Goal: Task Accomplishment & Management: Complete application form

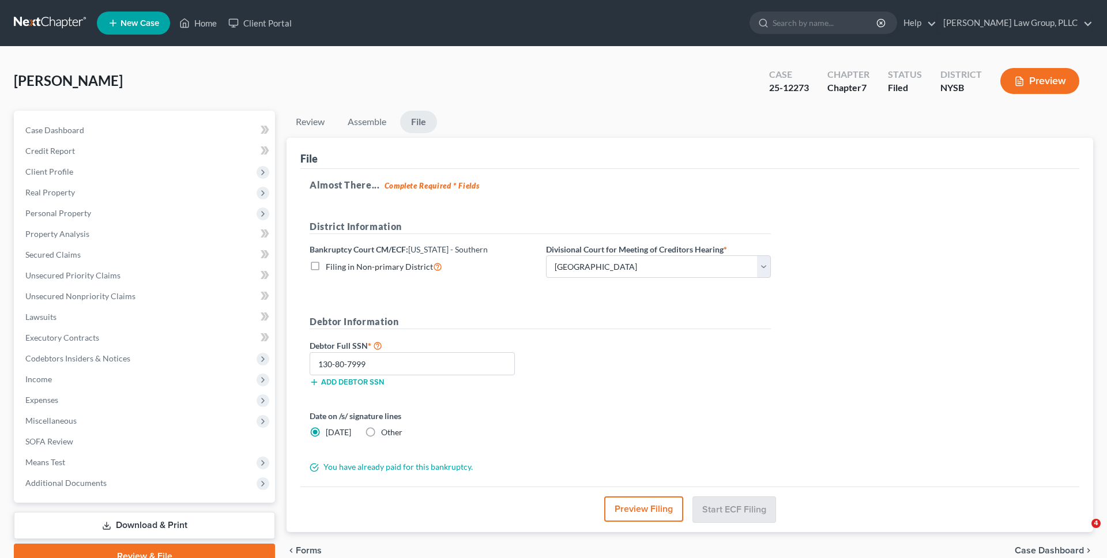
select select "0"
click at [54, 20] on link at bounding box center [51, 23] width 74 height 21
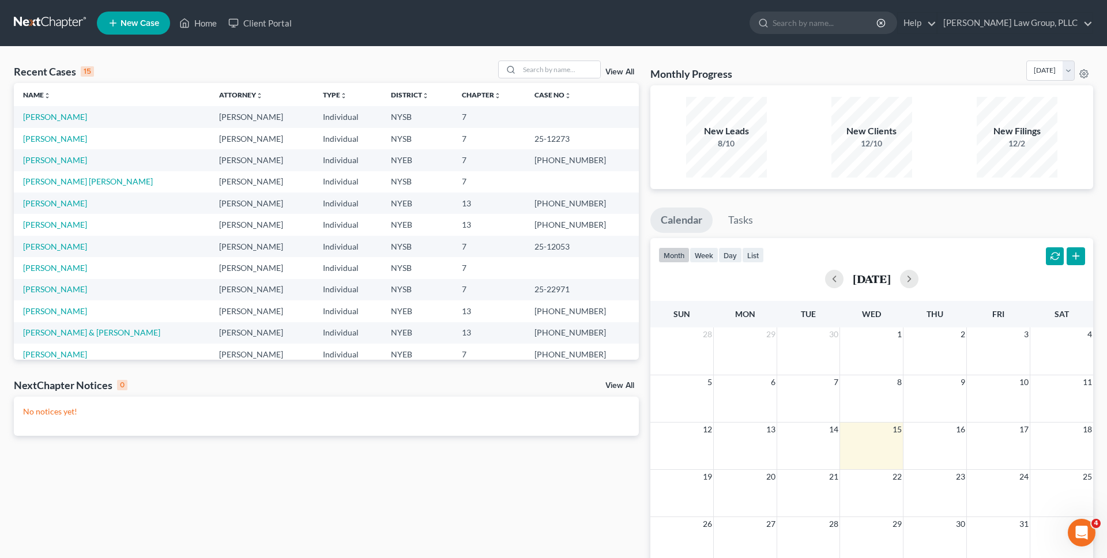
click at [350, 51] on div "Recent Cases 15 View All Name unfold_more expand_more expand_less Attorney unfo…" at bounding box center [553, 346] width 1107 height 599
click at [534, 67] on input "search" at bounding box center [560, 69] width 81 height 17
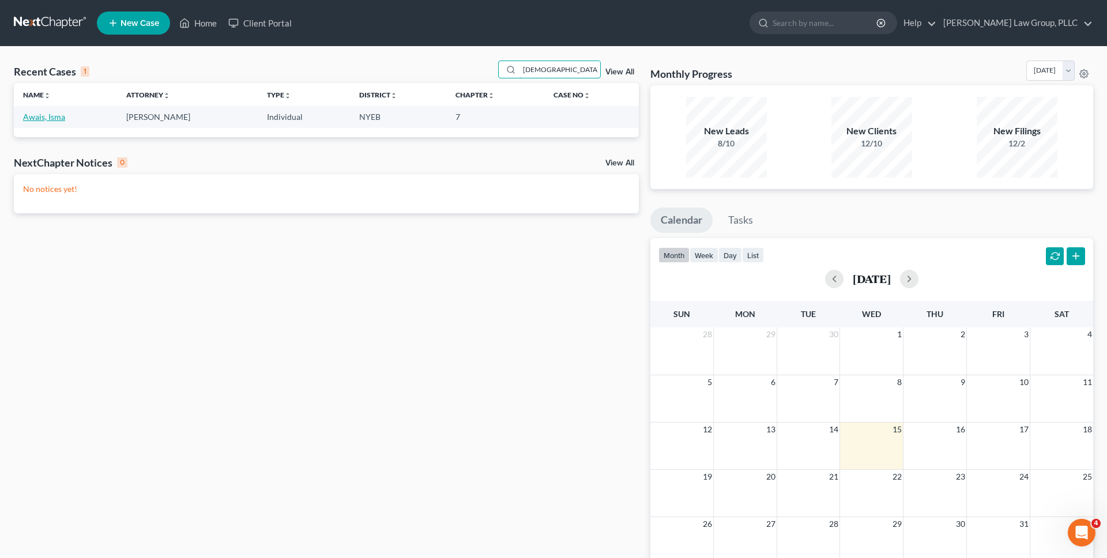
type input "isma"
click at [56, 115] on link "Awais, Isma" at bounding box center [44, 117] width 42 height 10
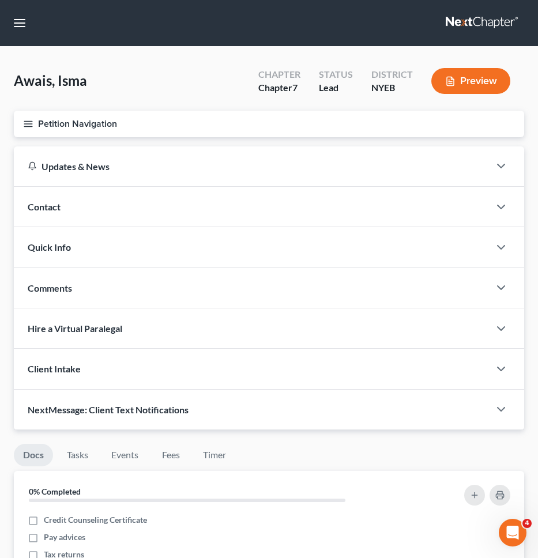
click at [390, 128] on button "Petition Navigation" at bounding box center [269, 124] width 510 height 27
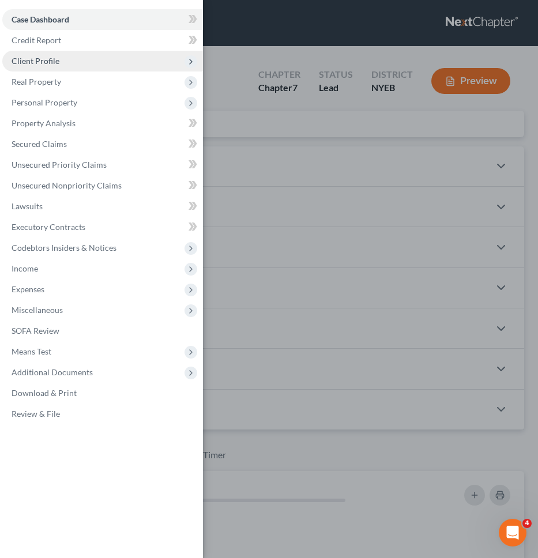
click at [130, 65] on span "Client Profile" at bounding box center [102, 61] width 201 height 21
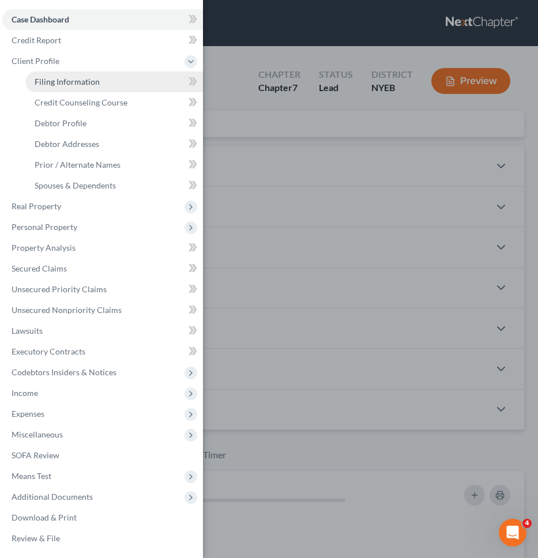
click at [130, 80] on link "Filing Information" at bounding box center [114, 82] width 178 height 21
select select "1"
select select "0"
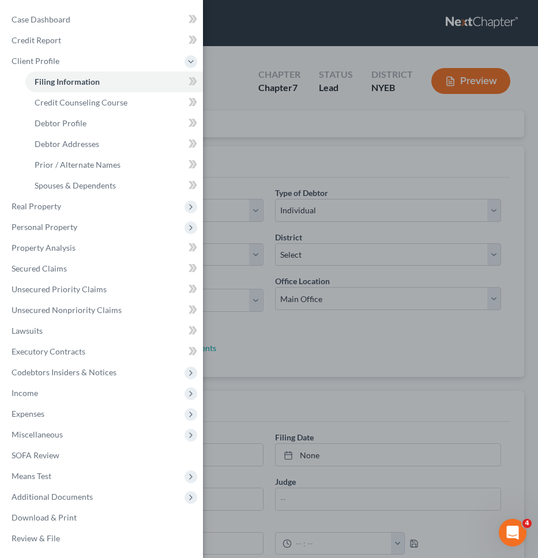
click at [257, 44] on div "Case Dashboard Payments Invoices Payments Payments Credit Report Client Profile" at bounding box center [269, 279] width 538 height 558
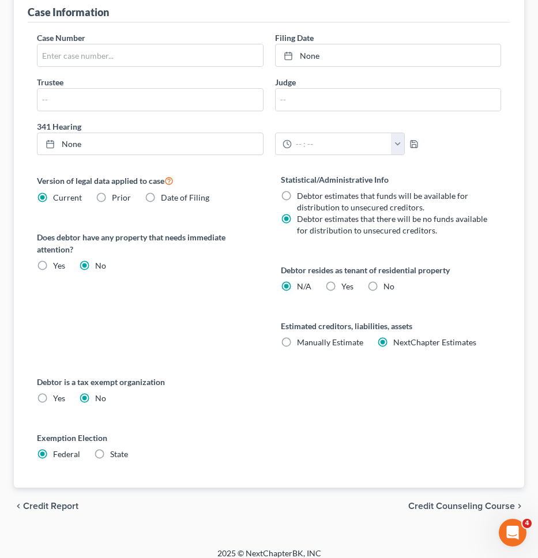
scroll to position [410, 0]
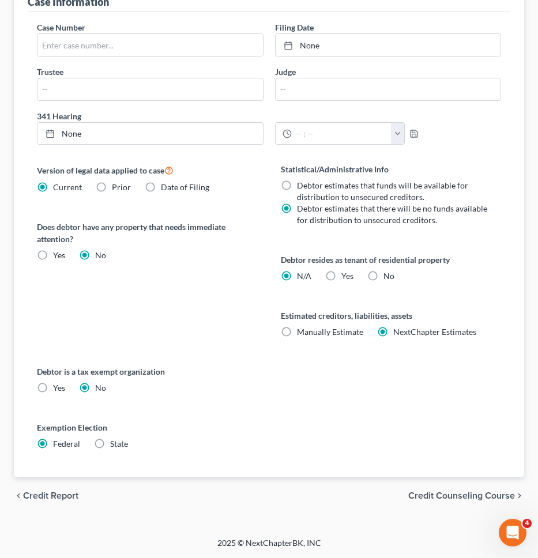
click at [426, 491] on span "Credit Counseling Course" at bounding box center [461, 495] width 107 height 9
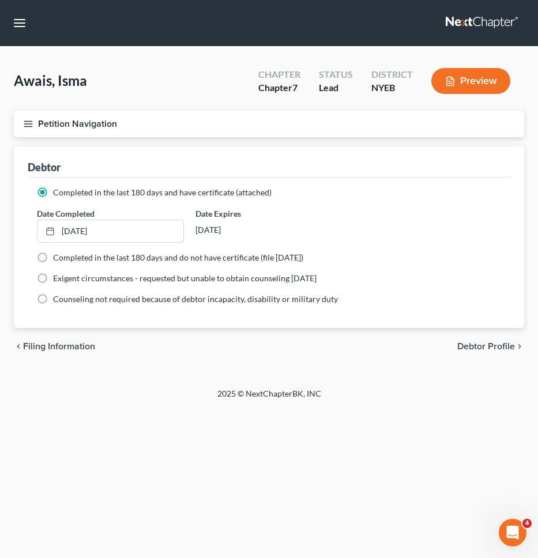
click at [490, 351] on span "Debtor Profile" at bounding box center [486, 346] width 58 height 9
select select "1"
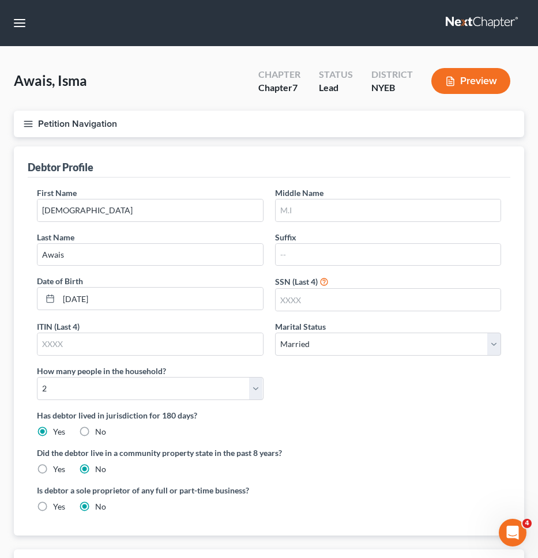
click at [374, 127] on button "Petition Navigation" at bounding box center [269, 124] width 510 height 27
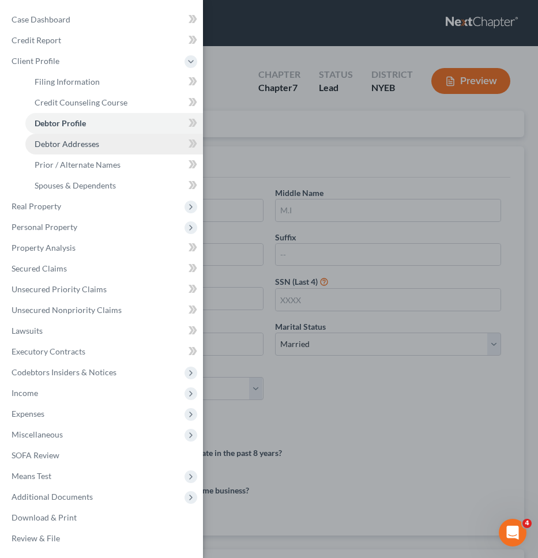
click at [125, 148] on link "Debtor Addresses" at bounding box center [114, 144] width 178 height 21
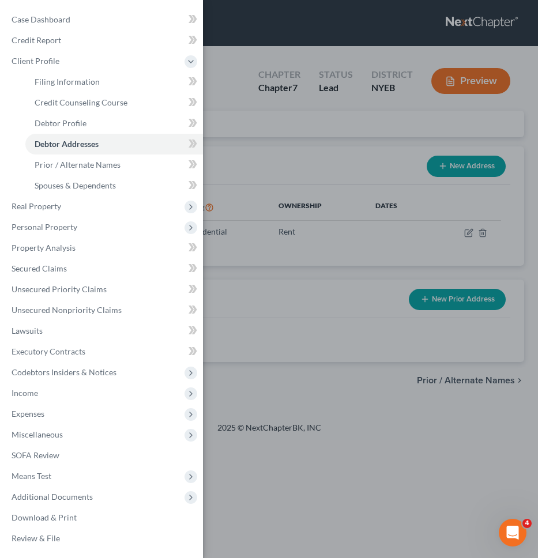
click at [226, 163] on div "Case Dashboard Payments Invoices Payments Payments Credit Report Client Profile" at bounding box center [269, 279] width 538 height 558
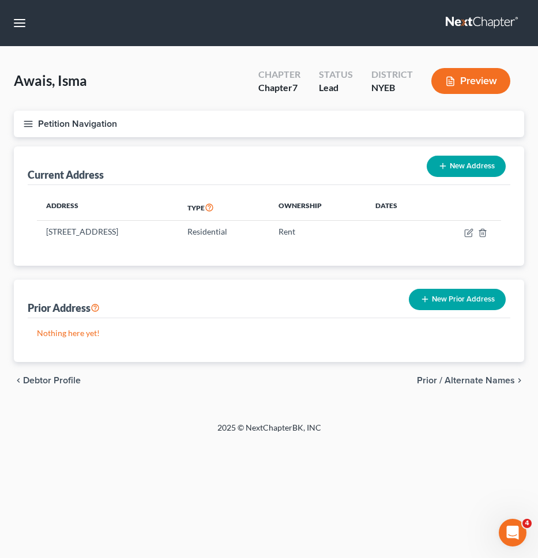
click at [431, 373] on div "chevron_left Debtor Profile Prior / Alternate Names chevron_right" at bounding box center [269, 380] width 510 height 37
click at [334, 118] on button "Petition Navigation" at bounding box center [269, 124] width 510 height 27
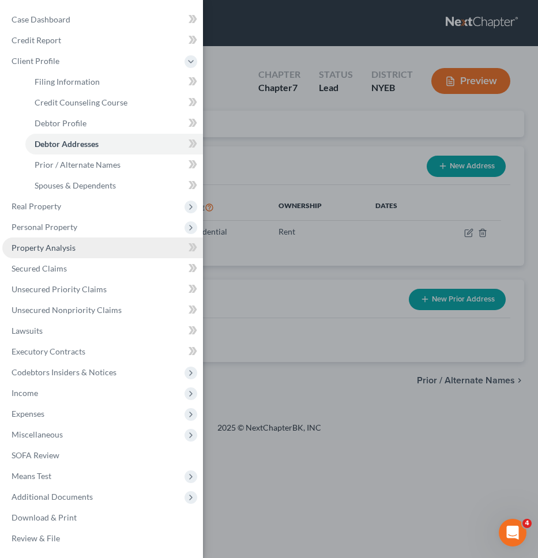
click at [122, 248] on link "Property Analysis" at bounding box center [102, 248] width 201 height 21
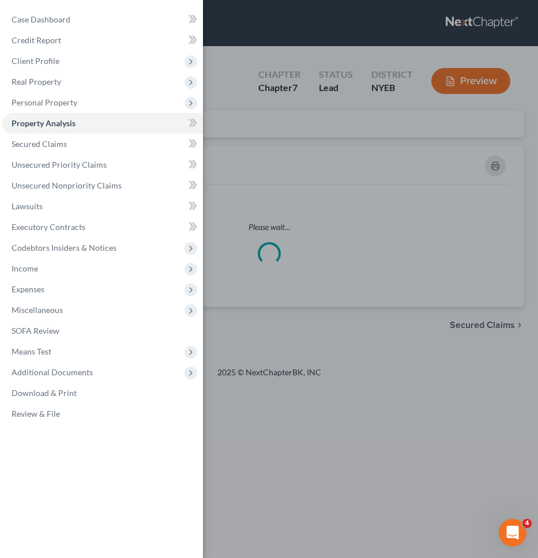
click at [285, 189] on div "Case Dashboard Payments Invoices Payments Payments Credit Report Client Profile" at bounding box center [269, 279] width 538 height 558
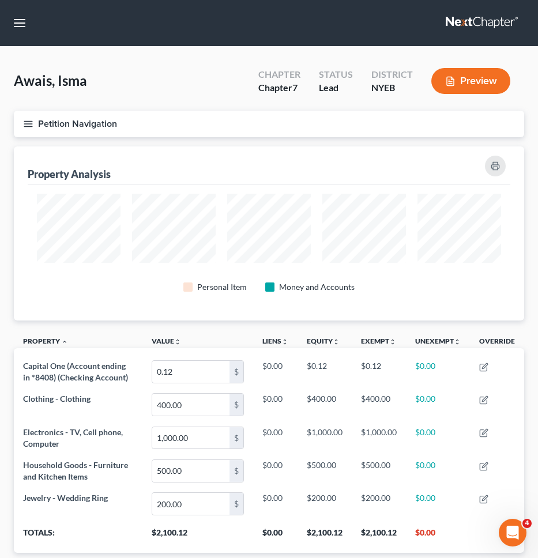
scroll to position [174, 510]
click at [292, 128] on button "Petition Navigation" at bounding box center [269, 124] width 510 height 27
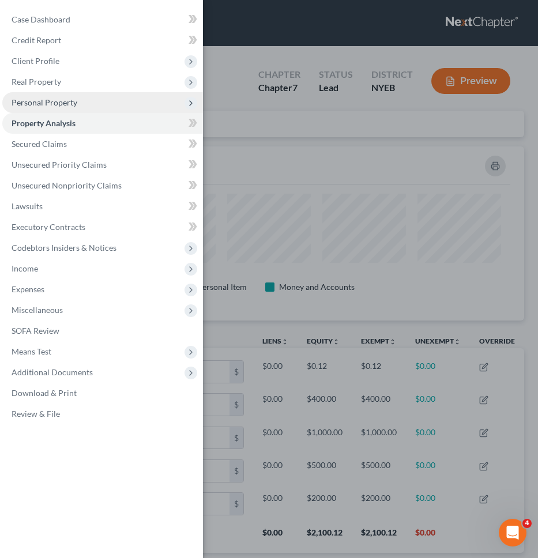
click at [117, 111] on span "Personal Property" at bounding box center [102, 102] width 201 height 21
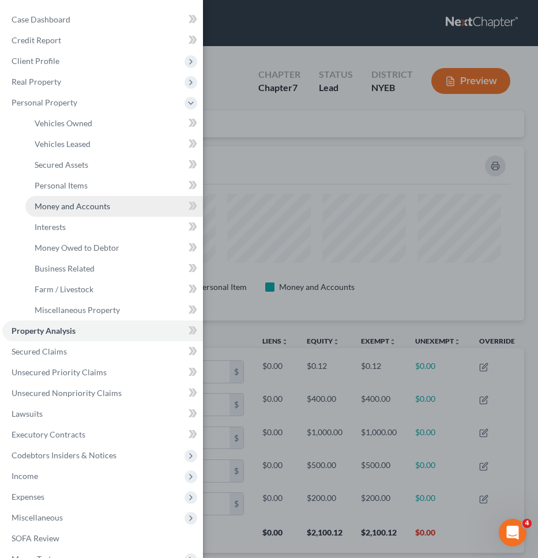
click at [100, 205] on span "Money and Accounts" at bounding box center [73, 206] width 76 height 10
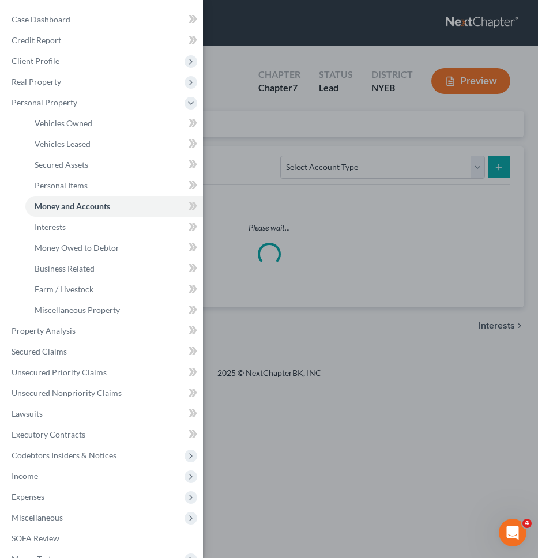
click at [257, 151] on div "Case Dashboard Payments Invoices Payments Payments Credit Report Client Profile" at bounding box center [269, 279] width 538 height 558
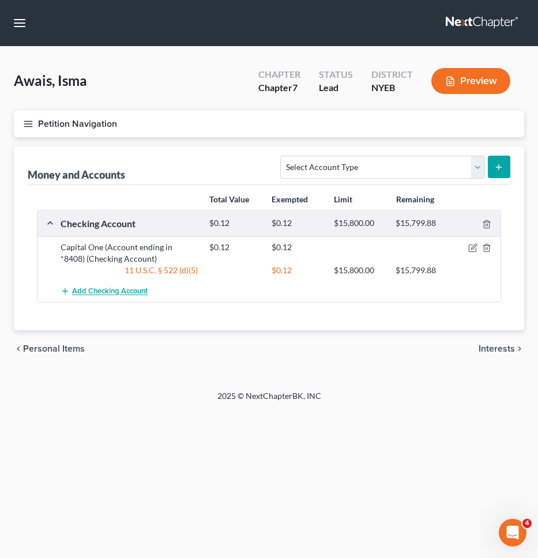
click at [107, 294] on span "Add Checking Account" at bounding box center [110, 291] width 76 height 9
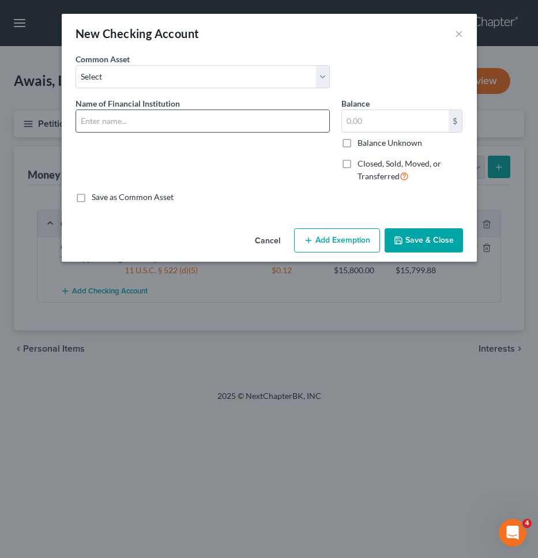
click at [149, 124] on input "text" at bounding box center [202, 121] width 253 height 22
click at [213, 124] on input "T.D. Bank N.A. (Account ending in *2763)" at bounding box center [202, 121] width 253 height 22
type input "T.D. Bank N.A. (Account ending in *5532)"
click at [381, 123] on input "text" at bounding box center [395, 121] width 107 height 22
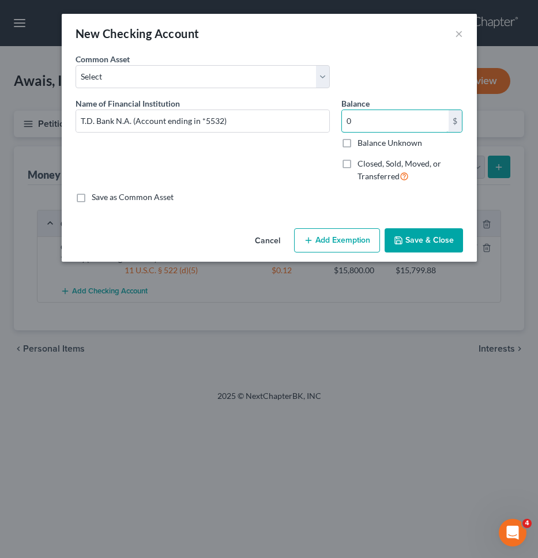
type input "0"
click at [406, 233] on button "Save & Close" at bounding box center [424, 240] width 78 height 24
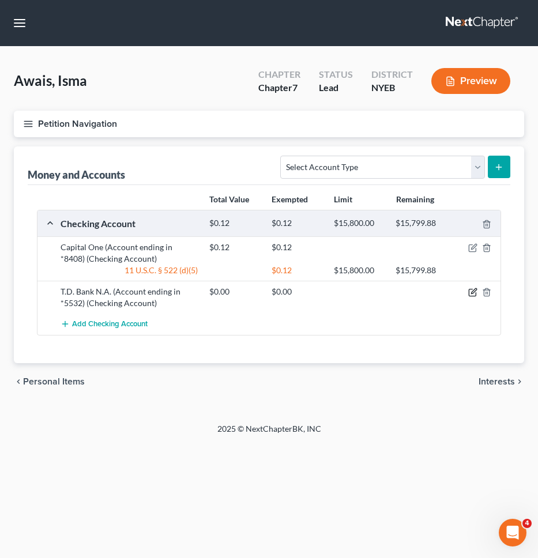
click at [474, 292] on icon "button" at bounding box center [473, 291] width 5 height 5
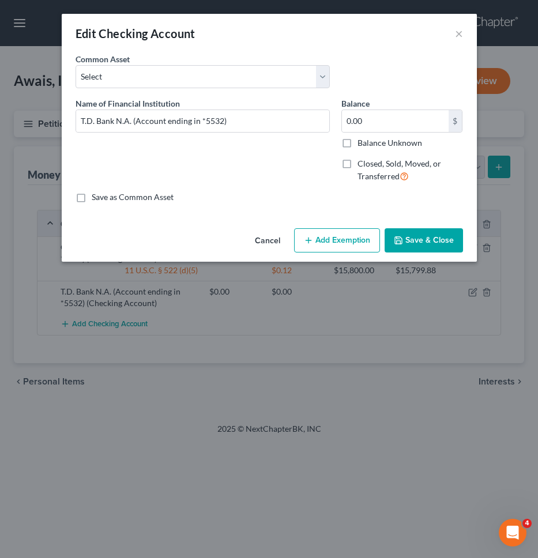
click at [320, 229] on button "Add Exemption" at bounding box center [337, 240] width 86 height 24
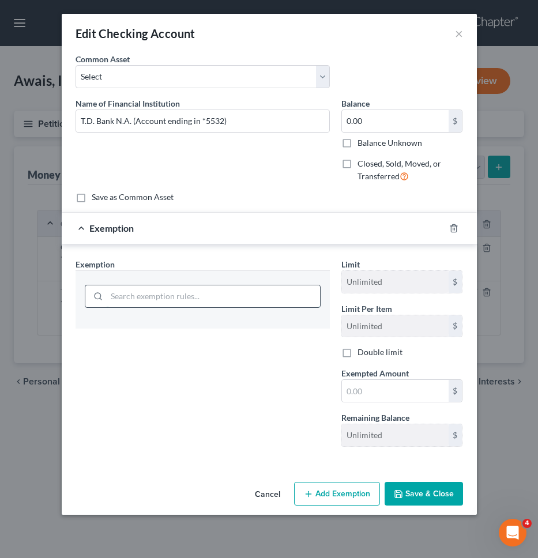
click at [273, 292] on input "search" at bounding box center [213, 296] width 213 height 22
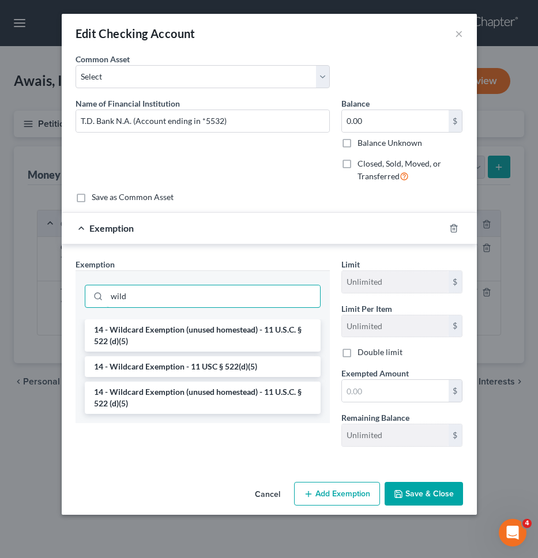
type input "wild"
click at [269, 378] on ul "14 - Wildcard Exemption (unused homestead) - 11 U.S.C. § 522 (d)(5) 14 - Wildca…" at bounding box center [203, 367] width 236 height 95
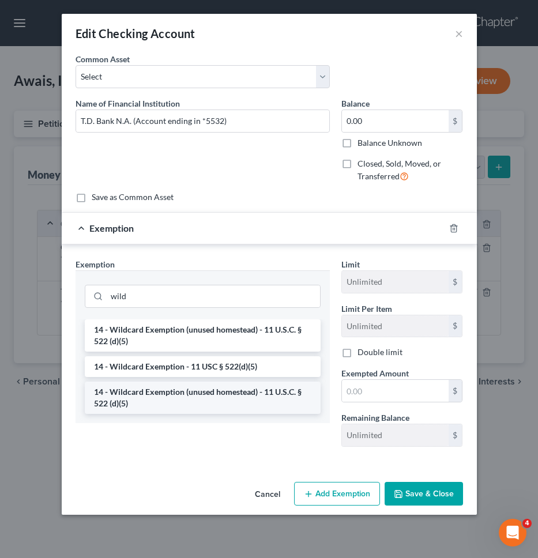
click at [269, 393] on li "14 - Wildcard Exemption (unused homestead) - 11 U.S.C. § 522 (d)(5)" at bounding box center [203, 398] width 236 height 32
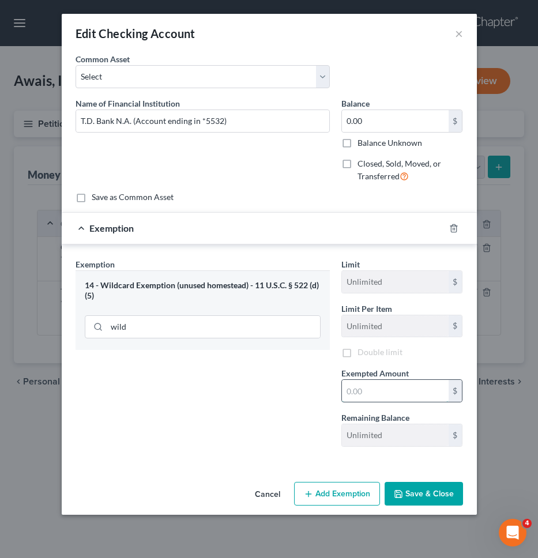
click at [376, 397] on input "text" at bounding box center [395, 391] width 107 height 22
type input "0"
click at [293, 467] on div "An exemption set must first be selected from the Filing Information section. Co…" at bounding box center [269, 265] width 415 height 424
click at [412, 497] on button "Save & Close" at bounding box center [424, 494] width 78 height 24
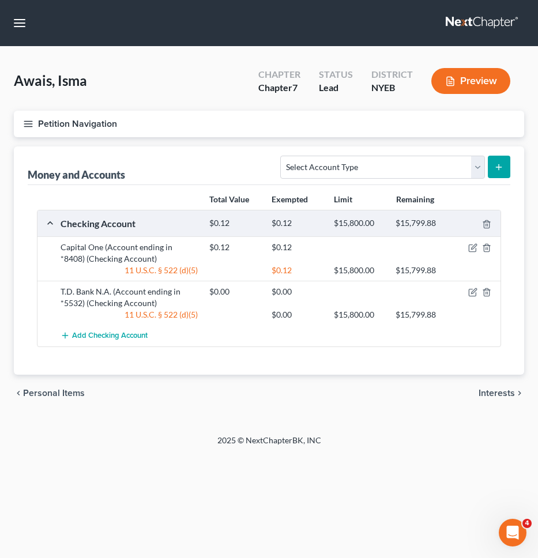
click at [272, 366] on div "Total Value Exempted Limit Remaining Checking Account $0.12 $0.12 $15,800.00 $1…" at bounding box center [269, 280] width 483 height 190
click at [134, 335] on span "Add Checking Account" at bounding box center [110, 336] width 76 height 9
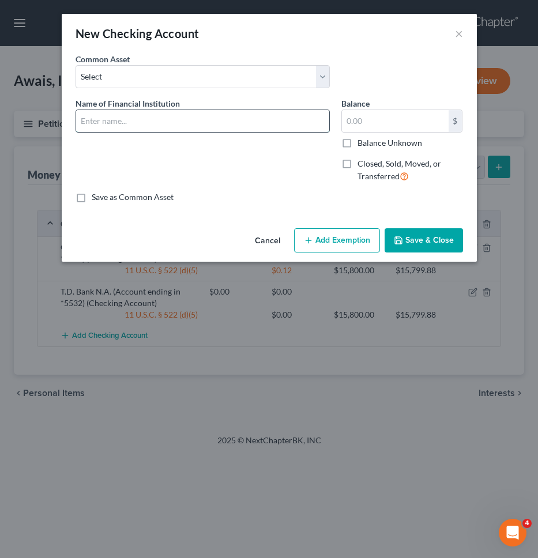
click at [125, 121] on input "text" at bounding box center [202, 121] width 253 height 22
click at [220, 126] on input "Bank of America (Account ending in *1586)" at bounding box center [202, 121] width 253 height 22
type input "Bank of America (Account ending in *2549)"
click at [354, 117] on input "text" at bounding box center [395, 121] width 107 height 22
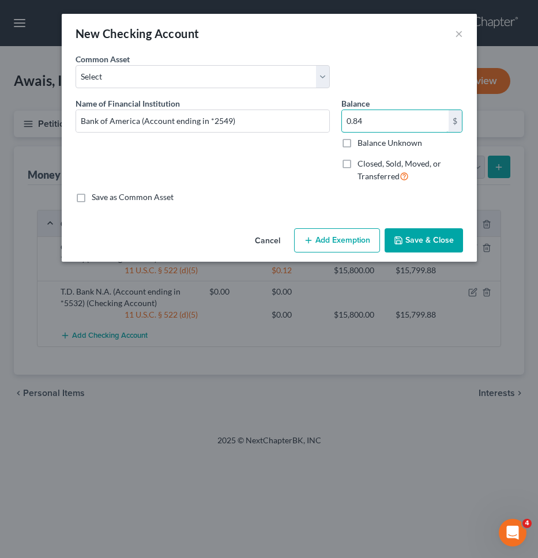
type input "0.84"
click at [354, 250] on button "Add Exemption" at bounding box center [337, 240] width 86 height 24
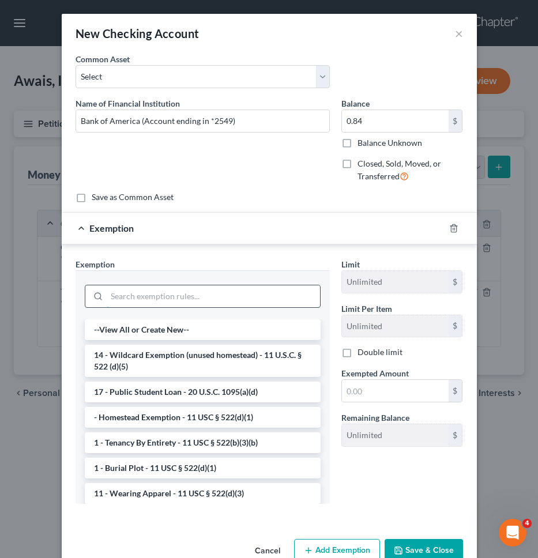
click at [247, 291] on input "search" at bounding box center [213, 296] width 213 height 22
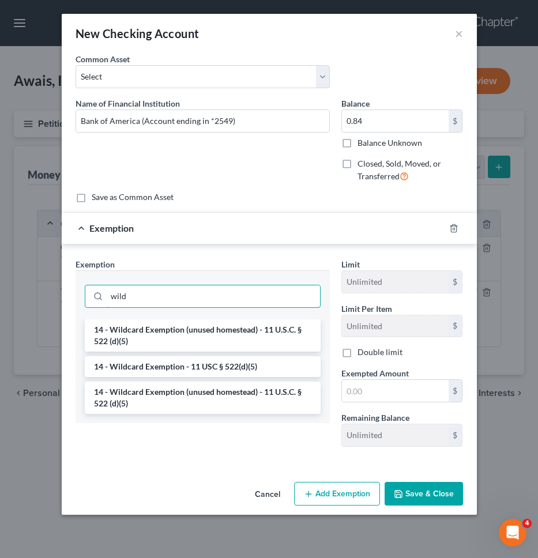
type input "wild"
click at [231, 408] on li "14 - Wildcard Exemption (unused homestead) - 11 U.S.C. § 522 (d)(5)" at bounding box center [203, 398] width 236 height 32
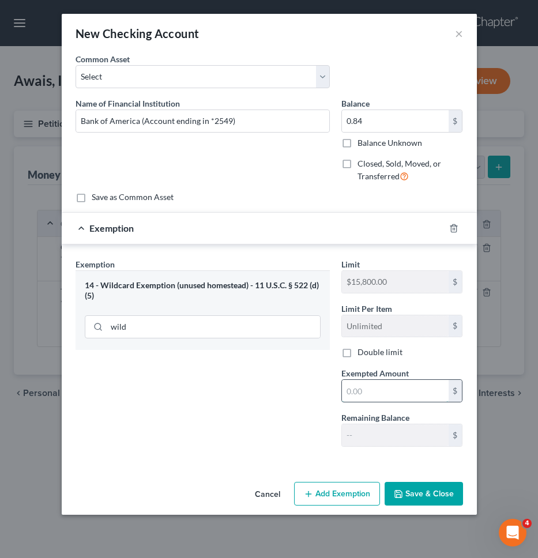
click at [352, 395] on input "text" at bounding box center [395, 391] width 107 height 22
paste input "0.84"
type input "0.84"
click at [307, 408] on div "Exemption Set must be selected for CA. Exemption * 14 - Wildcard Exemption (unu…" at bounding box center [203, 357] width 266 height 198
click at [401, 498] on icon "button" at bounding box center [398, 494] width 9 height 9
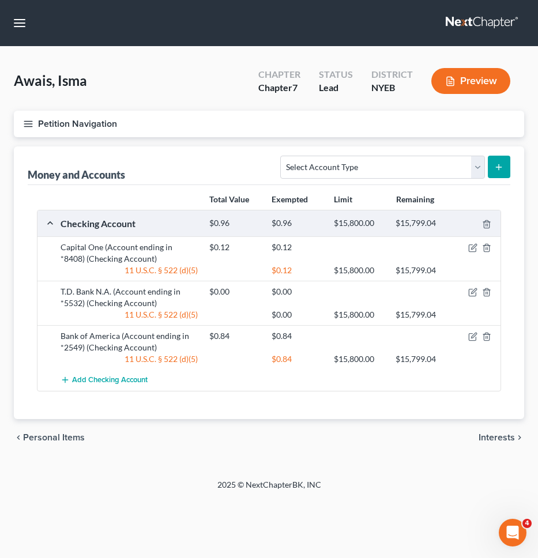
click at [336, 129] on button "Petition Navigation" at bounding box center [269, 124] width 510 height 27
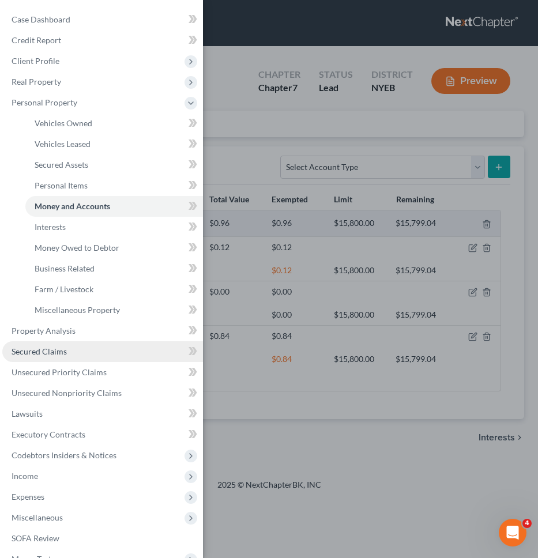
click at [97, 349] on link "Secured Claims" at bounding box center [102, 351] width 201 height 21
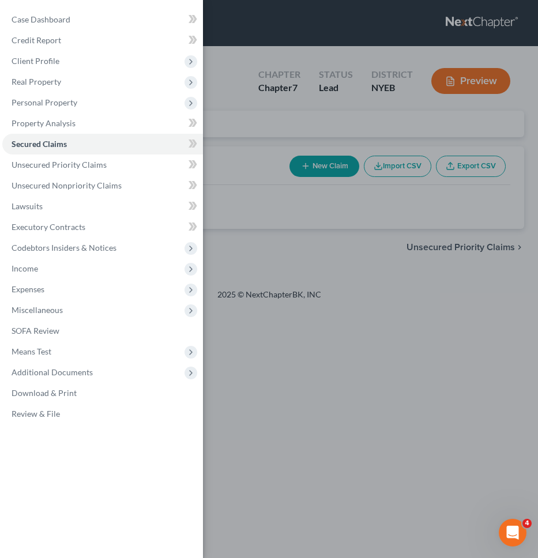
click at [316, 235] on div "Case Dashboard Payments Invoices Payments Payments Credit Report Client Profile" at bounding box center [269, 279] width 538 height 558
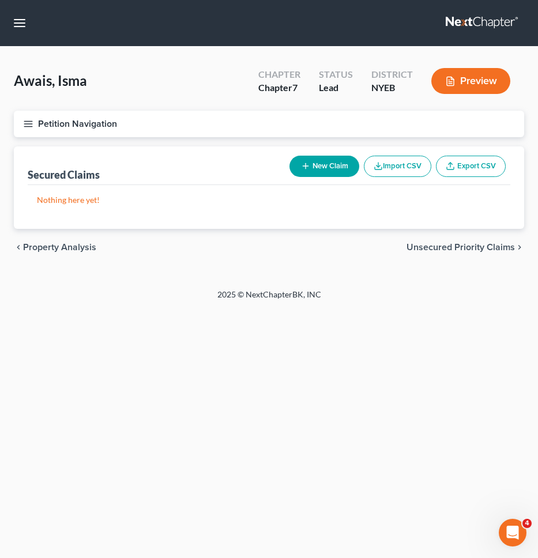
click at [439, 250] on span "Unsecured Priority Claims" at bounding box center [461, 247] width 108 height 9
click at [445, 245] on span "Unsecured Nonpriority Claims" at bounding box center [452, 247] width 125 height 9
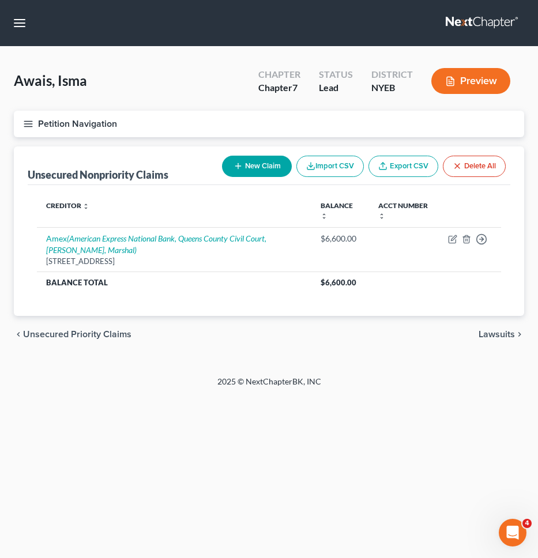
click at [266, 165] on button "New Claim" at bounding box center [257, 166] width 70 height 21
select select "0"
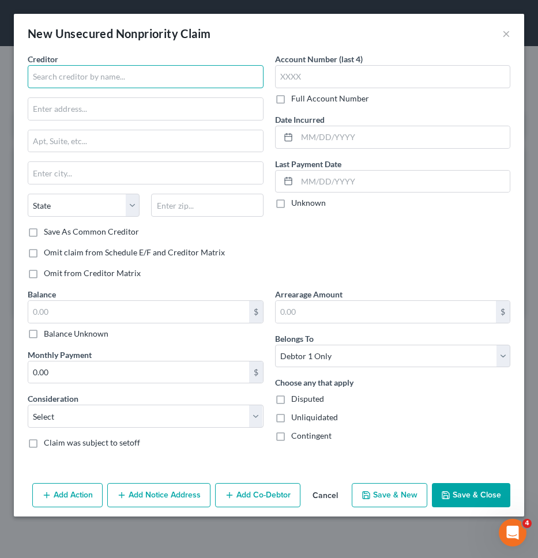
click at [212, 73] on input "text" at bounding box center [146, 76] width 236 height 23
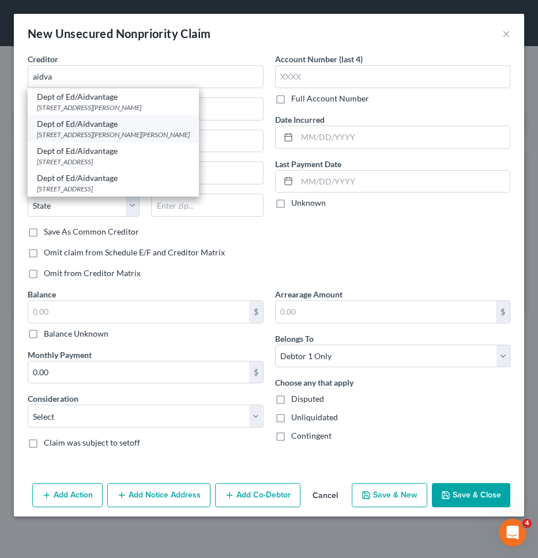
click at [128, 127] on div "Dept of Ed/Aidvantage" at bounding box center [113, 124] width 153 height 12
type input "Dept of Ed/Aidvantage"
type input "1600 Tyson Blvd"
type input "St. Mclean"
select select "48"
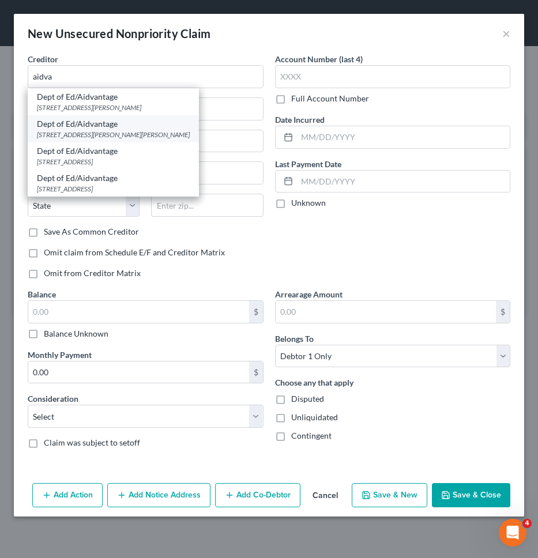
type input "75403"
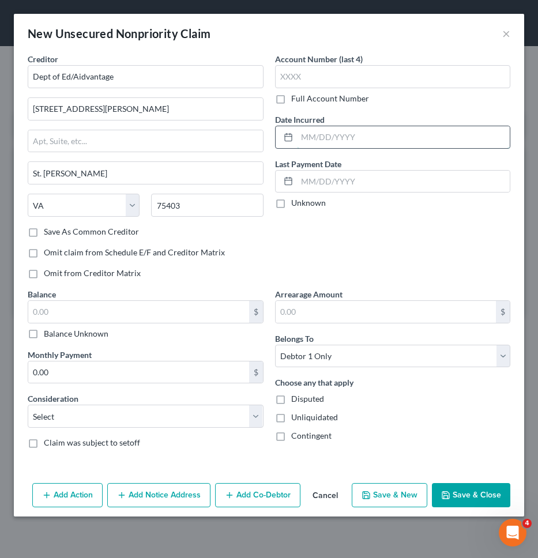
click at [315, 132] on input "text" at bounding box center [403, 137] width 213 height 22
type input "08/2023"
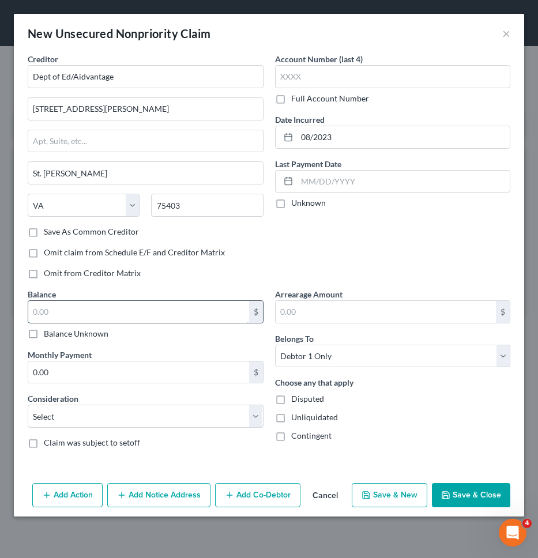
click at [202, 304] on input "text" at bounding box center [138, 312] width 221 height 22
type input "5,657"
click at [189, 410] on select "Select Cable / Satellite Services Collection Agency Credit Card Debt Debt Couns…" at bounding box center [146, 416] width 236 height 23
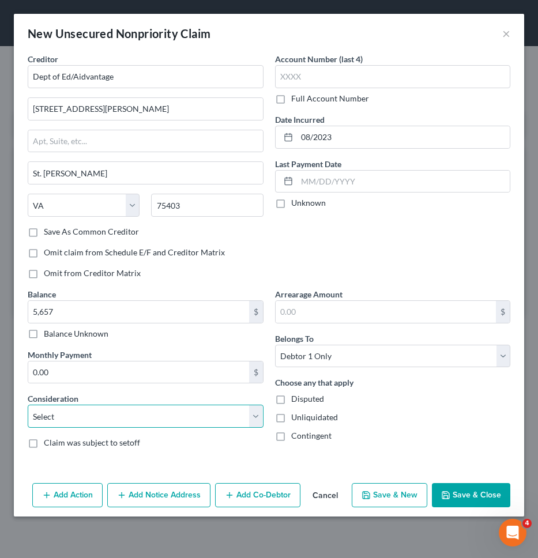
select select "17"
click at [28, 405] on select "Select Cable / Satellite Services Collection Agency Credit Card Debt Debt Couns…" at bounding box center [146, 416] width 236 height 23
click at [380, 496] on button "Save & New" at bounding box center [390, 495] width 76 height 24
select select "0"
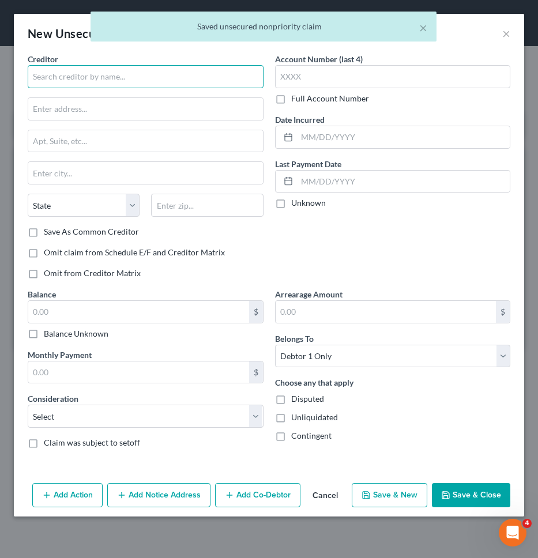
click at [224, 81] on input "text" at bounding box center [146, 76] width 236 height 23
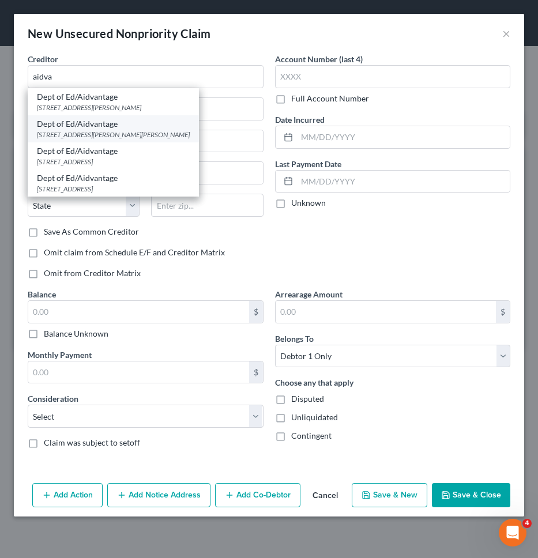
click at [115, 133] on div "1600 Tyson Blvd, St. Mclean, VA 75403" at bounding box center [113, 135] width 153 height 10
type input "Dept of Ed/Aidvantage"
type input "1600 Tyson Blvd"
type input "St. Mclean"
select select "48"
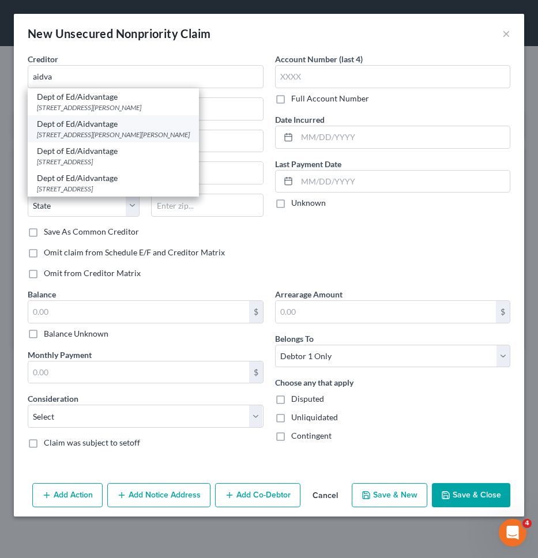
type input "75403"
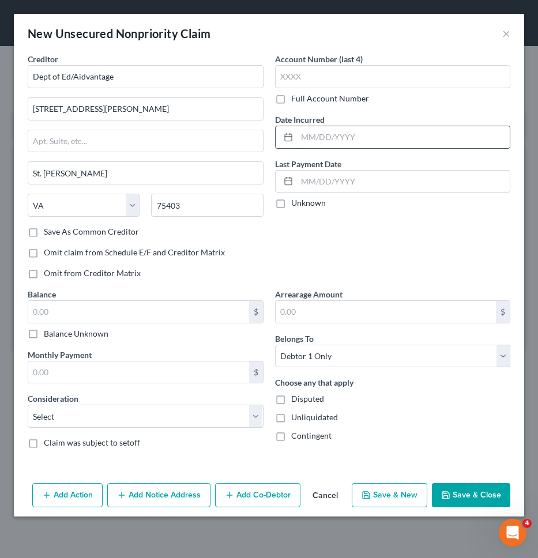
click at [341, 134] on input "text" at bounding box center [403, 137] width 213 height 22
type input "04/2022"
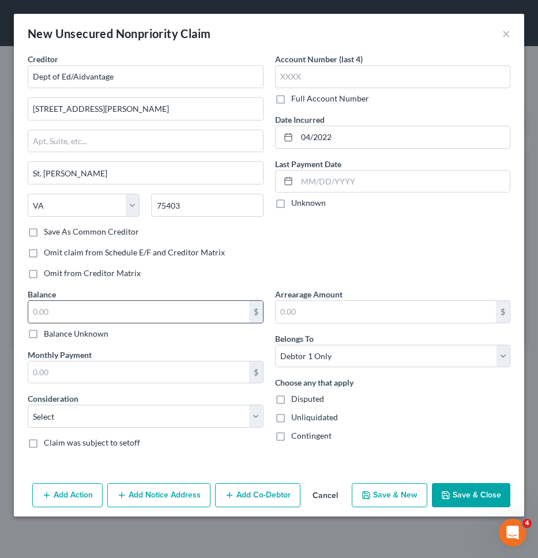
click at [161, 310] on input "text" at bounding box center [138, 312] width 221 height 22
type input "4,587"
click at [153, 422] on select "Select Cable / Satellite Services Collection Agency Credit Card Debt Debt Couns…" at bounding box center [146, 416] width 236 height 23
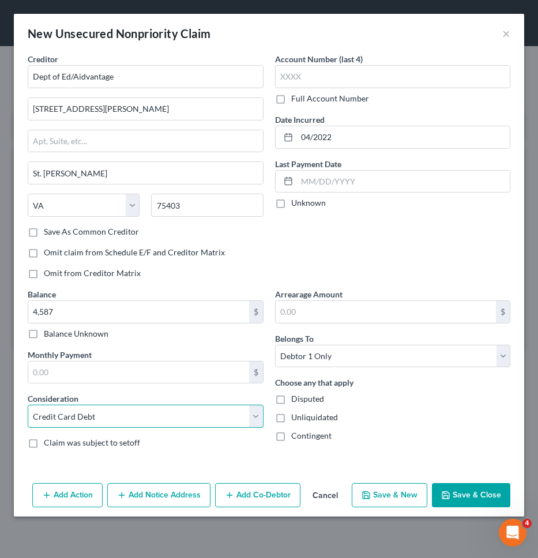
click at [28, 405] on select "Select Cable / Satellite Services Collection Agency Credit Card Debt Debt Couns…" at bounding box center [146, 416] width 236 height 23
drag, startPoint x: 383, startPoint y: 498, endPoint x: 192, endPoint y: 410, distance: 210.3
click at [192, 410] on div "New Unsecured Nonpriority Claim × Creditor * Dept of Ed/Aidvantage 1600 Tyson B…" at bounding box center [269, 265] width 510 height 503
click at [191, 409] on select "Select Cable / Satellite Services Collection Agency Credit Card Debt Debt Couns…" at bounding box center [146, 416] width 236 height 23
select select "17"
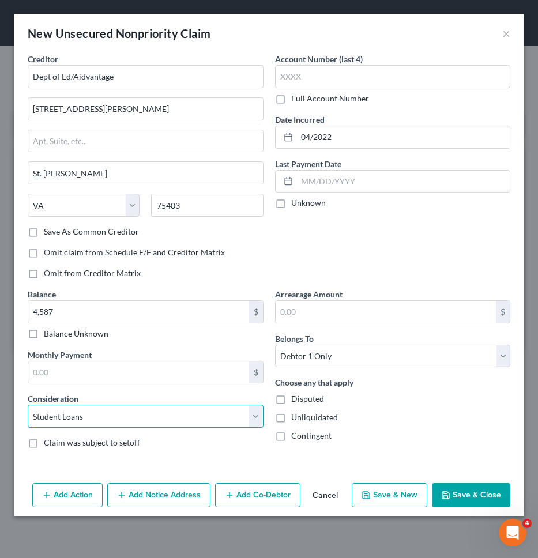
click at [28, 405] on select "Select Cable / Satellite Services Collection Agency Credit Card Debt Debt Couns…" at bounding box center [146, 416] width 236 height 23
click at [382, 502] on button "Save & New" at bounding box center [390, 495] width 76 height 24
select select "0"
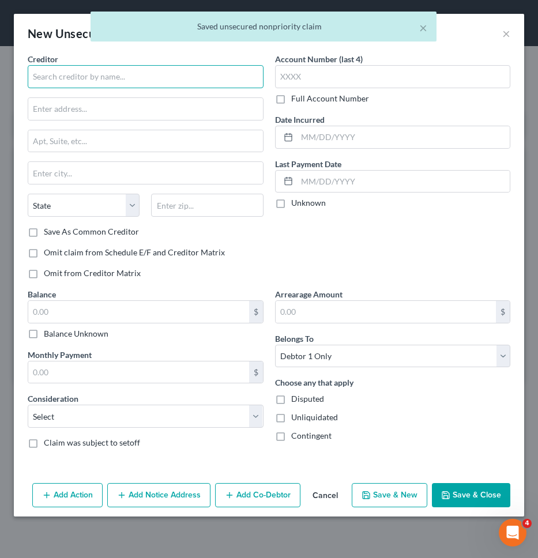
click at [243, 77] on input "text" at bounding box center [146, 76] width 236 height 23
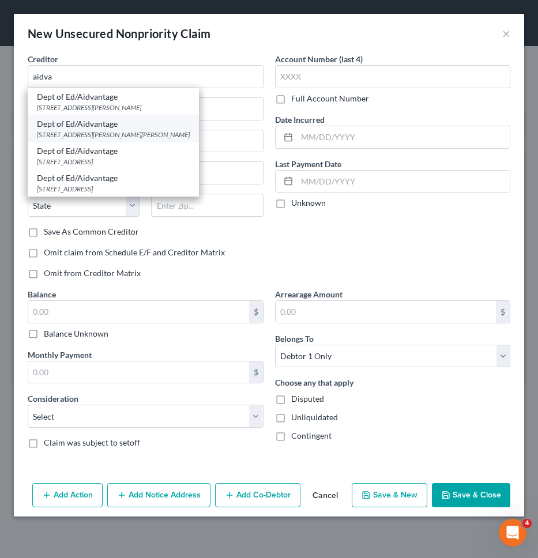
click at [114, 134] on div "1600 Tyson Blvd, St. Mclean, VA 75403" at bounding box center [113, 135] width 153 height 10
type input "Dept of Ed/Aidvantage"
type input "1600 Tyson Blvd"
type input "St. Mclean"
select select "48"
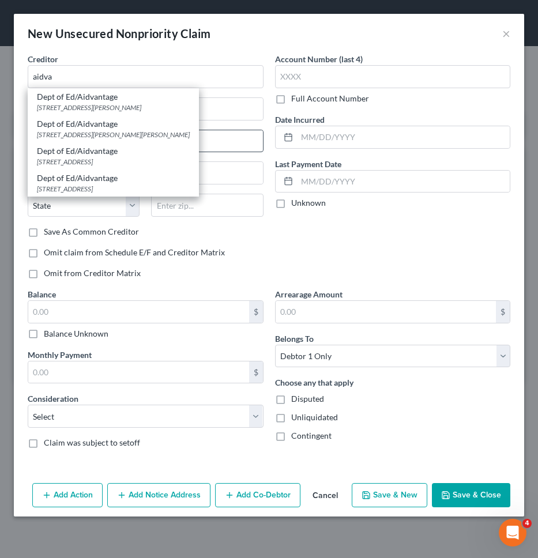
type input "75403"
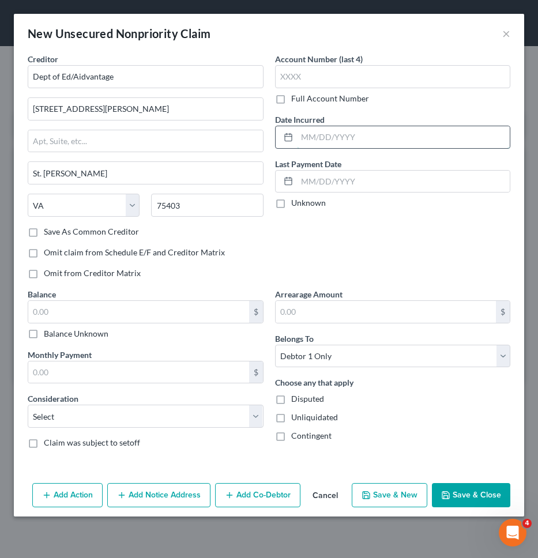
click at [333, 132] on input "text" at bounding box center [403, 137] width 213 height 22
type input "11/2022"
click at [82, 313] on input "text" at bounding box center [138, 312] width 221 height 22
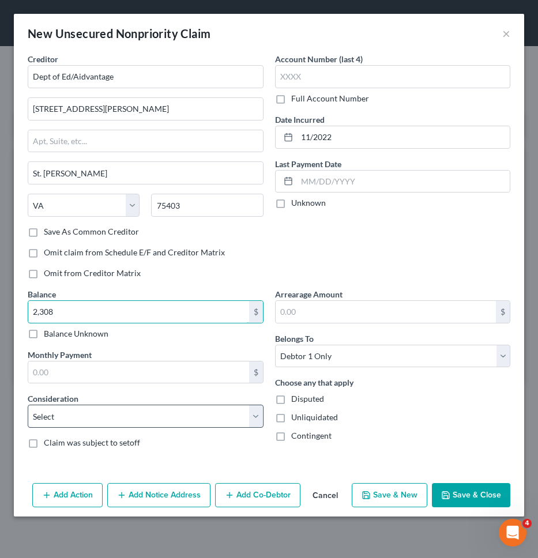
type input "2,308"
click at [92, 412] on select "Select Cable / Satellite Services Collection Agency Credit Card Debt Debt Couns…" at bounding box center [146, 416] width 236 height 23
select select "17"
click at [28, 405] on select "Select Cable / Satellite Services Collection Agency Credit Card Debt Debt Couns…" at bounding box center [146, 416] width 236 height 23
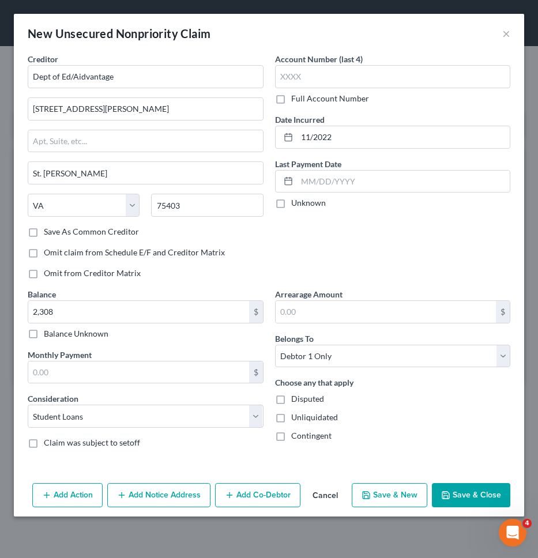
click at [374, 493] on button "Save & New" at bounding box center [390, 495] width 76 height 24
select select "0"
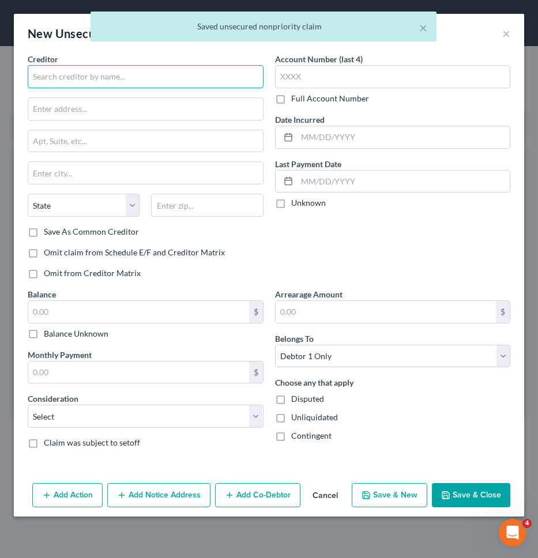
click at [225, 88] on input "text" at bounding box center [146, 76] width 236 height 23
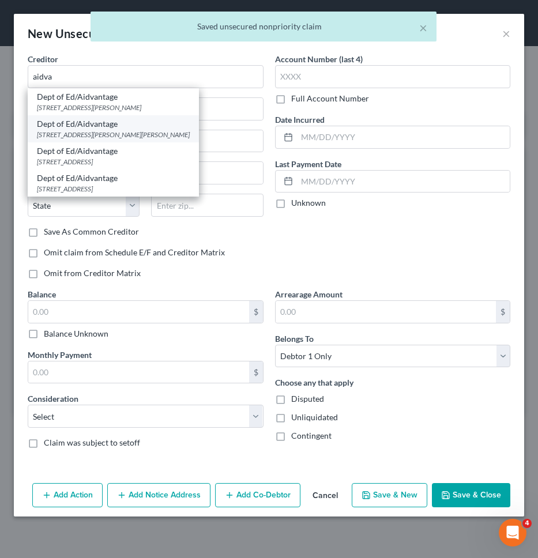
click at [138, 129] on div "Dept of Ed/Aidvantage" at bounding box center [113, 124] width 153 height 12
type input "Dept of Ed/Aidvantage"
type input "1600 Tyson Blvd"
type input "St. Mclean"
select select "48"
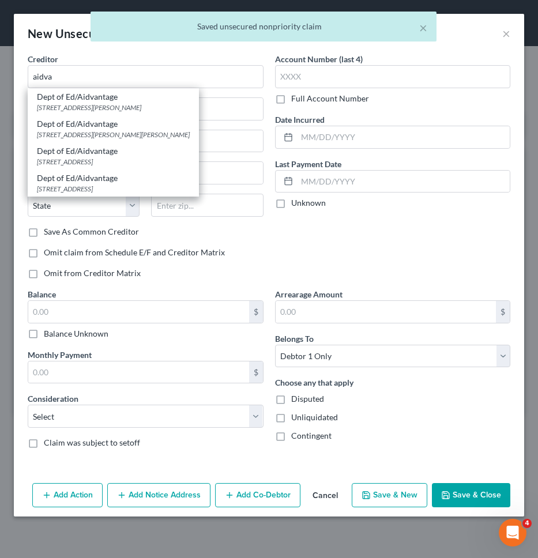
type input "75403"
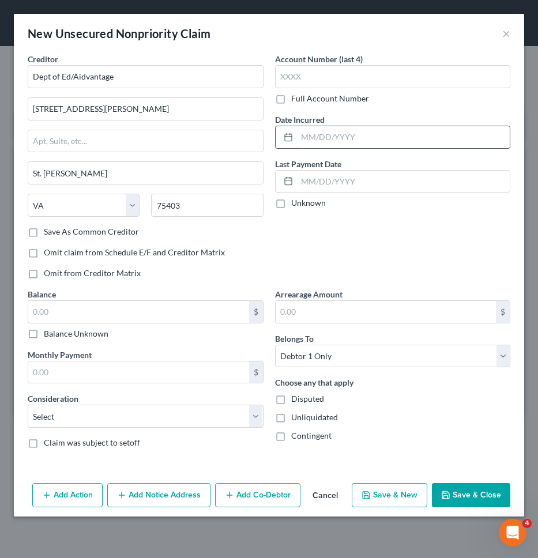
click at [330, 142] on input "text" at bounding box center [403, 137] width 213 height 22
type input "03/2023"
click at [212, 309] on input "text" at bounding box center [138, 312] width 221 height 22
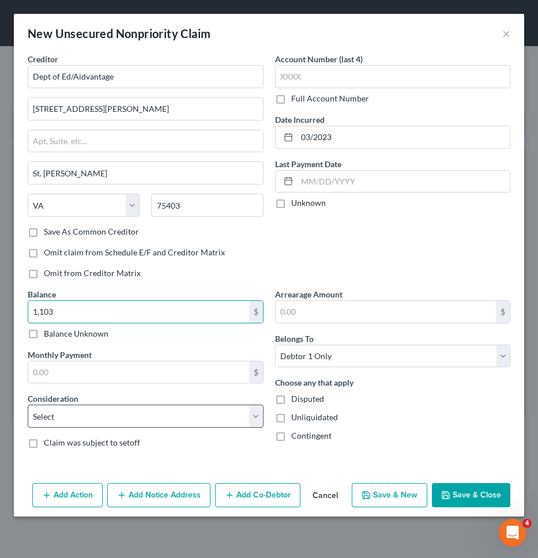
type input "1,103"
click at [157, 422] on select "Select Cable / Satellite Services Collection Agency Credit Card Debt Debt Couns…" at bounding box center [146, 416] width 236 height 23
select select "17"
click at [28, 405] on select "Select Cable / Satellite Services Collection Agency Credit Card Debt Debt Couns…" at bounding box center [146, 416] width 236 height 23
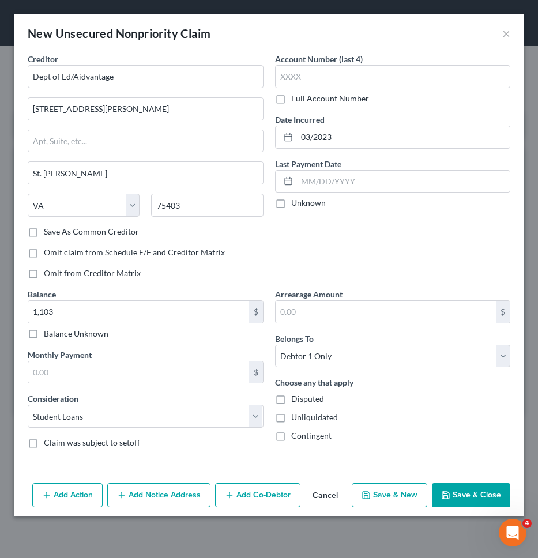
click at [388, 499] on button "Save & New" at bounding box center [390, 495] width 76 height 24
select select "0"
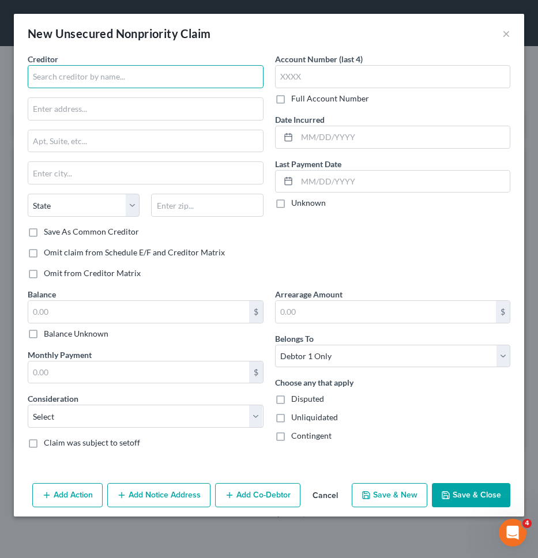
click at [217, 82] on input "text" at bounding box center [146, 76] width 236 height 23
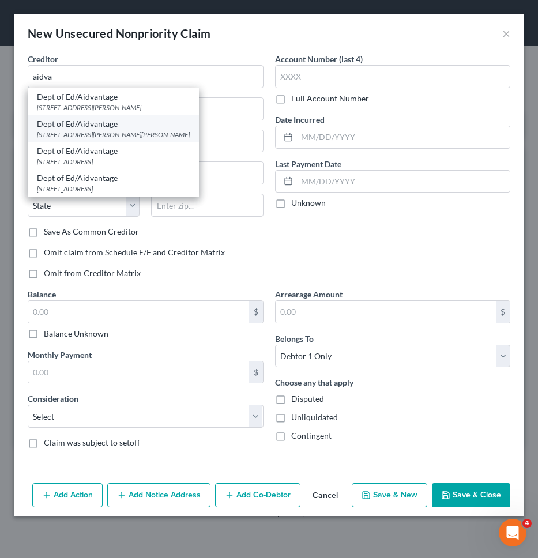
click at [125, 130] on div "1600 Tyson Blvd, St. Mclean, VA 75403" at bounding box center [113, 135] width 153 height 10
type input "Dept of Ed/Aidvantage"
type input "1600 Tyson Blvd"
type input "St. Mclean"
select select "48"
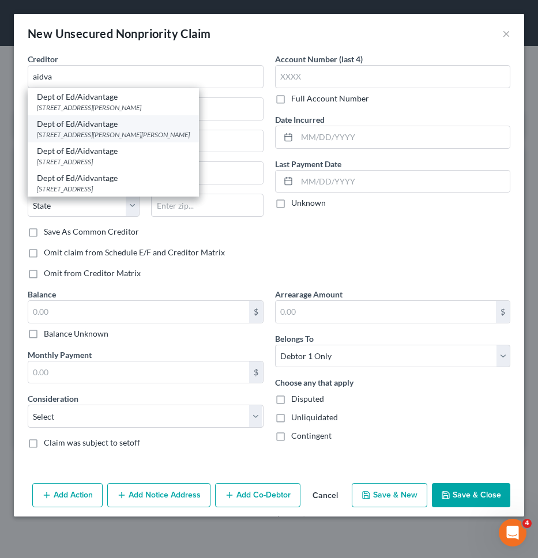
type input "75403"
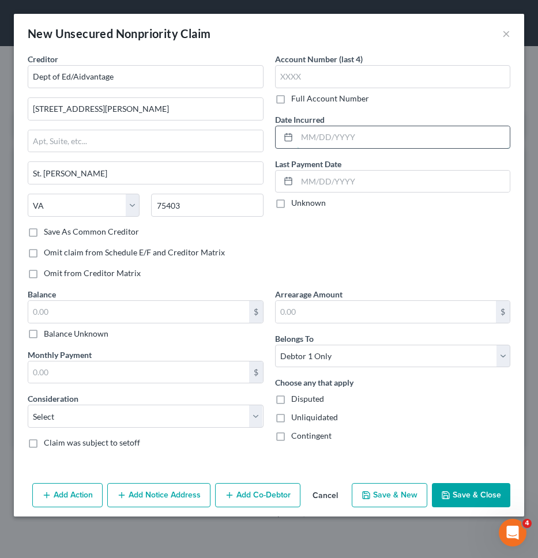
click at [321, 138] on input "text" at bounding box center [403, 137] width 213 height 22
type input "08/2023"
click at [171, 307] on input "text" at bounding box center [138, 312] width 221 height 22
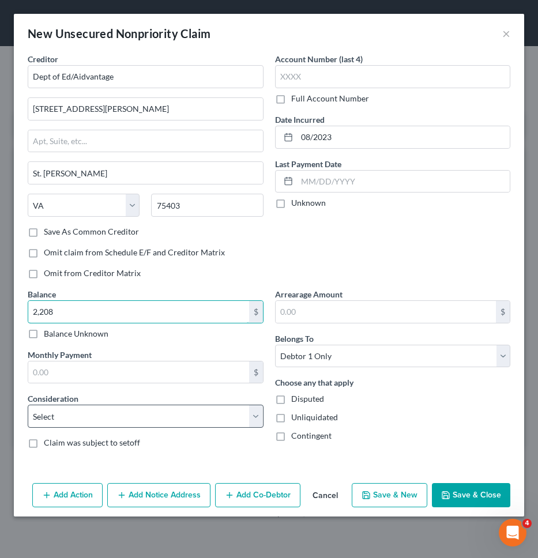
type input "2,208"
click at [154, 405] on select "Select Cable / Satellite Services Collection Agency Credit Card Debt Debt Couns…" at bounding box center [146, 416] width 236 height 23
select select "17"
click at [28, 405] on select "Select Cable / Satellite Services Collection Agency Credit Card Debt Debt Couns…" at bounding box center [146, 416] width 236 height 23
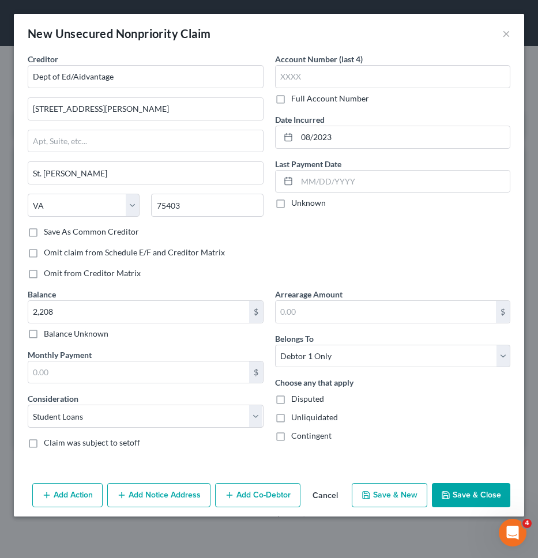
click at [386, 500] on button "Save & New" at bounding box center [390, 495] width 76 height 24
select select "0"
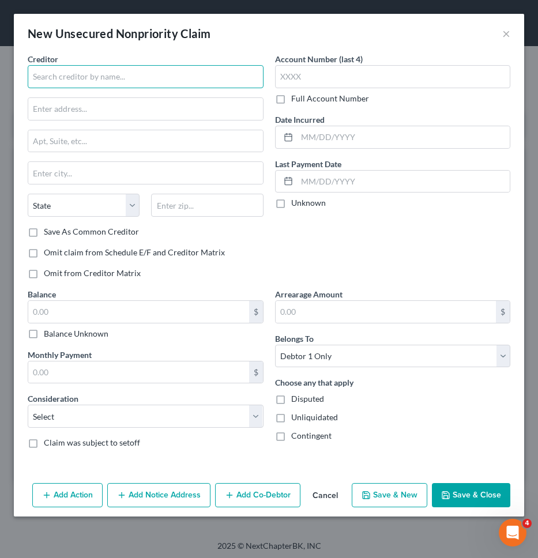
click at [241, 78] on input "text" at bounding box center [146, 76] width 236 height 23
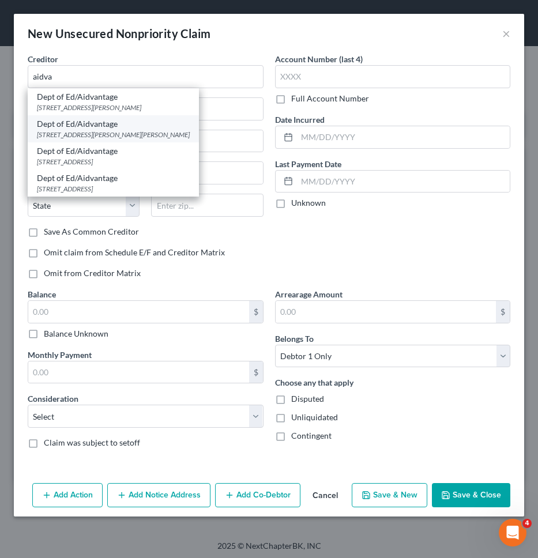
click at [110, 126] on div "Dept of Ed/Aidvantage" at bounding box center [113, 124] width 153 height 12
type input "Dept of Ed/Aidvantage"
type input "1600 Tyson Blvd"
type input "St. Mclean"
select select "48"
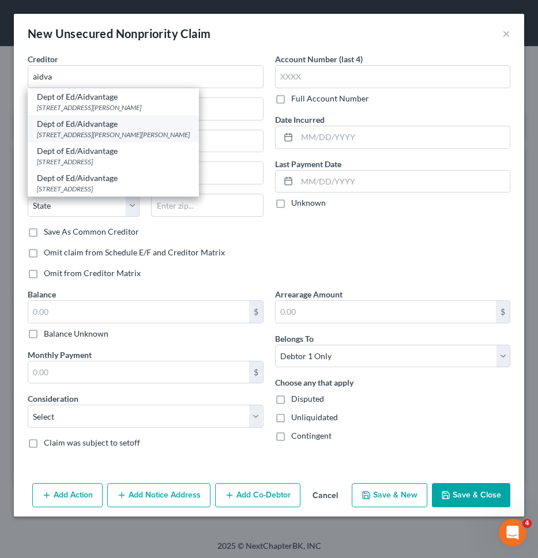
type input "75403"
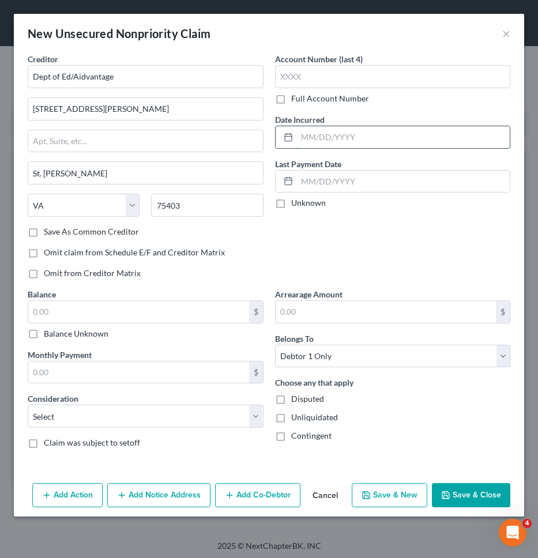
click at [348, 138] on input "text" at bounding box center [403, 137] width 213 height 22
type input "02/2023"
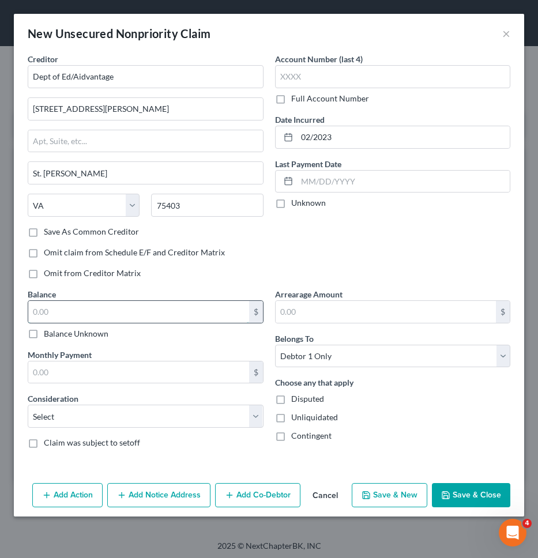
click at [206, 309] on input "text" at bounding box center [138, 312] width 221 height 22
type input "3,334"
click at [187, 417] on select "Select Cable / Satellite Services Collection Agency Credit Card Debt Debt Couns…" at bounding box center [146, 416] width 236 height 23
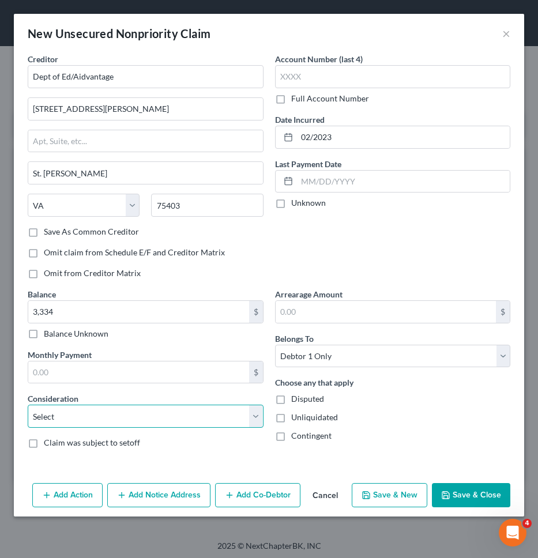
select select "17"
click at [28, 405] on select "Select Cable / Satellite Services Collection Agency Credit Card Debt Debt Couns…" at bounding box center [146, 416] width 236 height 23
click at [394, 491] on button "Save & New" at bounding box center [390, 495] width 76 height 24
select select "0"
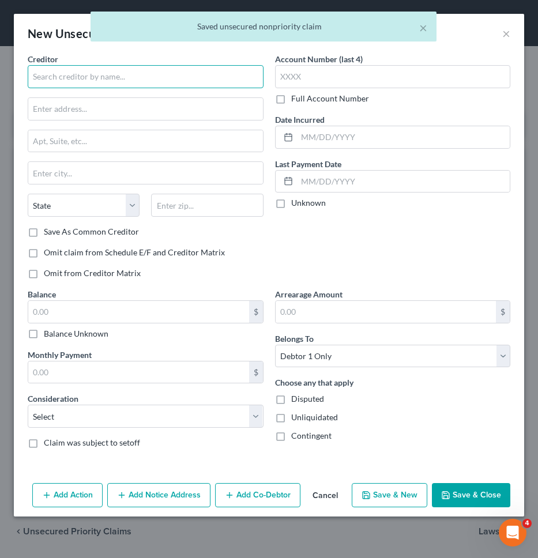
click at [221, 76] on input "text" at bounding box center [146, 76] width 236 height 23
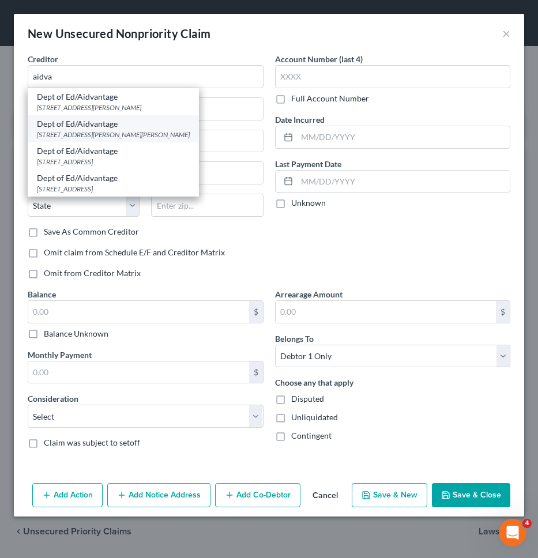
click at [116, 130] on div "1600 Tyson Blvd, St. Mclean, VA 75403" at bounding box center [113, 135] width 153 height 10
type input "Dept of Ed/Aidvantage"
type input "1600 Tyson Blvd"
type input "St. Mclean"
select select "48"
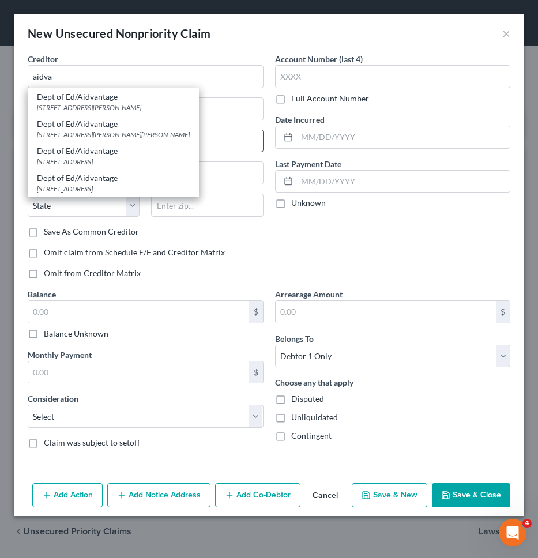
type input "75403"
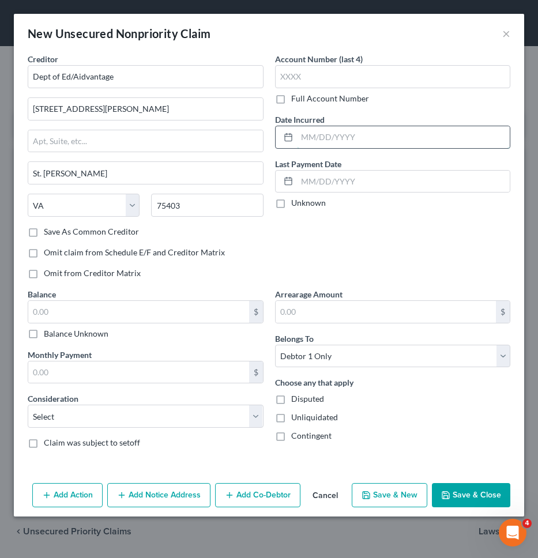
click at [327, 133] on input "text" at bounding box center [403, 137] width 213 height 22
type input "11/2022"
click at [144, 307] on input "text" at bounding box center [138, 312] width 221 height 22
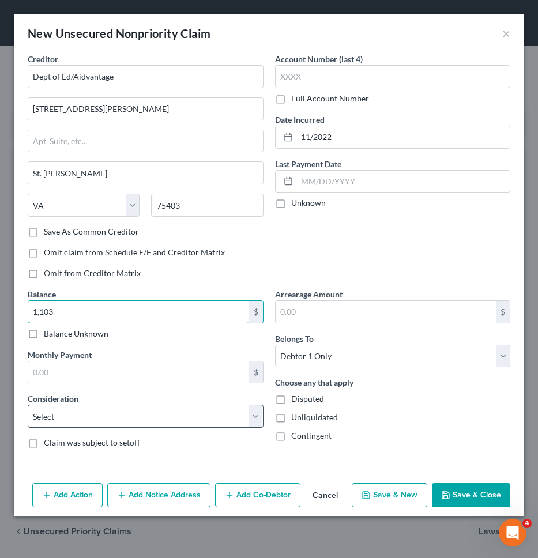
type input "1,103"
click at [128, 412] on select "Select Cable / Satellite Services Collection Agency Credit Card Debt Debt Couns…" at bounding box center [146, 416] width 236 height 23
select select "17"
click at [28, 405] on select "Select Cable / Satellite Services Collection Agency Credit Card Debt Debt Couns…" at bounding box center [146, 416] width 236 height 23
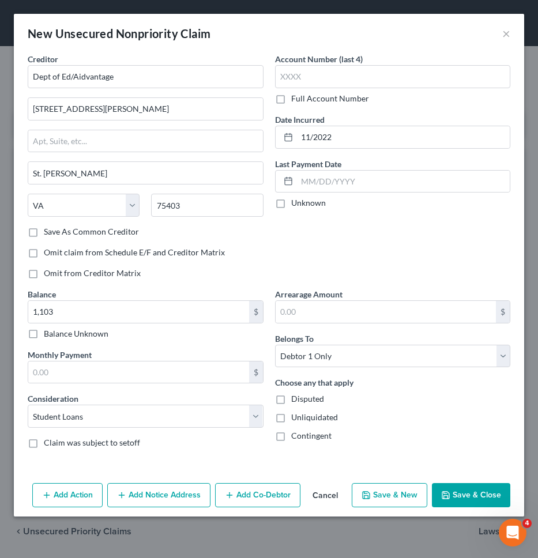
click at [370, 495] on icon "button" at bounding box center [366, 495] width 9 height 9
select select "0"
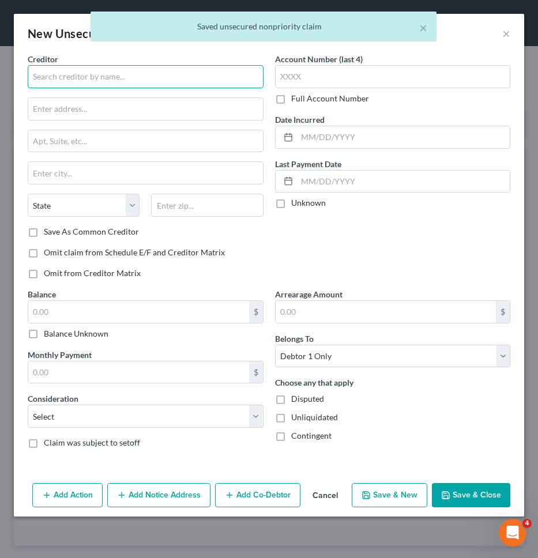
click at [221, 76] on input "text" at bounding box center [146, 76] width 236 height 23
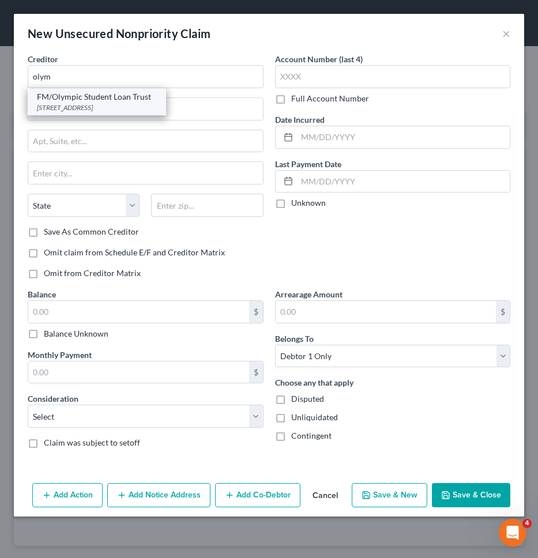
click at [127, 103] on div "121 S 13th St. Ste. 100, Lincoln, NE 68508" at bounding box center [97, 108] width 120 height 10
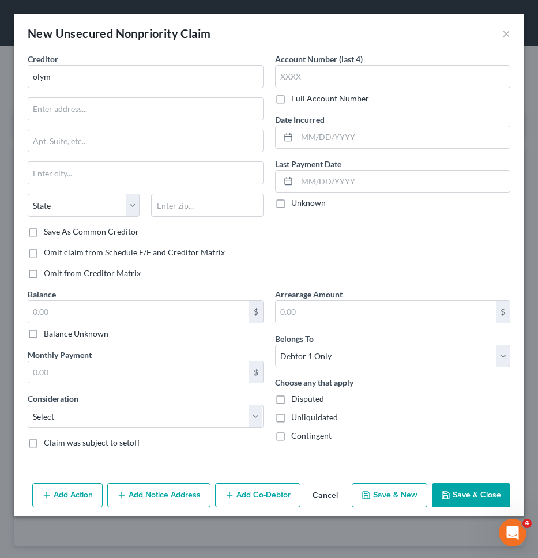
type input "FM/Olympic Student Loan Trust"
type input "121 S 13th St."
type input "Ste. 100"
type input "Lincoln"
select select "30"
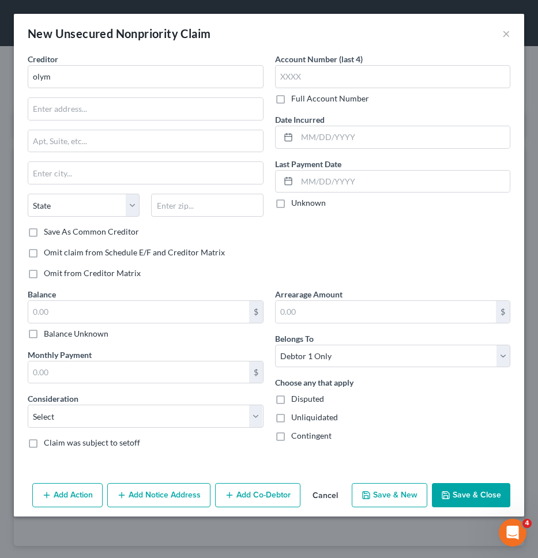
type input "68508"
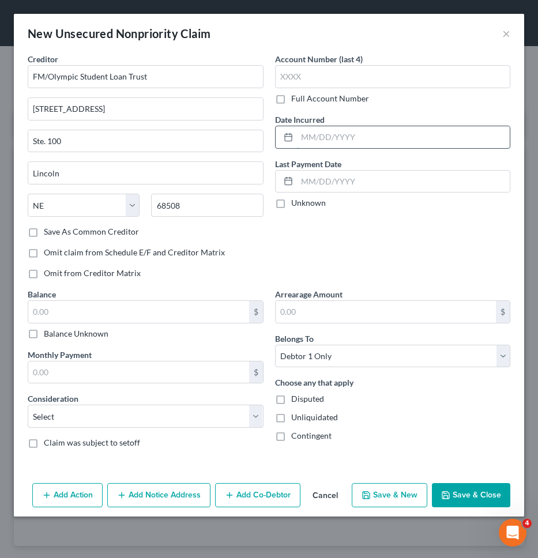
click at [328, 137] on input "text" at bounding box center [403, 137] width 213 height 22
type input "12/2022"
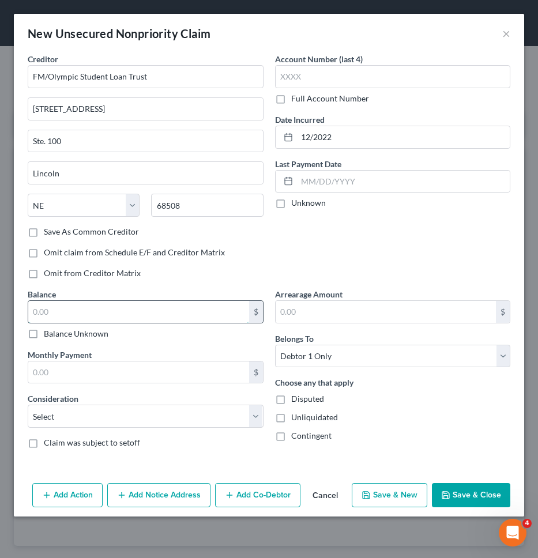
click at [205, 307] on input "text" at bounding box center [138, 312] width 221 height 22
type input "12,262"
click at [169, 414] on select "Select Cable / Satellite Services Collection Agency Credit Card Debt Debt Couns…" at bounding box center [146, 416] width 236 height 23
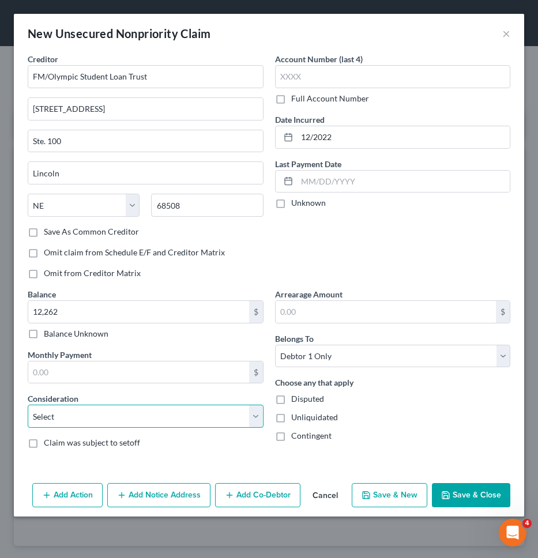
select select "17"
click at [28, 405] on select "Select Cable / Satellite Services Collection Agency Credit Card Debt Debt Couns…" at bounding box center [146, 416] width 236 height 23
click at [404, 503] on button "Save & New" at bounding box center [390, 495] width 76 height 24
select select "0"
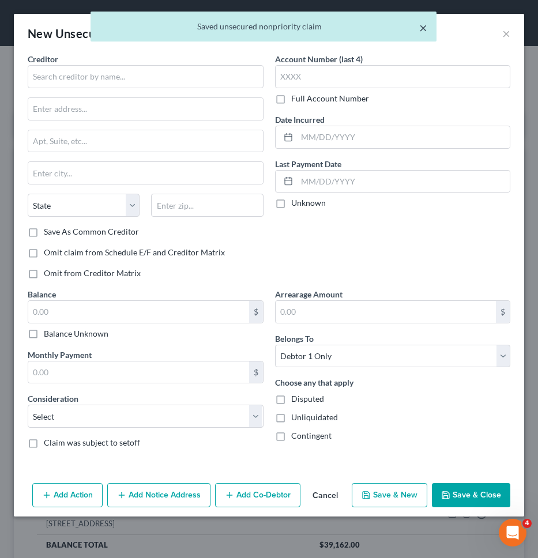
click at [421, 27] on button "×" at bounding box center [423, 28] width 8 height 14
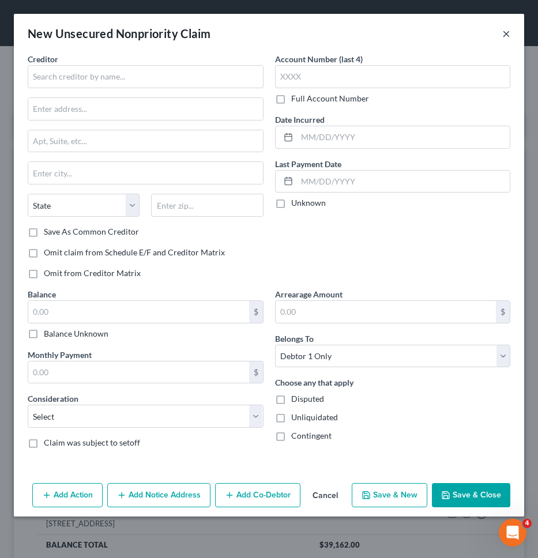
click at [508, 35] on button "×" at bounding box center [506, 34] width 8 height 14
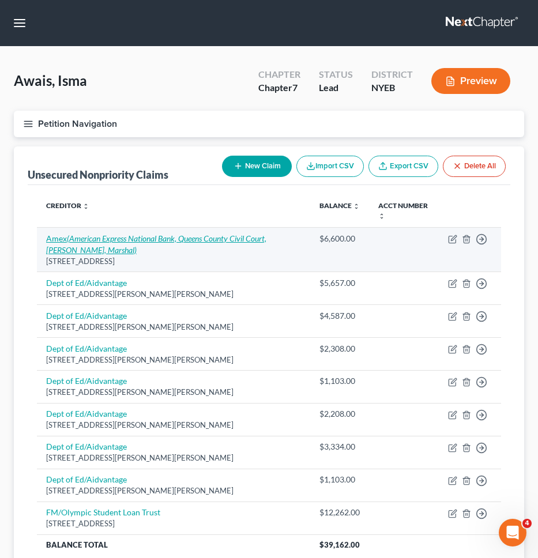
click at [213, 238] on icon "(American Express National Bank, Queens County Civil Court, Ronald Moses, Marsh…" at bounding box center [156, 244] width 220 height 21
select select "45"
select select "2"
select select "0"
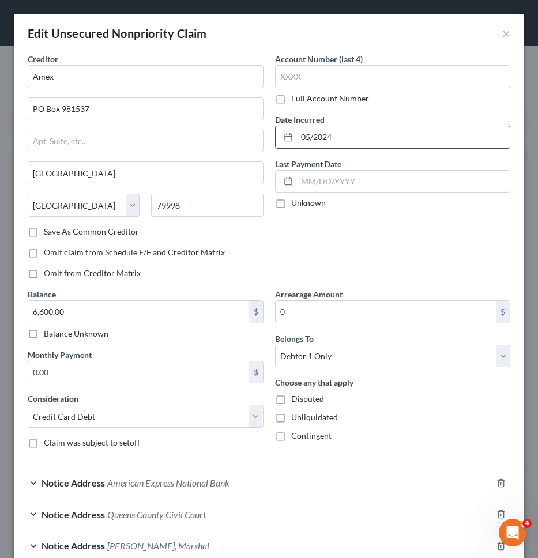
click at [355, 136] on input "05/2024" at bounding box center [403, 137] width 213 height 22
type input "12/2021"
click at [171, 74] on input "Amex" at bounding box center [146, 76] width 236 height 23
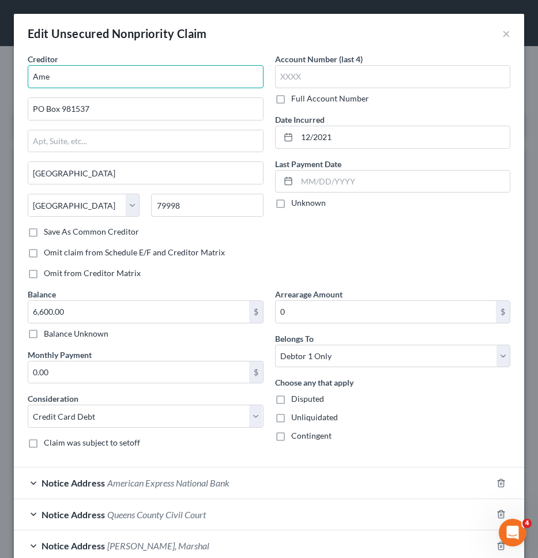
type input "Amex"
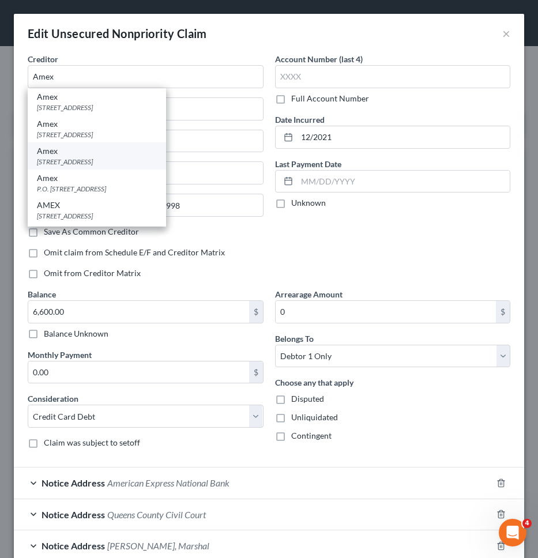
click at [109, 153] on div "Amex" at bounding box center [97, 151] width 120 height 12
type input "PO Box 297871"
type input "Fort Lauderdale"
select select "9"
type input "33329"
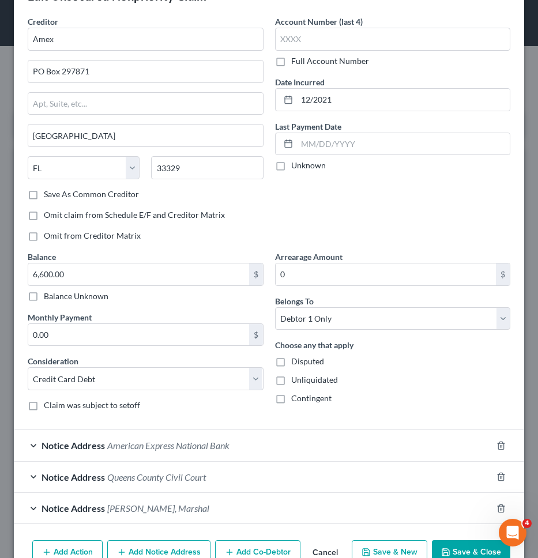
scroll to position [42, 0]
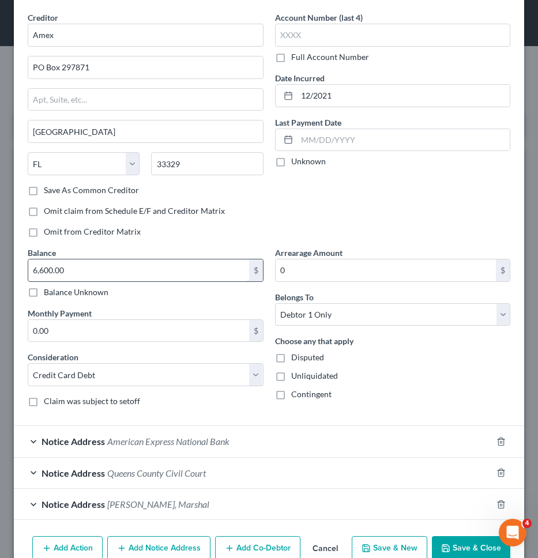
click at [116, 273] on input "6,600.00" at bounding box center [138, 271] width 221 height 22
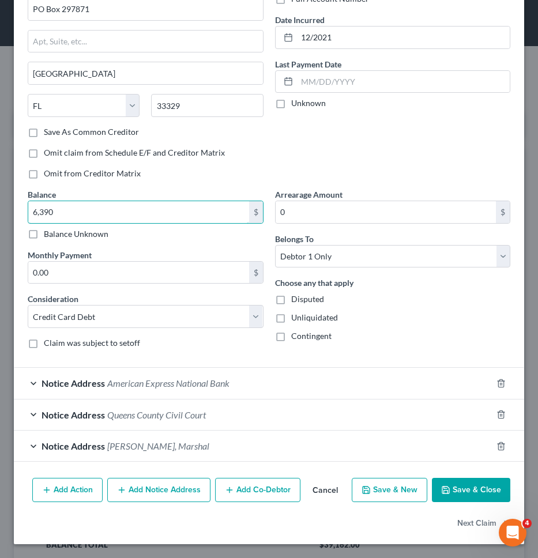
type input "6,390"
click at [463, 489] on button "Save & Close" at bounding box center [471, 490] width 78 height 24
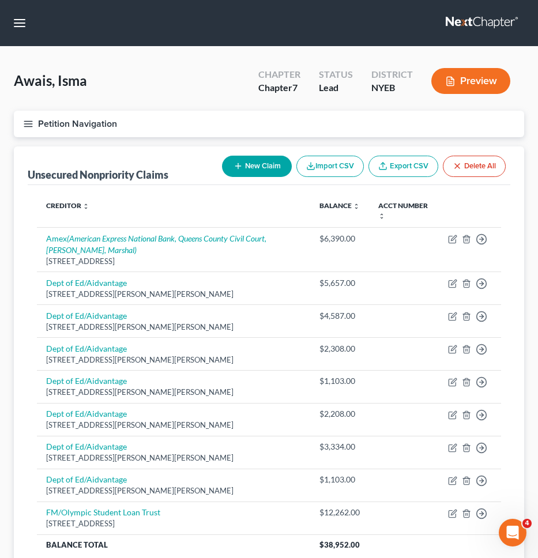
click at [242, 170] on button "New Claim" at bounding box center [257, 166] width 70 height 21
select select "0"
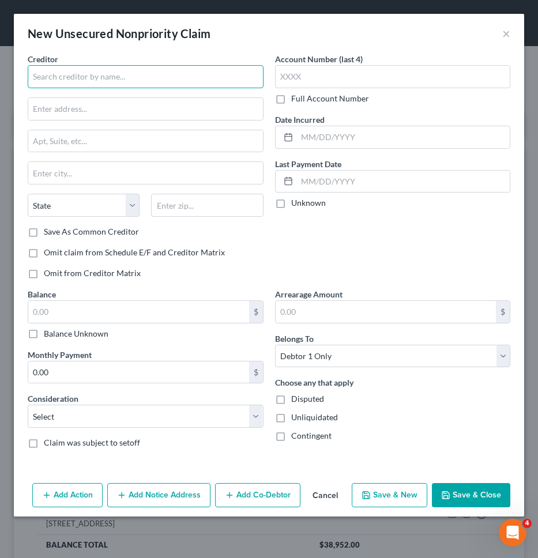
click at [145, 77] on input "text" at bounding box center [146, 76] width 236 height 23
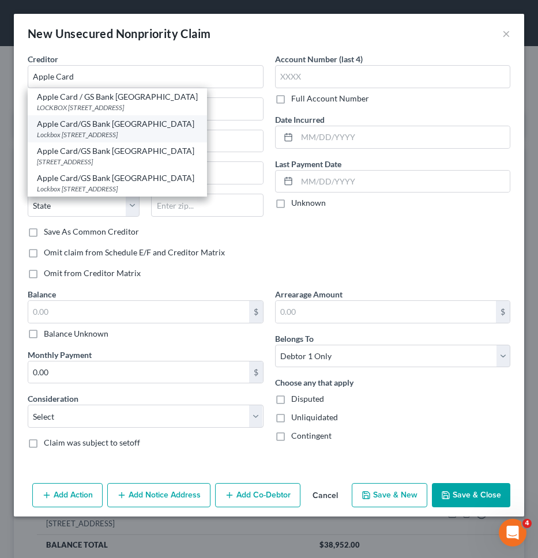
click at [96, 133] on div "Lockbox 6112, PO Box 7247, Philadelphia, PA 19170" at bounding box center [117, 135] width 161 height 10
type input "Apple Card/GS Bank USA"
type input "Lockbox 6112, PO Box 7247"
type input "Philadelphia"
select select "39"
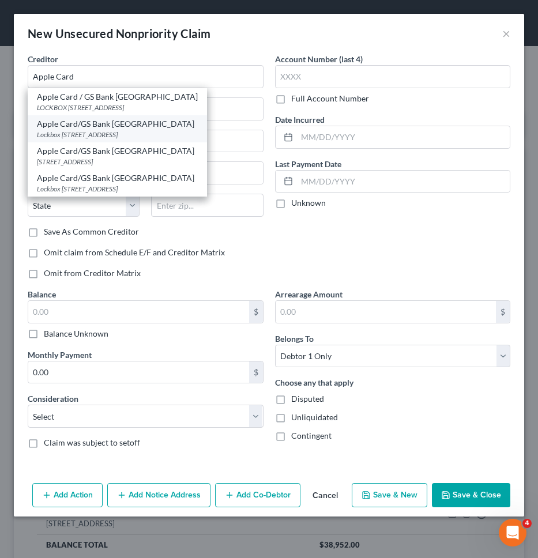
type input "19170"
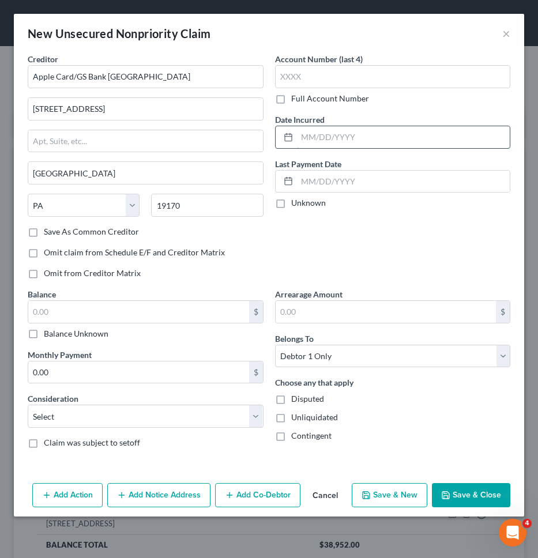
click at [302, 133] on input "text" at bounding box center [403, 137] width 213 height 22
type input "01/2020"
click at [157, 316] on input "text" at bounding box center [138, 312] width 221 height 22
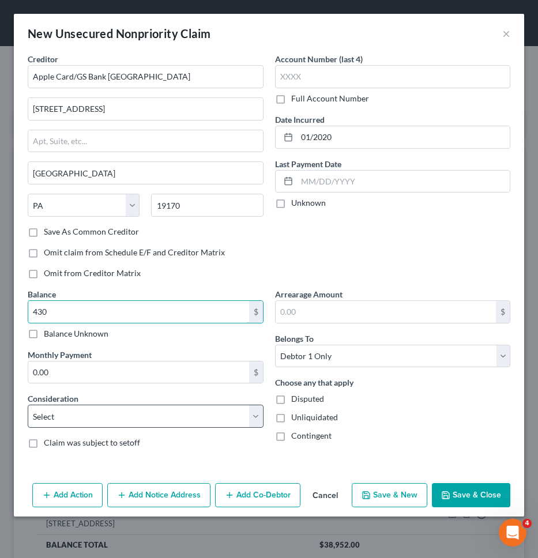
type input "430"
click at [139, 417] on select "Select Cable / Satellite Services Collection Agency Credit Card Debt Debt Couns…" at bounding box center [146, 416] width 236 height 23
select select "2"
click at [28, 405] on select "Select Cable / Satellite Services Collection Agency Credit Card Debt Debt Couns…" at bounding box center [146, 416] width 236 height 23
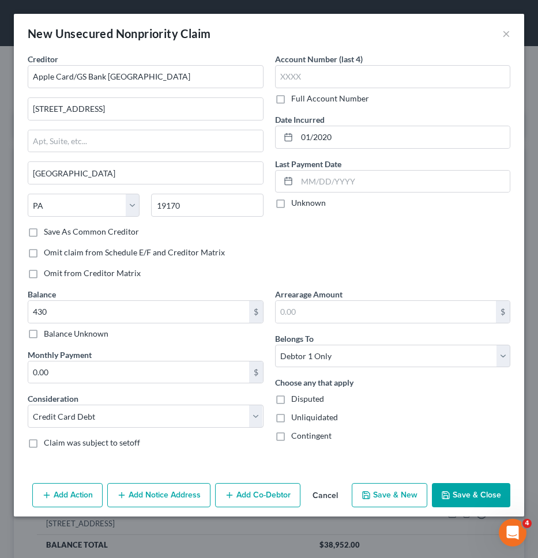
click at [395, 496] on button "Save & New" at bounding box center [390, 495] width 76 height 24
select select "0"
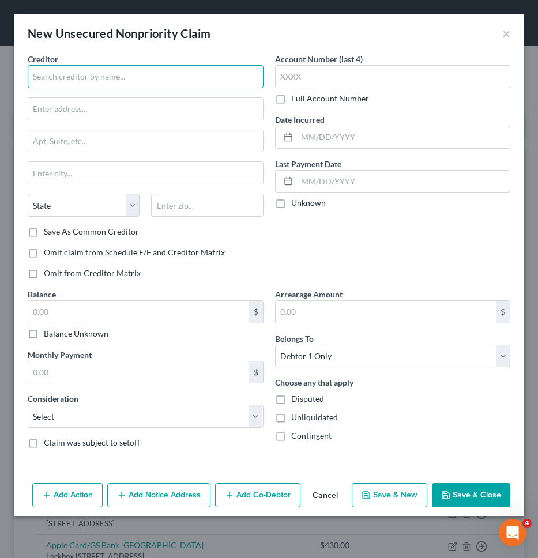
click at [228, 81] on input "text" at bounding box center [146, 76] width 236 height 23
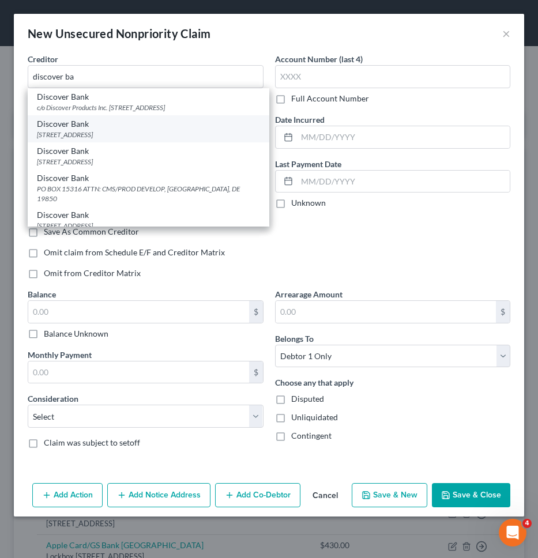
click at [133, 133] on div "PO Box 30939, Salt Lake City, UT 84130" at bounding box center [148, 135] width 223 height 10
type input "Discover Bank"
type input "PO Box 30939"
type input "Salt Lake City"
select select "46"
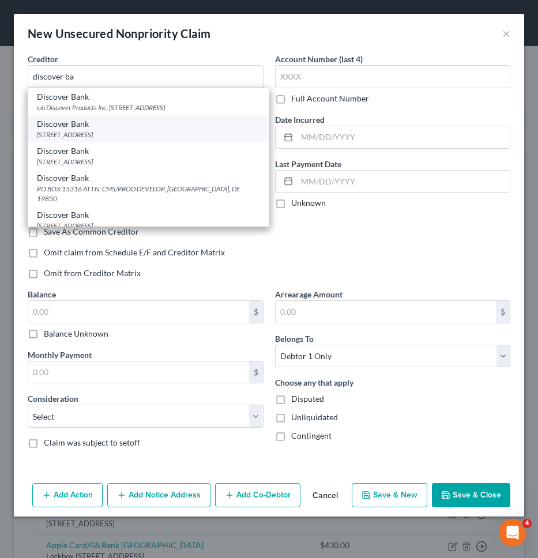
type input "84130"
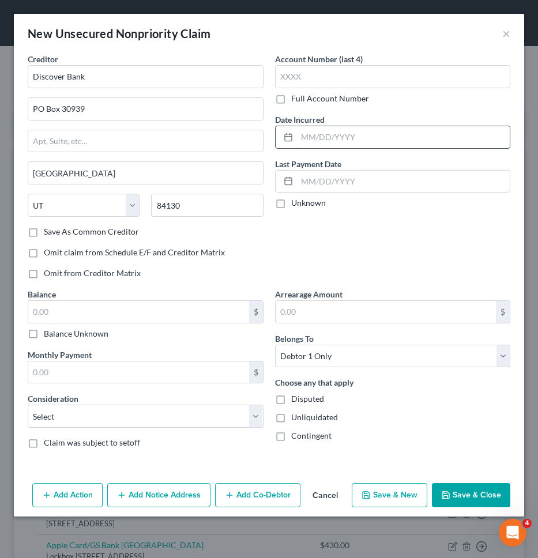
click at [328, 136] on input "text" at bounding box center [403, 137] width 213 height 22
type input "09/2022"
click at [199, 312] on input "text" at bounding box center [138, 312] width 221 height 22
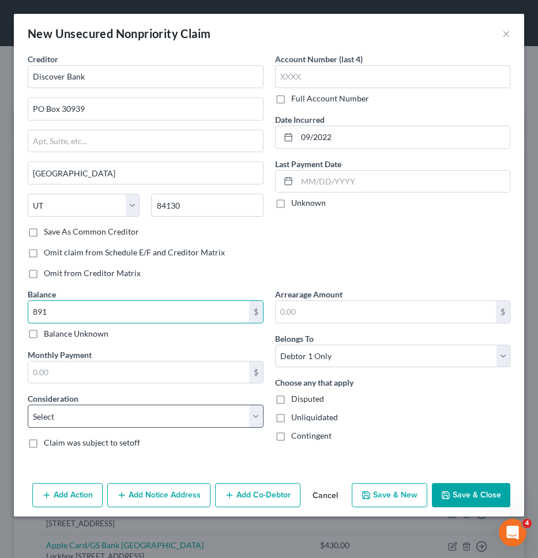
type input "891"
click at [211, 418] on select "Select Cable / Satellite Services Collection Agency Credit Card Debt Debt Couns…" at bounding box center [146, 416] width 236 height 23
select select "2"
click at [28, 405] on select "Select Cable / Satellite Services Collection Agency Credit Card Debt Debt Couns…" at bounding box center [146, 416] width 236 height 23
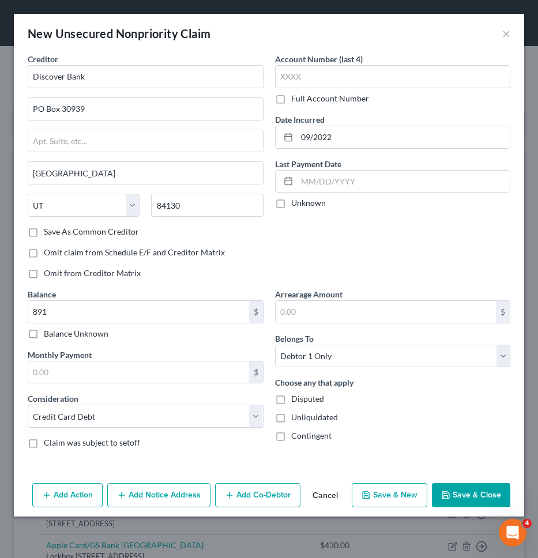
click at [394, 502] on button "Save & New" at bounding box center [390, 495] width 76 height 24
select select "0"
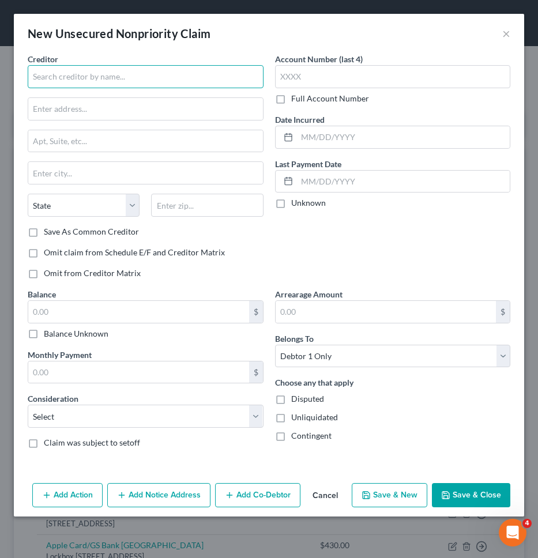
click at [212, 85] on input "text" at bounding box center [146, 76] width 236 height 23
type input "m"
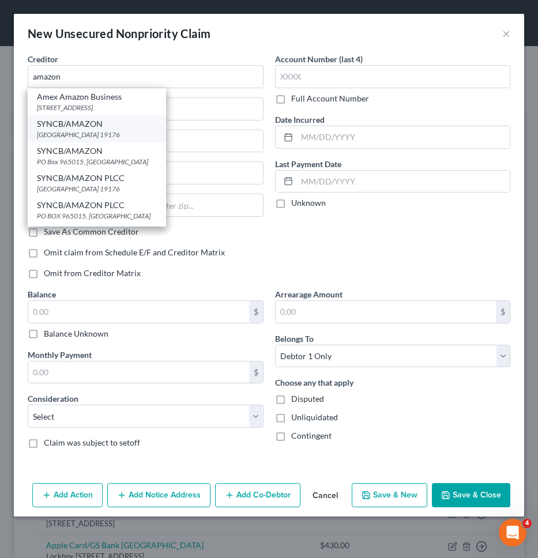
click at [135, 126] on div "SYNCB/AMAZON" at bounding box center [97, 124] width 120 height 12
type input "SYNCB/AMAZON"
type input "PO Box 71727"
type input "Philadelphia"
select select "39"
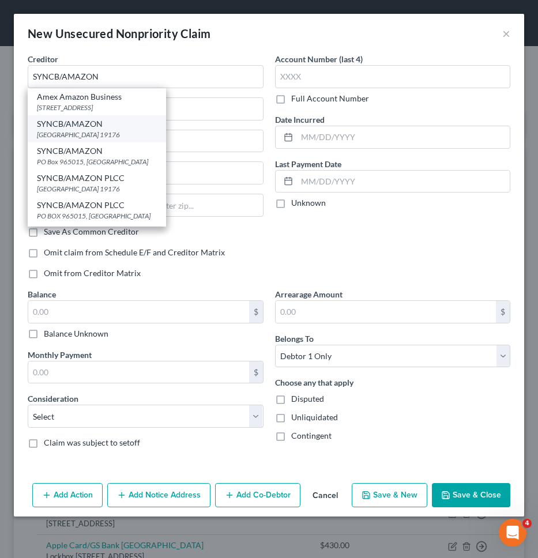
type input "19176"
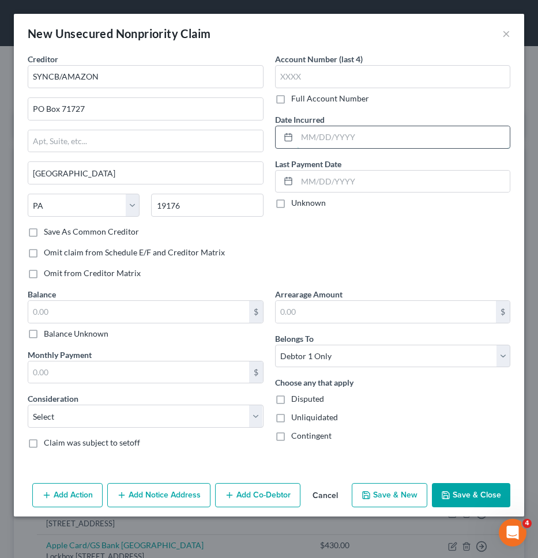
click at [337, 141] on input "text" at bounding box center [403, 137] width 213 height 22
type input "10/2020"
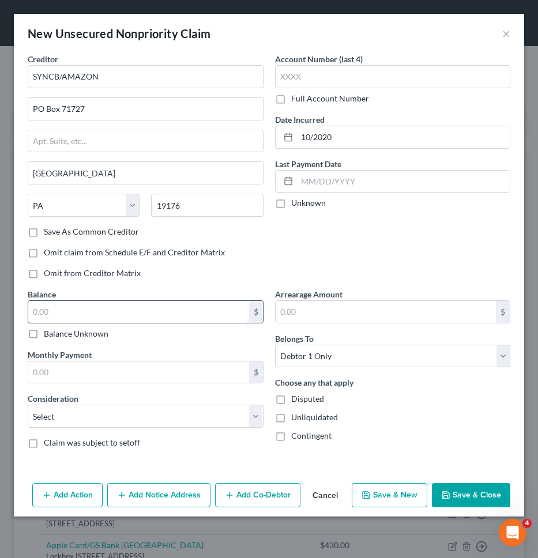
click at [202, 314] on input "text" at bounding box center [138, 312] width 221 height 22
type input "1,613"
click at [178, 411] on select "Select Cable / Satellite Services Collection Agency Credit Card Debt Debt Couns…" at bounding box center [146, 416] width 236 height 23
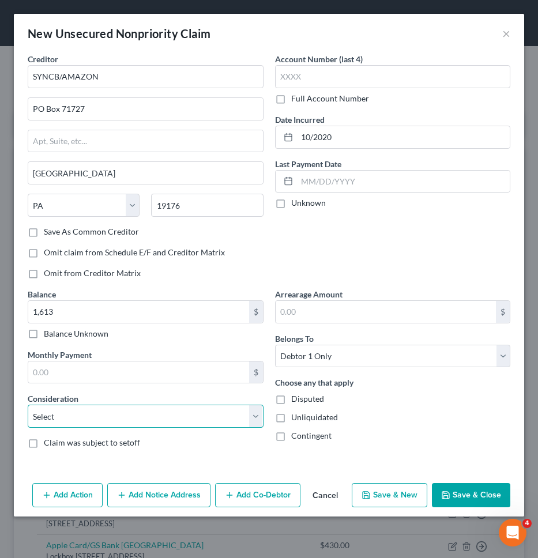
select select "2"
click at [28, 405] on select "Select Cable / Satellite Services Collection Agency Credit Card Debt Debt Couns…" at bounding box center [146, 416] width 236 height 23
click at [377, 500] on button "Save & New" at bounding box center [390, 495] width 76 height 24
select select "0"
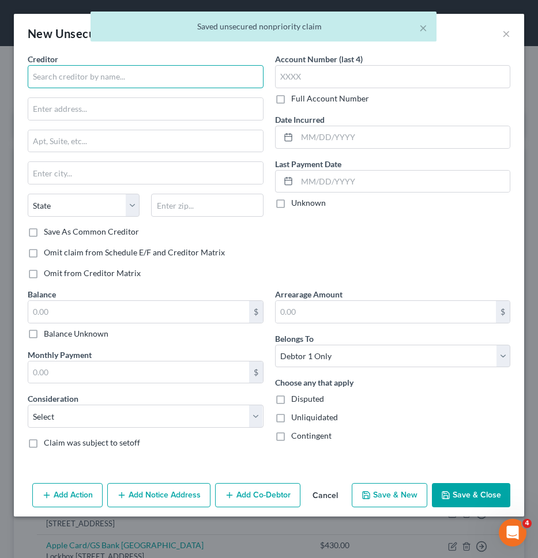
click at [206, 82] on input "text" at bounding box center [146, 76] width 236 height 23
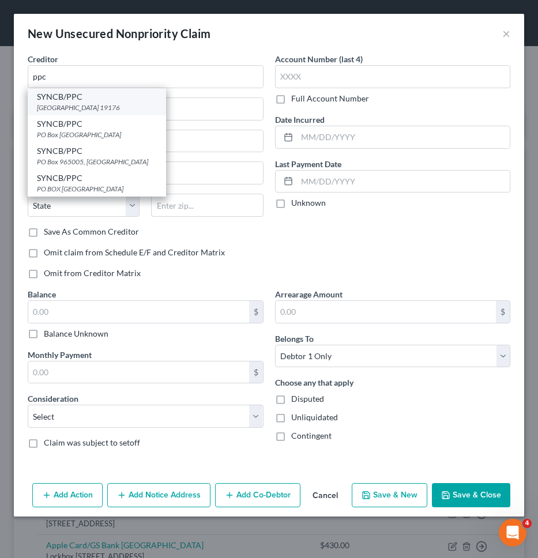
click at [119, 96] on div "SYNCB/PPC" at bounding box center [97, 97] width 120 height 12
type input "SYNCB/PPC"
type input "PO Box 71727"
type input "Philadelphia"
select select "39"
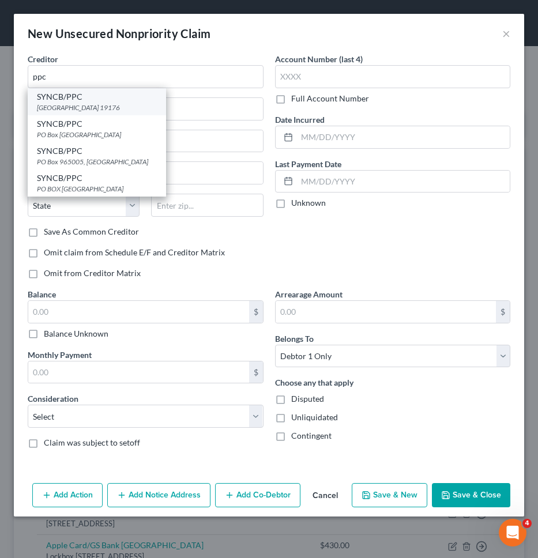
type input "19176"
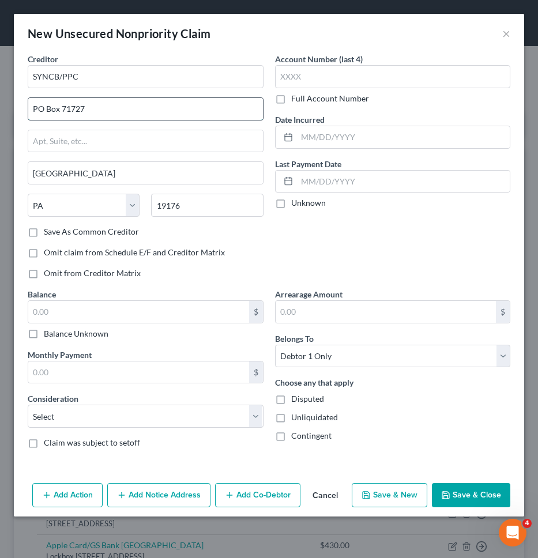
click at [110, 111] on input "PO Box 71727" at bounding box center [145, 109] width 235 height 22
type input "PO Box 71746"
click at [125, 227] on label "Save As Common Creditor" at bounding box center [91, 232] width 95 height 12
click at [56, 227] on input "Save As Common Creditor" at bounding box center [51, 229] width 7 height 7
checkbox input "true"
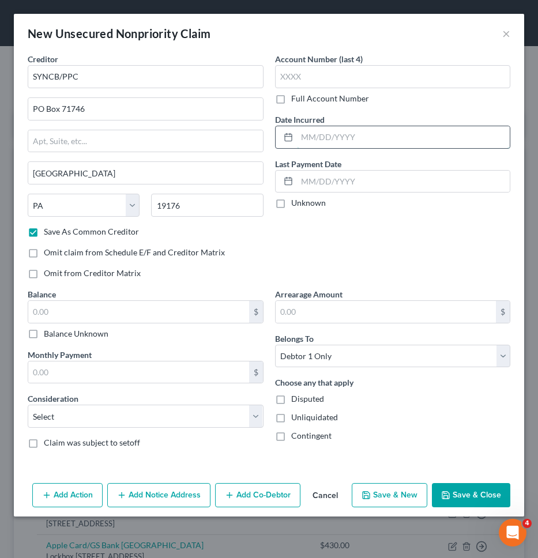
click at [335, 137] on input "text" at bounding box center [403, 137] width 213 height 22
type input "07/2022"
click at [205, 317] on input "text" at bounding box center [138, 312] width 221 height 22
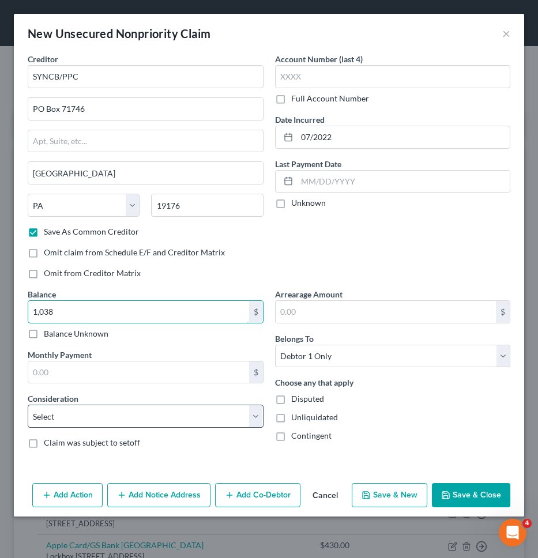
type input "1,038"
click at [170, 422] on select "Select Cable / Satellite Services Collection Agency Credit Card Debt Debt Couns…" at bounding box center [146, 416] width 236 height 23
select select "2"
click at [28, 405] on select "Select Cable / Satellite Services Collection Agency Credit Card Debt Debt Couns…" at bounding box center [146, 416] width 236 height 23
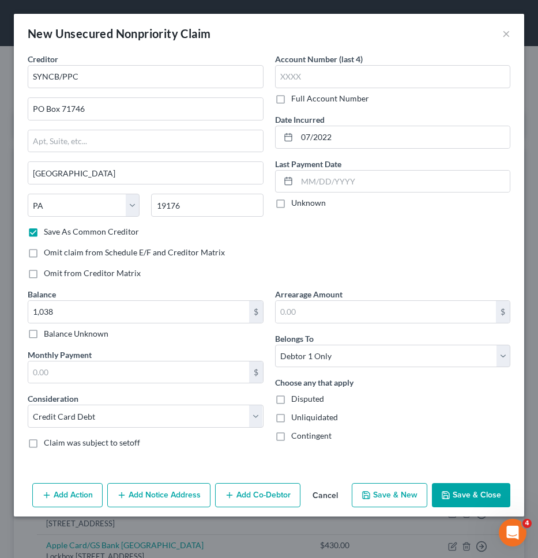
click at [378, 486] on button "Save & New" at bounding box center [390, 495] width 76 height 24
checkbox input "false"
select select "0"
click at [507, 36] on button "×" at bounding box center [506, 34] width 8 height 14
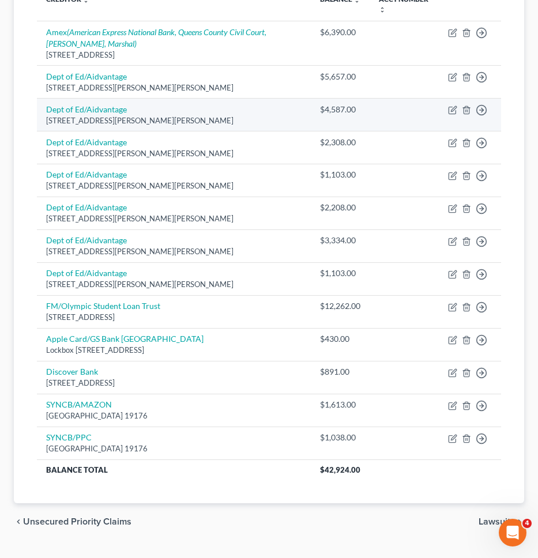
scroll to position [205, 0]
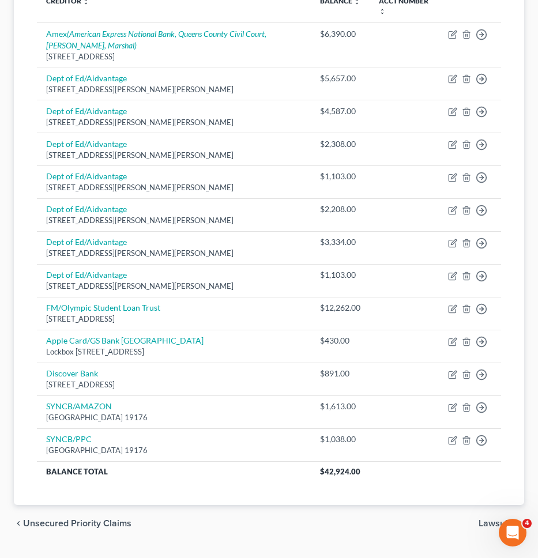
drag, startPoint x: 110, startPoint y: 528, endPoint x: 132, endPoint y: 499, distance: 36.1
click at [109, 527] on span "Unsecured Priority Claims" at bounding box center [77, 523] width 108 height 9
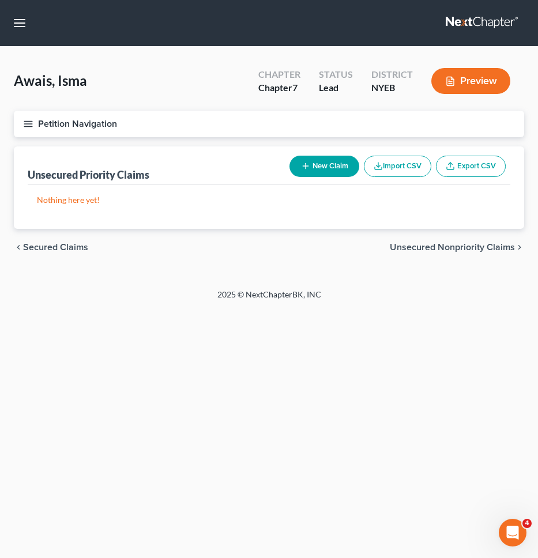
click at [334, 161] on button "New Claim" at bounding box center [325, 166] width 70 height 21
select select "0"
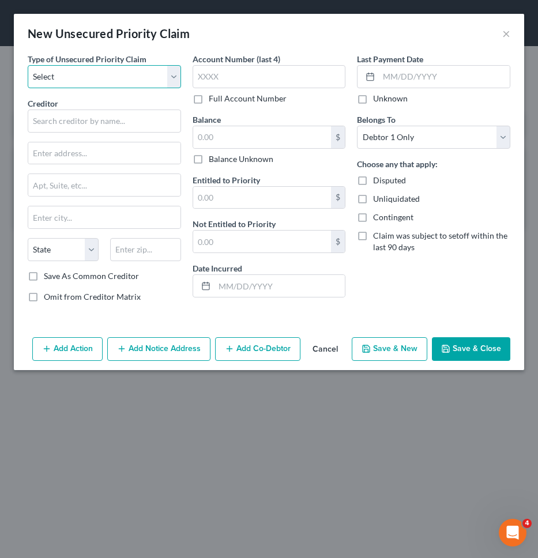
click at [126, 73] on select "Select Taxes & Other Government Units Domestic Support Obligations Extensions o…" at bounding box center [104, 76] width 153 height 23
select select "0"
click at [28, 65] on select "Select Taxes & Other Government Units Domestic Support Obligations Extensions o…" at bounding box center [104, 76] width 153 height 23
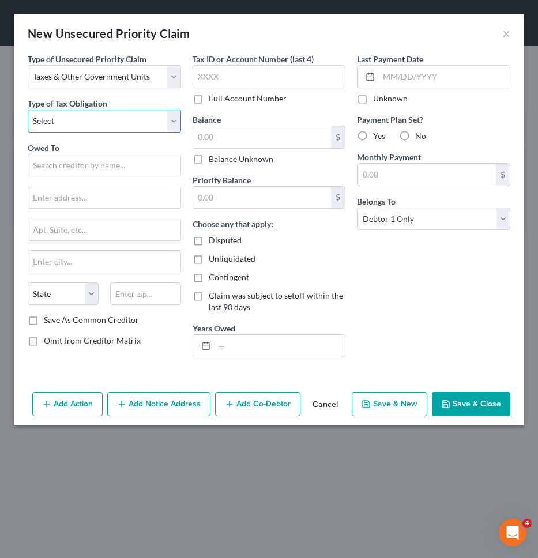
click at [107, 122] on select "Select Federal City State Franchise Tax Board Other" at bounding box center [104, 121] width 153 height 23
select select "0"
click at [28, 110] on select "Select Federal City State Franchise Tax Board Other" at bounding box center [104, 121] width 153 height 23
click at [91, 172] on input "text" at bounding box center [104, 165] width 153 height 23
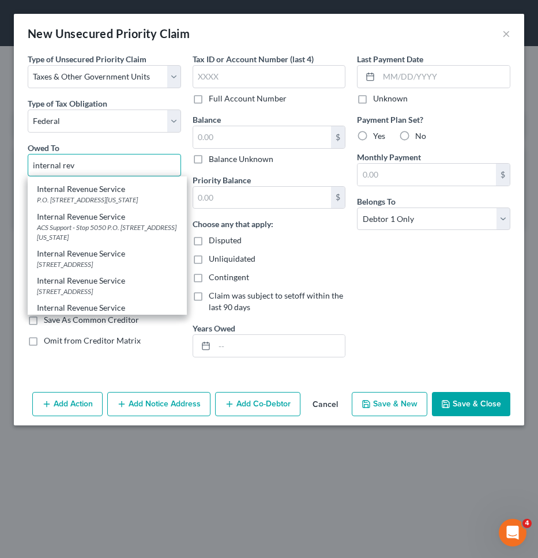
scroll to position [35, 0]
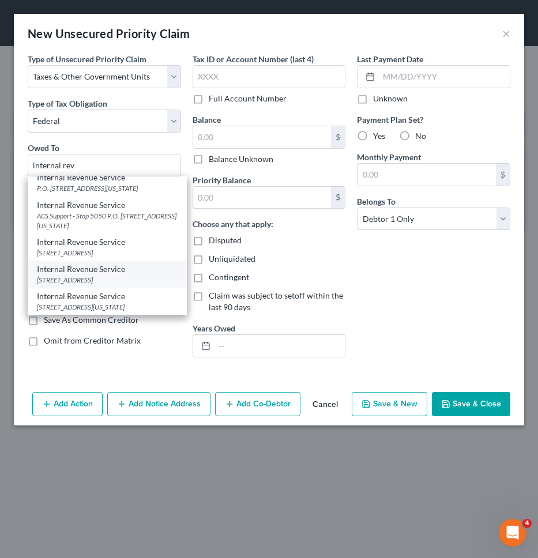
click at [78, 276] on div "PO Box 7346, Philadelphia, PA 19101" at bounding box center [107, 280] width 141 height 10
type input "Internal Revenue Service"
type input "PO Box 7346"
type input "Philadelphia"
select select "39"
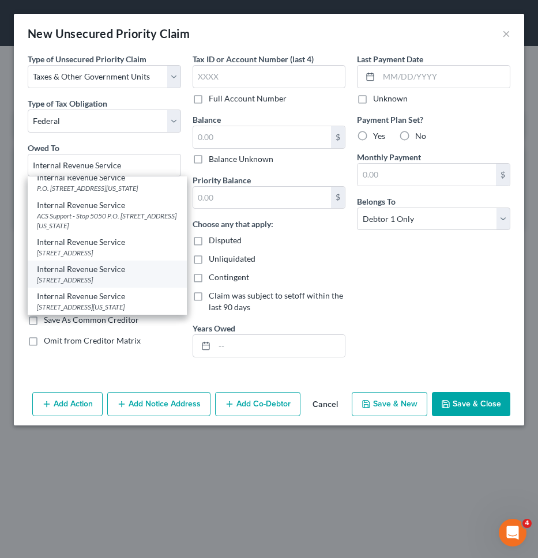
type input "19101"
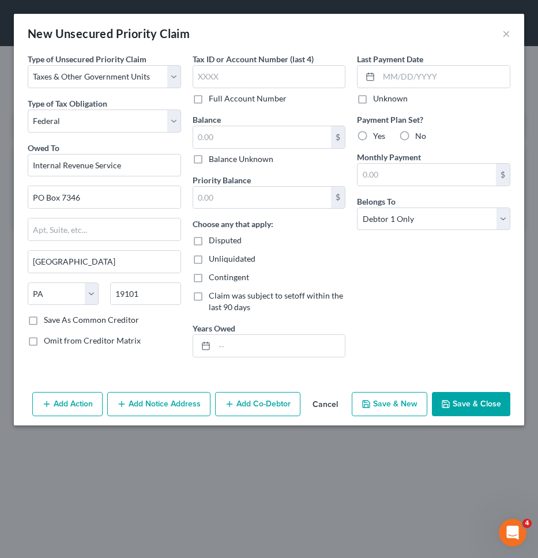
scroll to position [0, 0]
click at [245, 132] on input "text" at bounding box center [262, 137] width 138 height 22
type input "2,065"
click at [234, 193] on input "text" at bounding box center [262, 198] width 138 height 22
paste input "2,065"
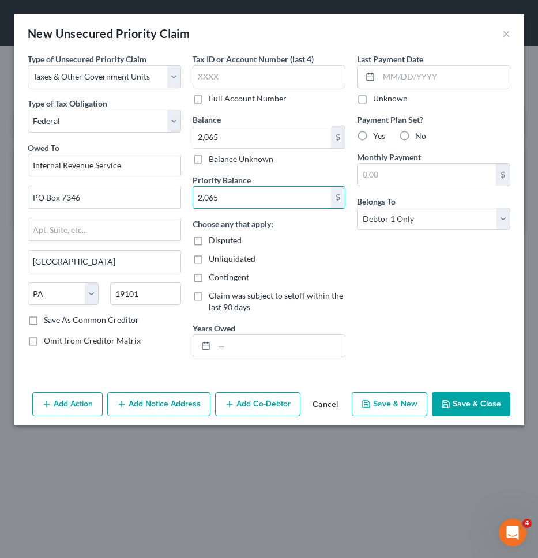
type input "2,065"
click at [238, 359] on div "Tax ID or Account Number (last 4) Full Account Number Balance 2,065.00 $ Balanc…" at bounding box center [269, 210] width 165 height 314
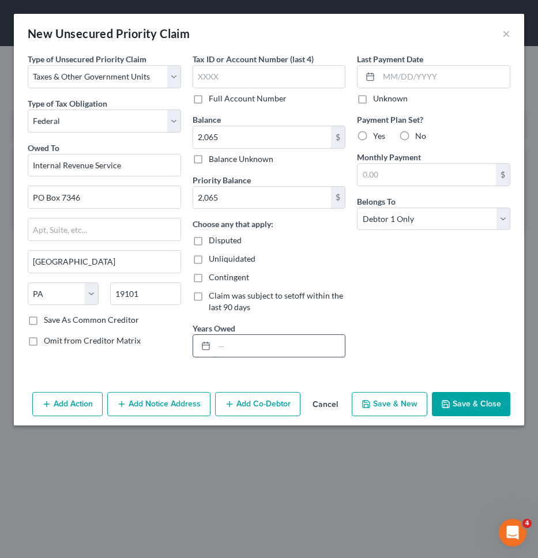
click at [238, 352] on input "text" at bounding box center [280, 346] width 131 height 22
type input "01/01/2024-12/31/2024"
click at [465, 401] on button "Save & Close" at bounding box center [471, 404] width 78 height 24
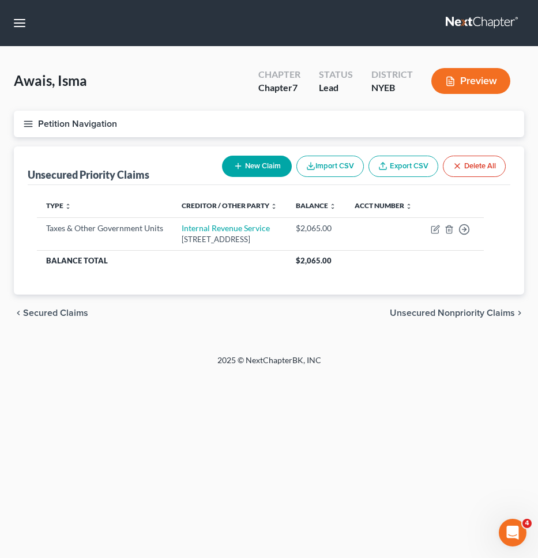
click at [236, 166] on line "button" at bounding box center [237, 166] width 5 height 0
select select "0"
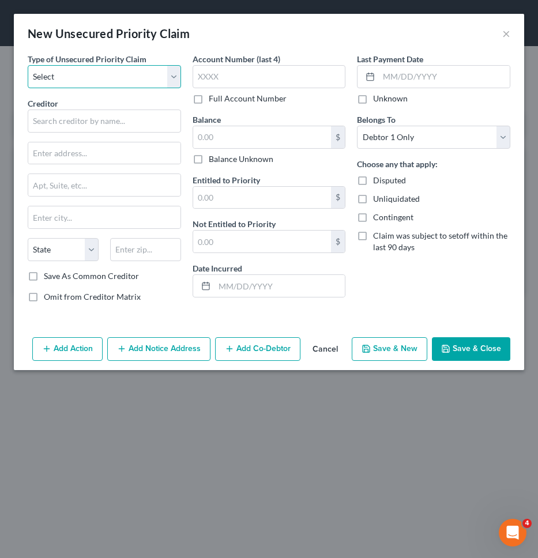
click at [135, 75] on select "Select Taxes & Other Government Units Domestic Support Obligations Extensions o…" at bounding box center [104, 76] width 153 height 23
select select "0"
click at [28, 65] on select "Select Taxes & Other Government Units Domestic Support Obligations Extensions o…" at bounding box center [104, 76] width 153 height 23
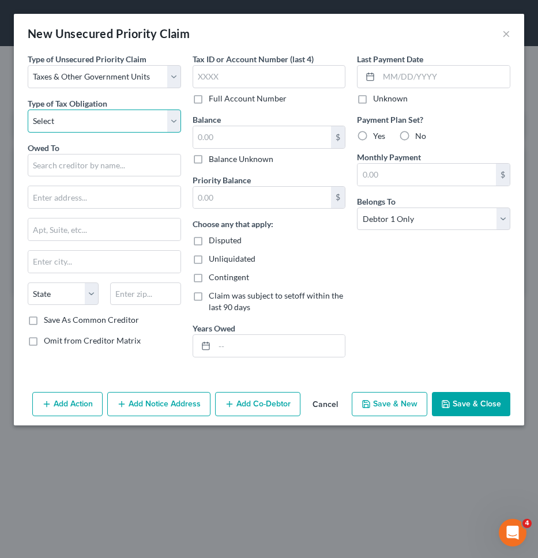
click at [122, 131] on select "Select Federal City State Franchise Tax Board Other" at bounding box center [104, 121] width 153 height 23
click at [28, 110] on select "Select Federal City State Franchise Tax Board Other" at bounding box center [104, 121] width 153 height 23
click at [122, 127] on select "Select Federal City State Franchise Tax Board Other" at bounding box center [104, 121] width 153 height 23
select select "2"
click at [28, 110] on select "Select Federal City State Franchise Tax Board Other" at bounding box center [104, 121] width 153 height 23
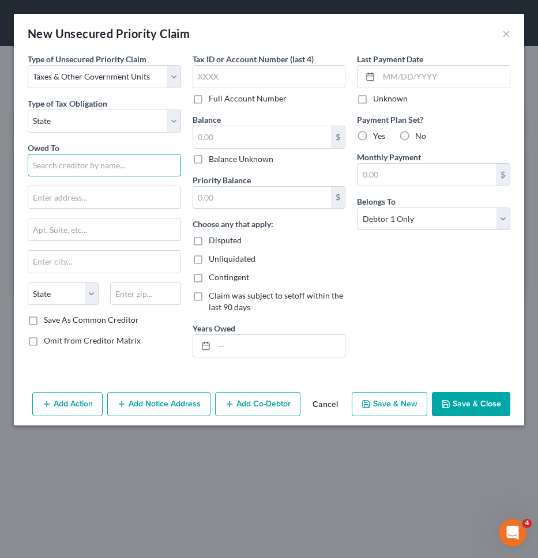
click at [95, 166] on input "text" at bounding box center [104, 165] width 153 height 23
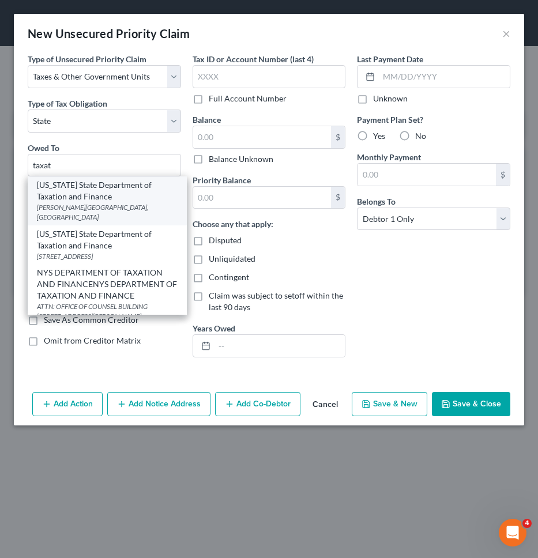
click at [85, 206] on div "W.A. Harriman Campus, Albany, NY 12227" at bounding box center [107, 212] width 141 height 20
type input "New York State Department of Taxation and Finance"
type input "W.A. Harriman Campus"
type input "Albany"
select select "35"
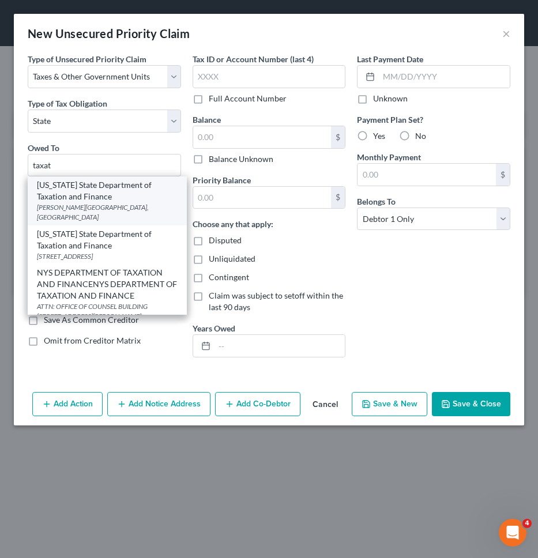
type input "12227"
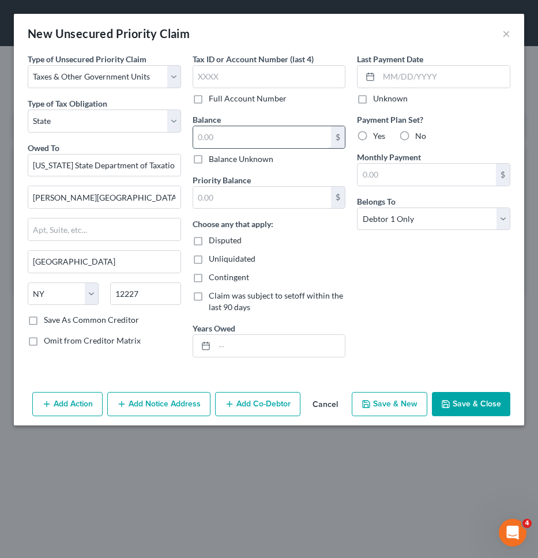
click at [238, 142] on input "text" at bounding box center [262, 137] width 138 height 22
type input "1,617"
click at [233, 209] on div "Priority Balance $ Choose any that apply: Disputed Unliquidated Contingent Clai…" at bounding box center [269, 266] width 153 height 184
click at [232, 206] on input "text" at bounding box center [262, 198] width 138 height 22
paste input "1,617"
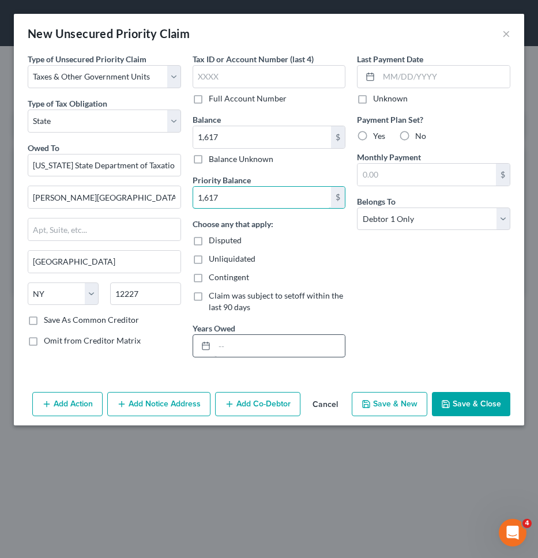
type input "1,617"
click at [257, 340] on input "text" at bounding box center [280, 346] width 131 height 22
type input "01/01/2024-12/31/2024"
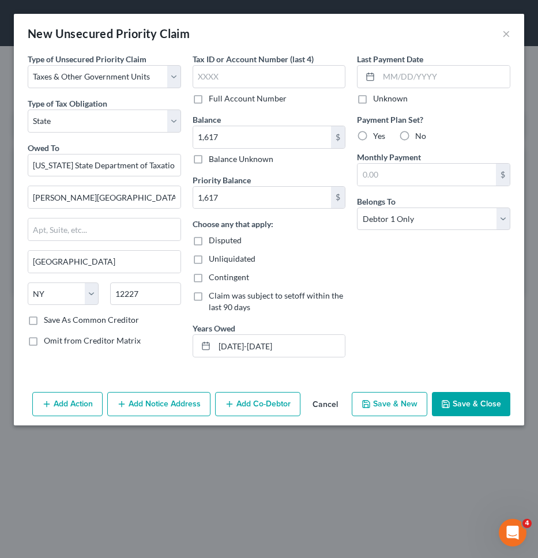
click at [460, 393] on button "Save & Close" at bounding box center [471, 404] width 78 height 24
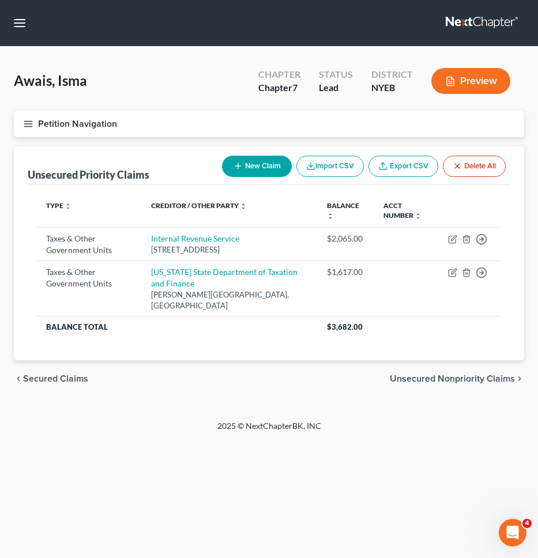
click at [268, 136] on button "Petition Navigation" at bounding box center [269, 124] width 510 height 27
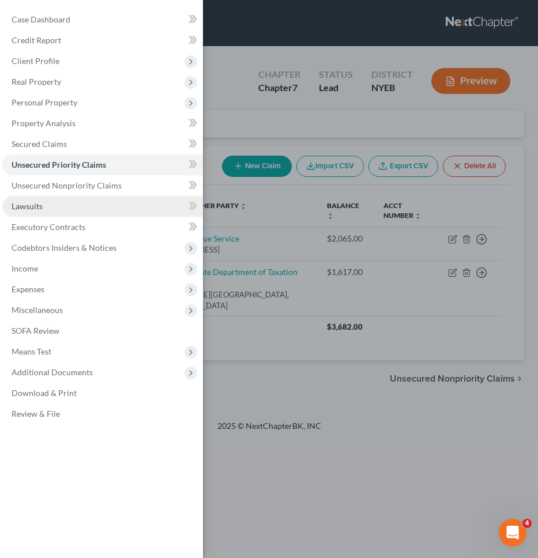
click at [136, 208] on link "Lawsuits" at bounding box center [102, 206] width 201 height 21
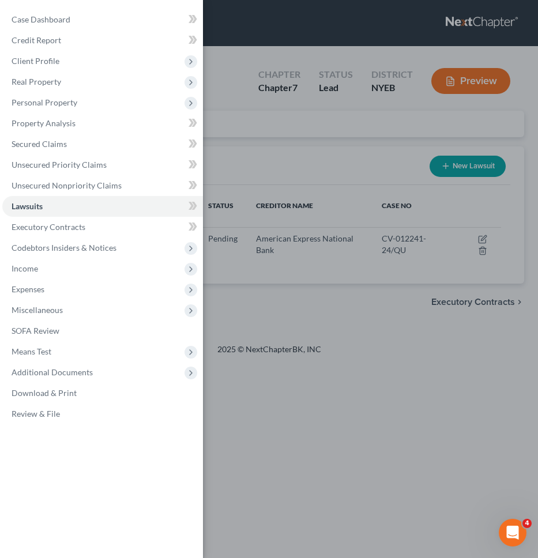
click at [248, 121] on div "Case Dashboard Payments Invoices Payments Payments Credit Report Client Profile" at bounding box center [269, 279] width 538 height 558
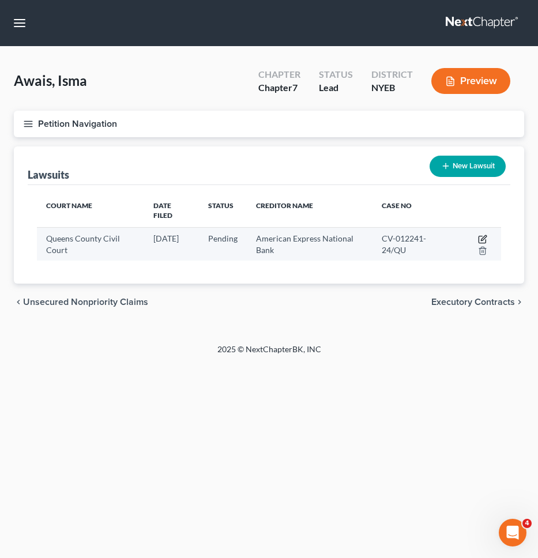
click at [479, 235] on icon "button" at bounding box center [482, 239] width 9 height 9
select select "35"
select select "0"
select select "4"
select select "35"
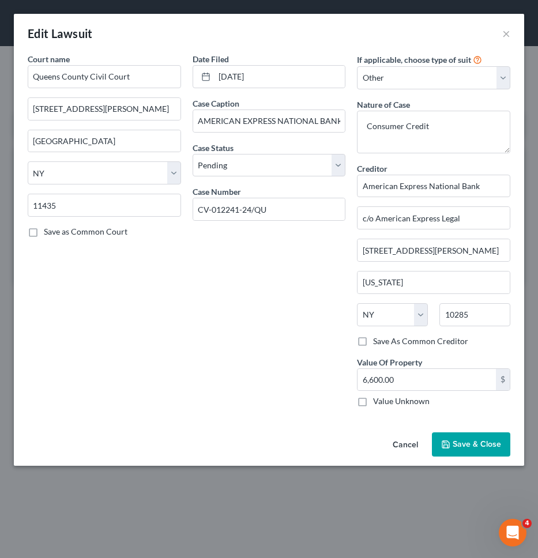
click at [399, 435] on button "Cancel" at bounding box center [406, 445] width 44 height 23
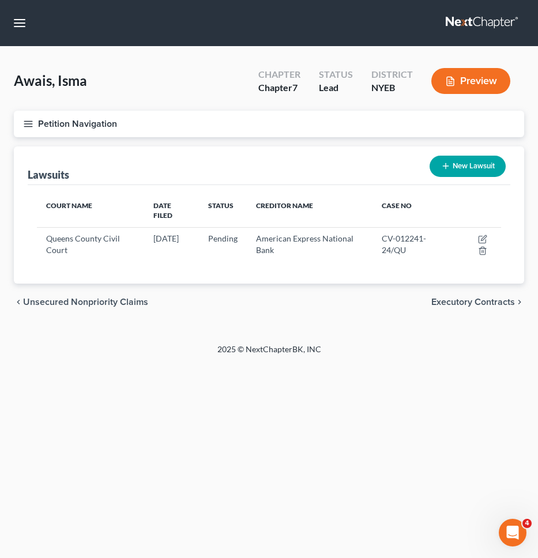
click at [484, 298] on span "Executory Contracts" at bounding box center [473, 302] width 84 height 9
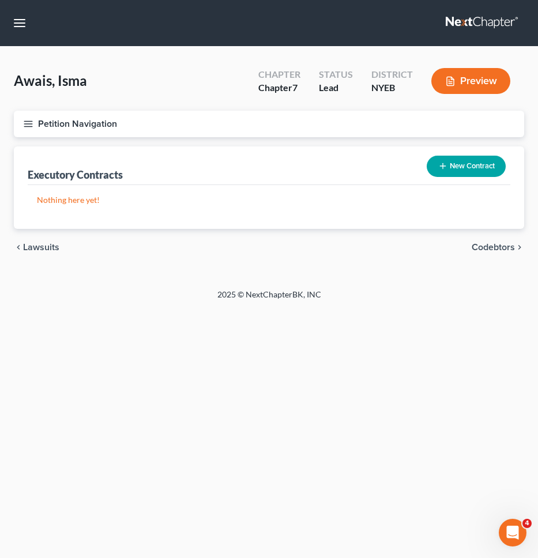
click at [305, 132] on button "Petition Navigation" at bounding box center [269, 124] width 510 height 27
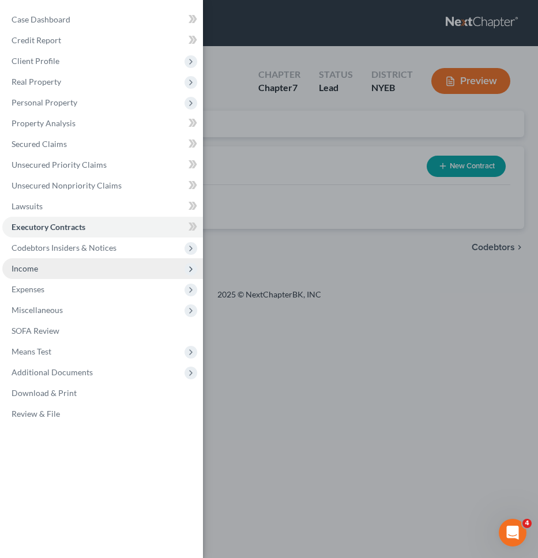
click at [103, 265] on span "Income" at bounding box center [102, 268] width 201 height 21
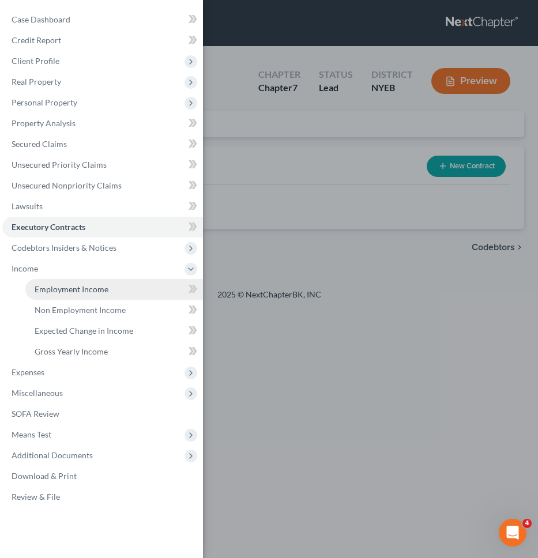
click at [93, 284] on span "Employment Income" at bounding box center [72, 289] width 74 height 10
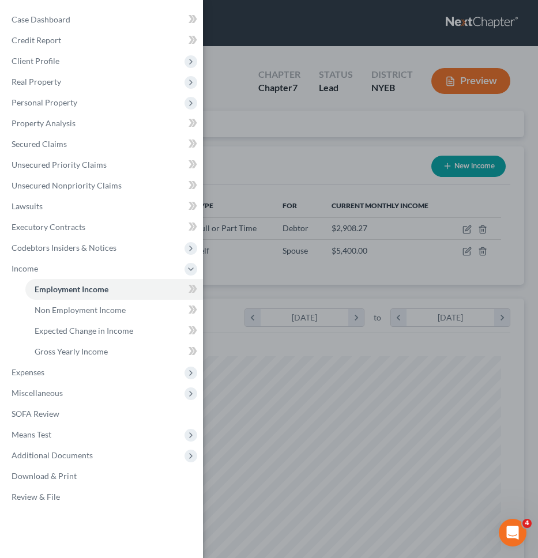
click at [264, 224] on div "Case Dashboard Payments Invoices Payments Payments Credit Report Client Profile" at bounding box center [269, 279] width 538 height 558
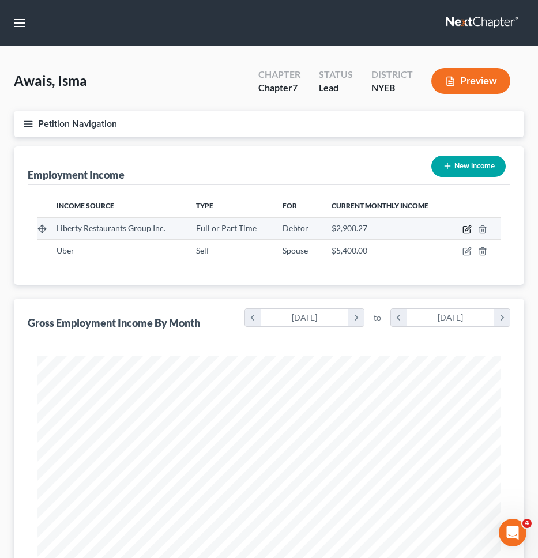
click at [464, 230] on icon "button" at bounding box center [466, 230] width 7 height 7
select select "0"
select select "35"
select select "3"
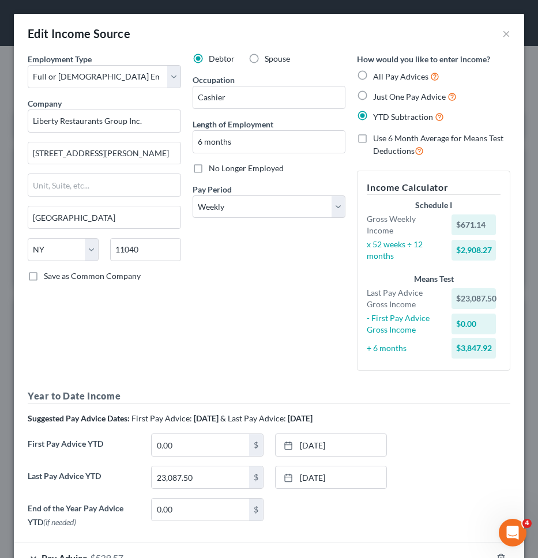
scroll to position [79, 0]
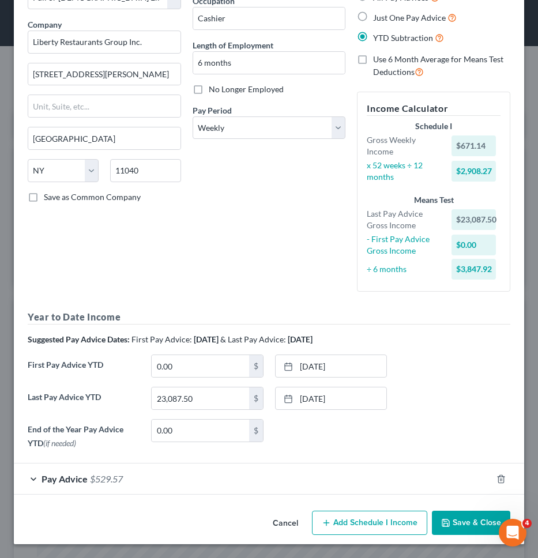
click at [296, 521] on button "Cancel" at bounding box center [286, 523] width 44 height 23
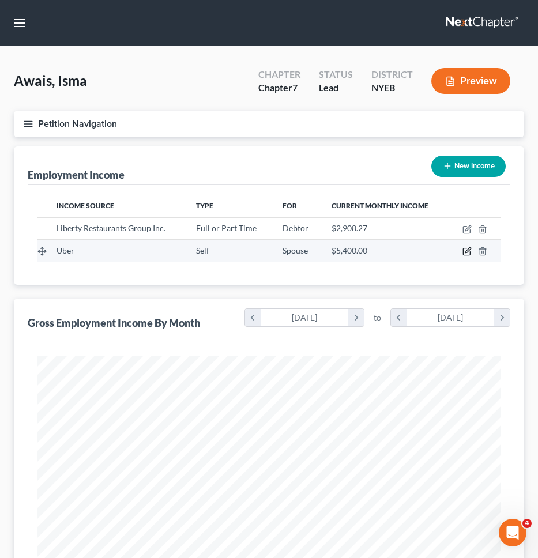
click at [469, 253] on icon "button" at bounding box center [467, 251] width 9 height 9
select select "1"
select select "35"
select select "0"
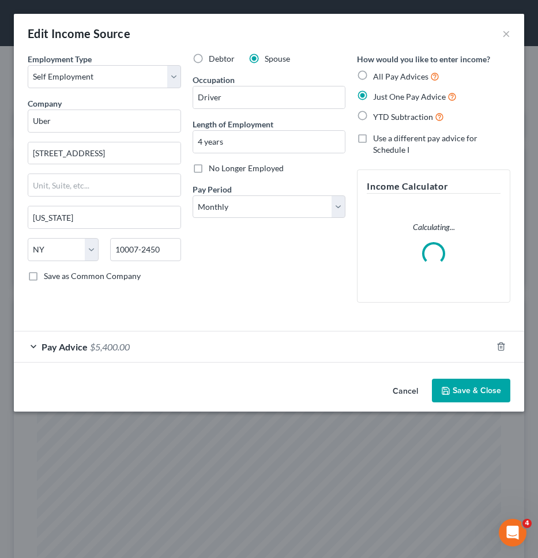
click at [269, 334] on div "Pay Advice $5,400.00" at bounding box center [253, 347] width 478 height 31
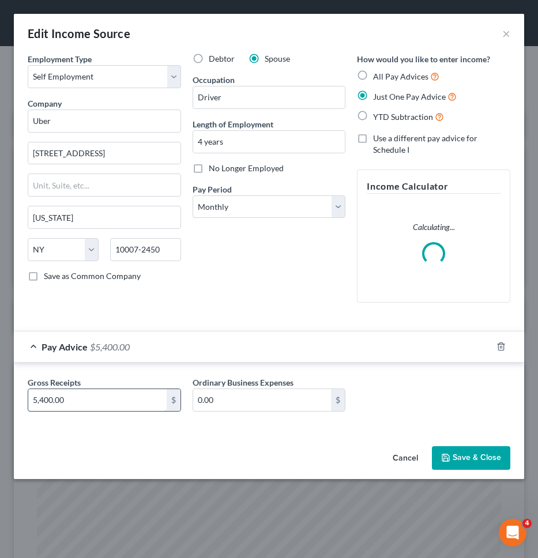
click at [99, 404] on input "5,400.00" at bounding box center [97, 400] width 138 height 22
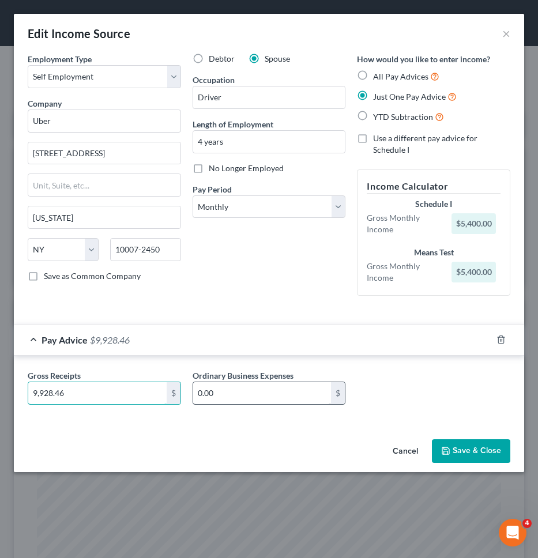
type input "9,928.46"
drag, startPoint x: 241, startPoint y: 396, endPoint x: 251, endPoint y: 372, distance: 26.6
click at [241, 396] on input "0.00" at bounding box center [262, 393] width 138 height 22
type input "3"
type input "9"
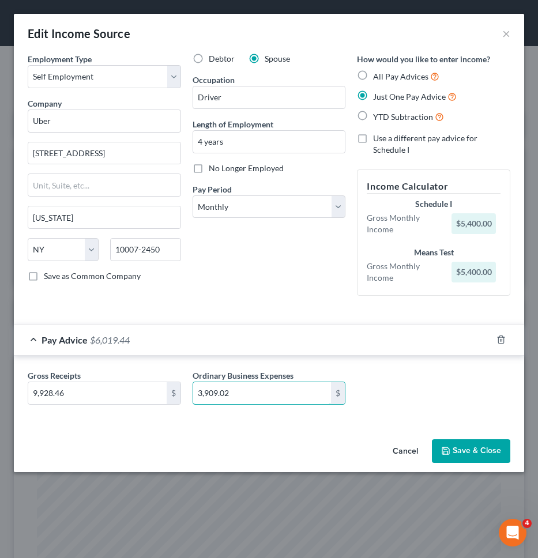
type input "3,909.02"
click at [257, 284] on div "Debtor Spouse Occupation Driver Length of Employment 4 years No Longer Employed…" at bounding box center [269, 179] width 165 height 252
click at [484, 460] on button "Save & Close" at bounding box center [471, 451] width 78 height 24
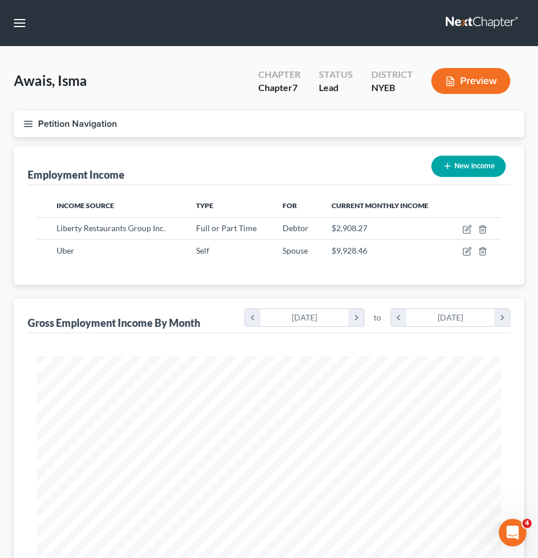
click at [371, 121] on button "Petition Navigation" at bounding box center [269, 124] width 510 height 27
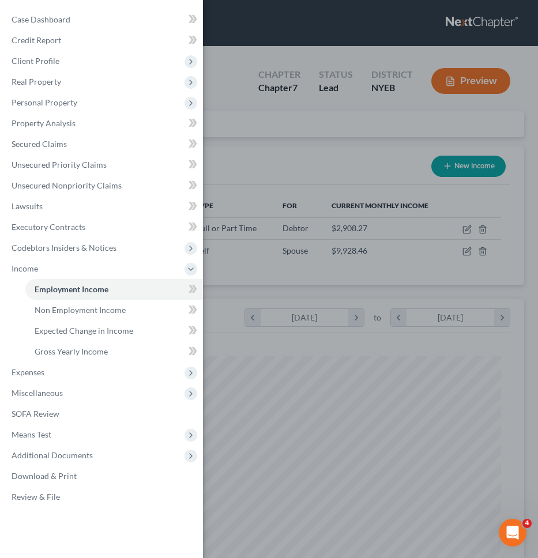
click at [280, 262] on div "Case Dashboard Payments Invoices Payments Payments Credit Report Client Profile" at bounding box center [269, 279] width 538 height 558
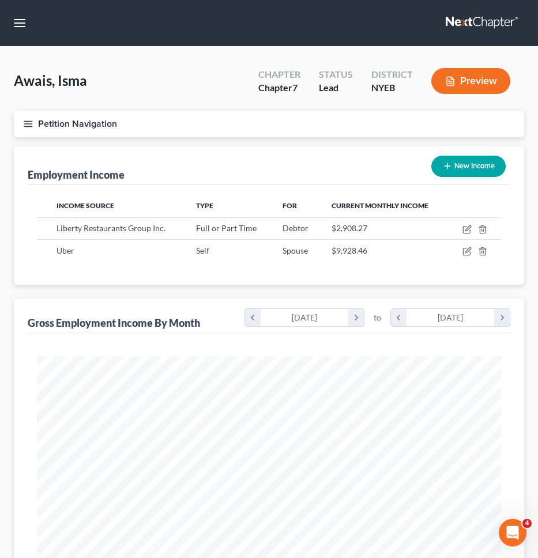
click at [92, 125] on button "Petition Navigation" at bounding box center [269, 124] width 510 height 27
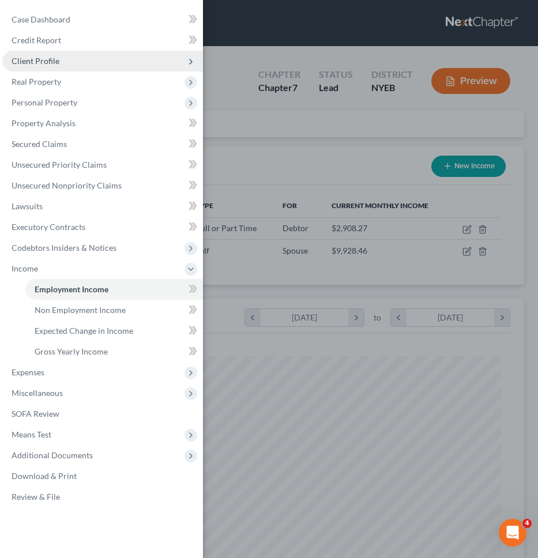
click at [106, 62] on span "Client Profile" at bounding box center [102, 61] width 201 height 21
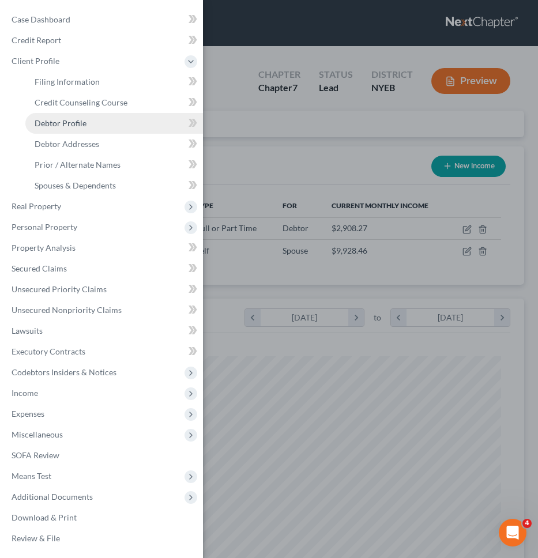
click at [113, 124] on link "Debtor Profile" at bounding box center [114, 123] width 178 height 21
select select "1"
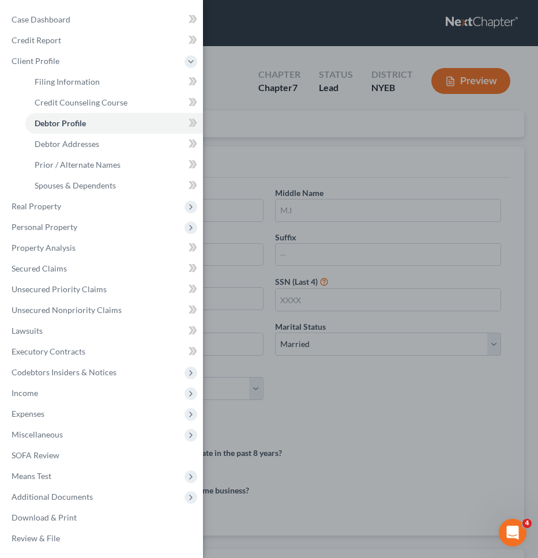
click at [319, 148] on div "Case Dashboard Payments Invoices Payments Payments Credit Report Client Profile" at bounding box center [269, 279] width 538 height 558
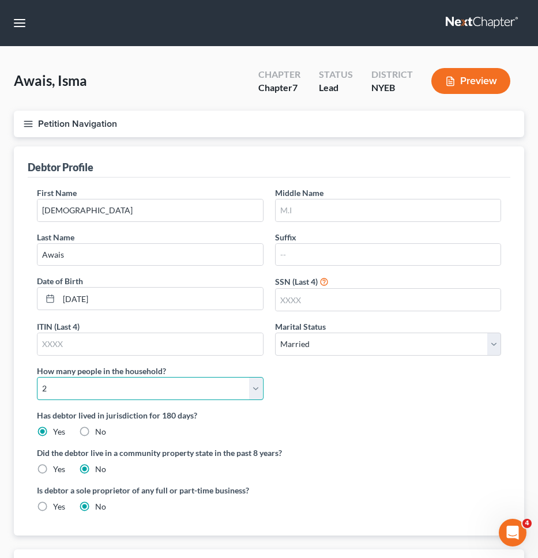
click at [246, 383] on select "Select 1 2 3 4 5 6 7 8 9 10 11 12 13 14 15 16 17 18 19 20" at bounding box center [150, 388] width 227 height 23
select select "3"
click at [37, 377] on select "Select 1 2 3 4 5 6 7 8 9 10 11 12 13 14 15 16 17 18 19 20" at bounding box center [150, 388] width 227 height 23
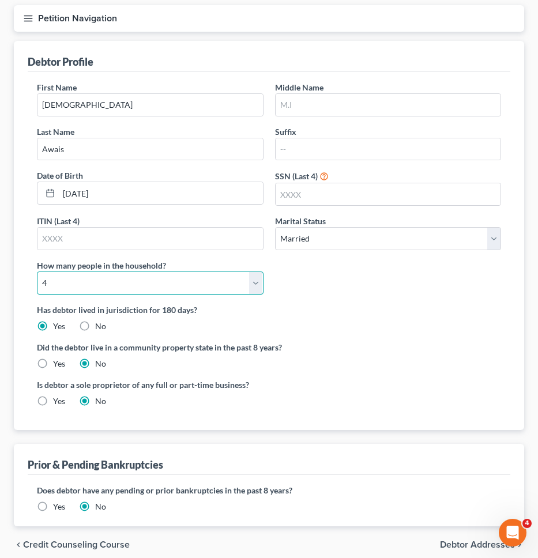
scroll to position [155, 0]
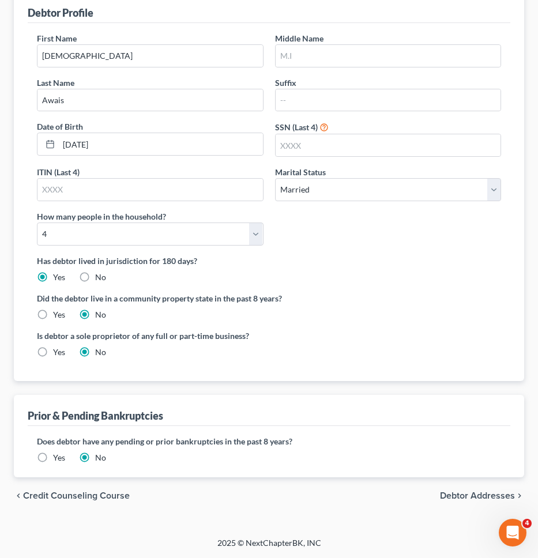
click at [475, 495] on span "Debtor Addresses" at bounding box center [477, 495] width 75 height 9
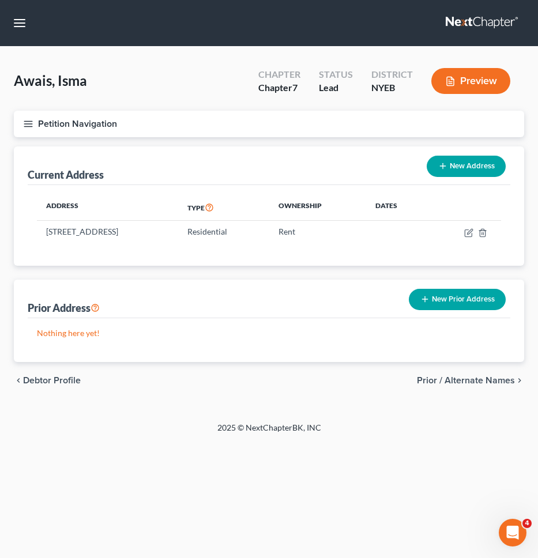
click at [411, 136] on button "Petition Navigation" at bounding box center [269, 124] width 510 height 27
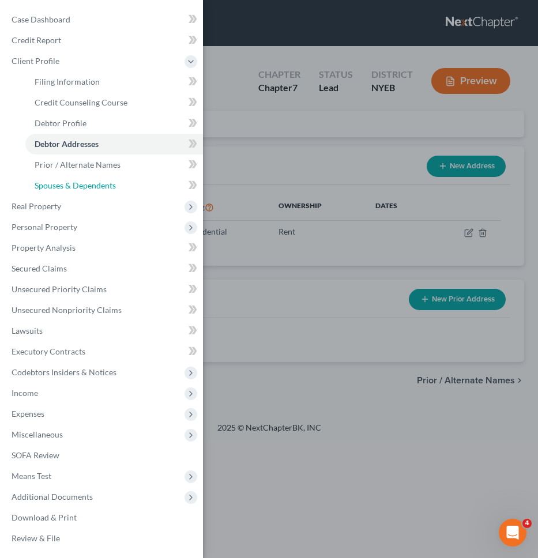
click at [123, 191] on link "Spouses & Dependents" at bounding box center [114, 185] width 178 height 21
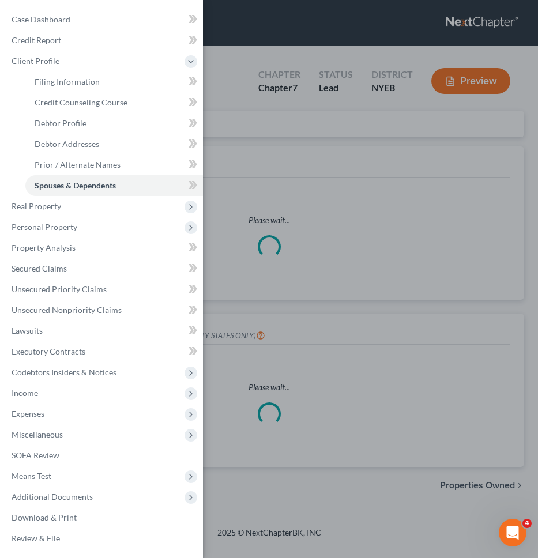
click at [315, 167] on div "Case Dashboard Payments Invoices Payments Payments Credit Report Client Profile" at bounding box center [269, 279] width 538 height 558
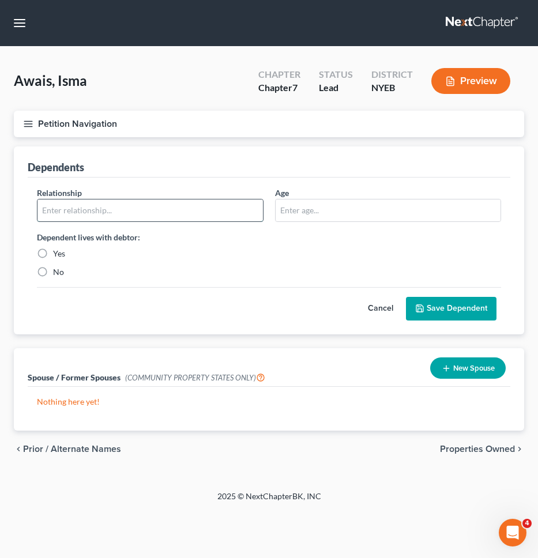
click at [227, 205] on input "text" at bounding box center [150, 211] width 226 height 22
type input "Parent"
click at [55, 246] on div "Dependent lives with debtor: Yes No" at bounding box center [150, 254] width 238 height 47
click at [53, 253] on label "Yes" at bounding box center [59, 254] width 12 height 12
click at [58, 253] on input "Yes" at bounding box center [61, 251] width 7 height 7
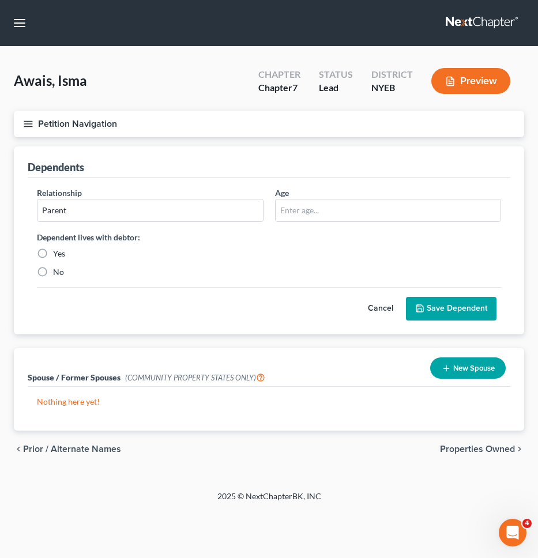
radio input "true"
click at [314, 212] on input "text" at bounding box center [389, 211] width 226 height 22
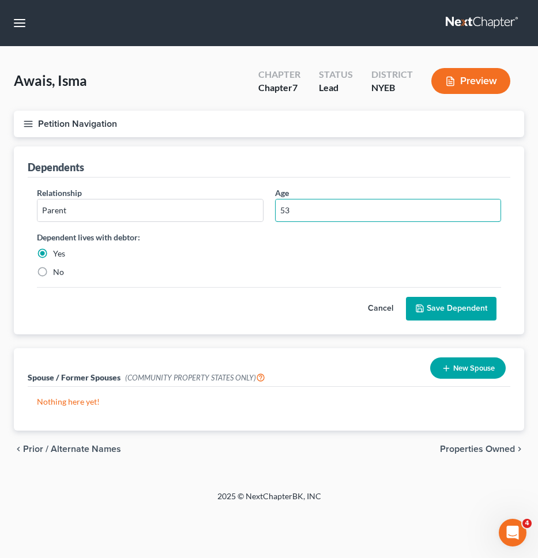
type input "53"
click at [449, 314] on button "Save Dependent" at bounding box center [451, 309] width 91 height 24
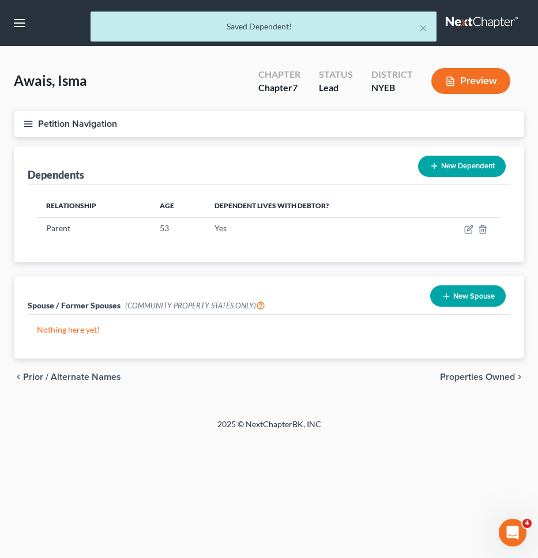
click at [448, 170] on button "New Dependent" at bounding box center [462, 166] width 88 height 21
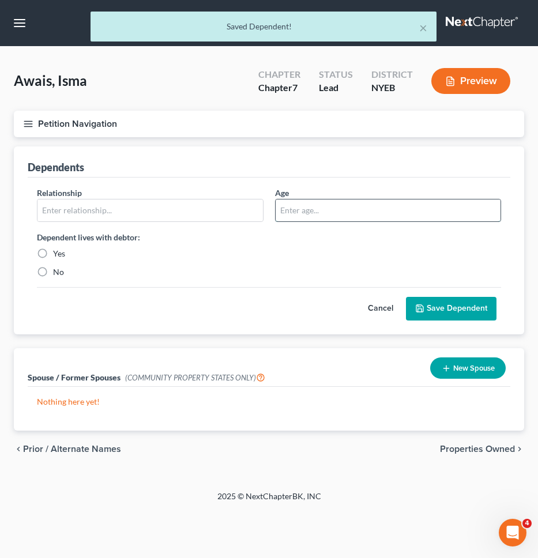
click at [310, 215] on input "text" at bounding box center [389, 211] width 226 height 22
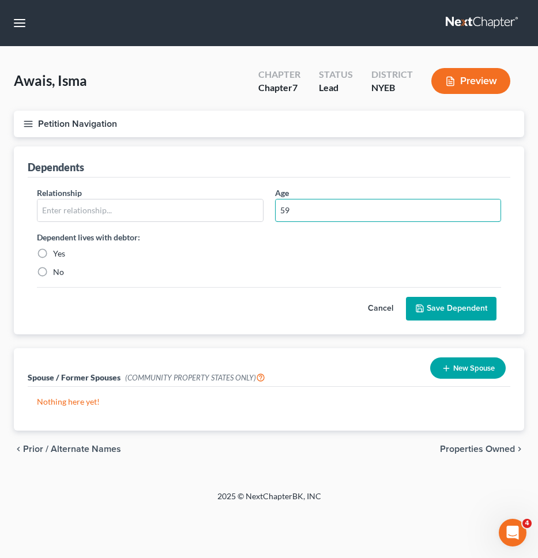
type input "59"
click at [53, 251] on label "Yes" at bounding box center [59, 254] width 12 height 12
click at [58, 251] on input "Yes" at bounding box center [61, 251] width 7 height 7
radio input "true"
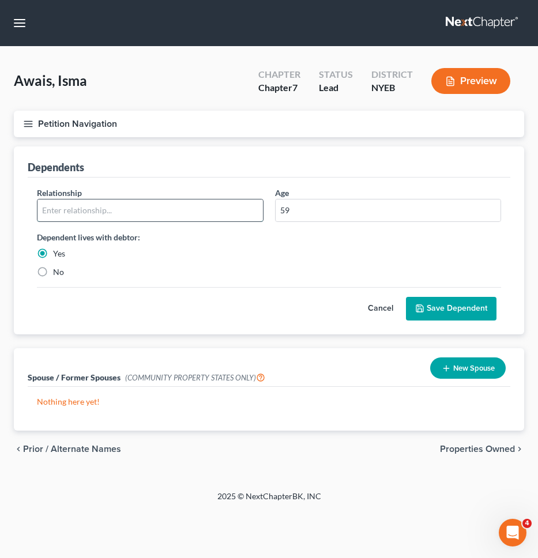
drag, startPoint x: 61, startPoint y: 213, endPoint x: 70, endPoint y: 212, distance: 8.8
click at [61, 213] on input "text" at bounding box center [150, 211] width 226 height 22
type input "Parent"
click at [417, 326] on div "Relationship * Parent Age 59 Dependent lives with debtor: Yes No Cancel Save De…" at bounding box center [269, 256] width 483 height 157
click at [422, 317] on button "Save Dependent" at bounding box center [451, 309] width 91 height 24
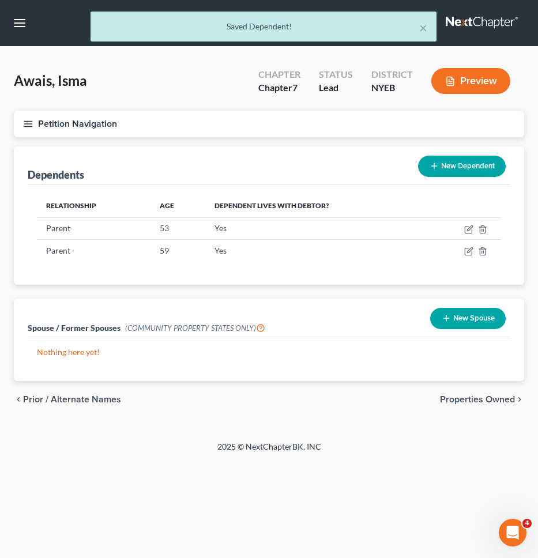
click at [441, 116] on button "Petition Navigation" at bounding box center [269, 124] width 510 height 27
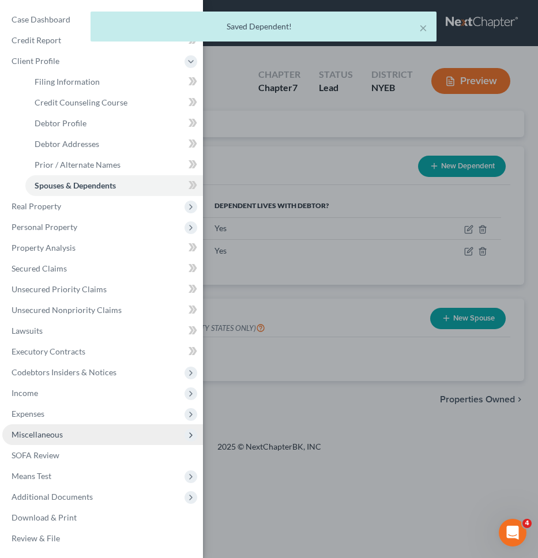
click at [100, 438] on span "Miscellaneous" at bounding box center [102, 434] width 201 height 21
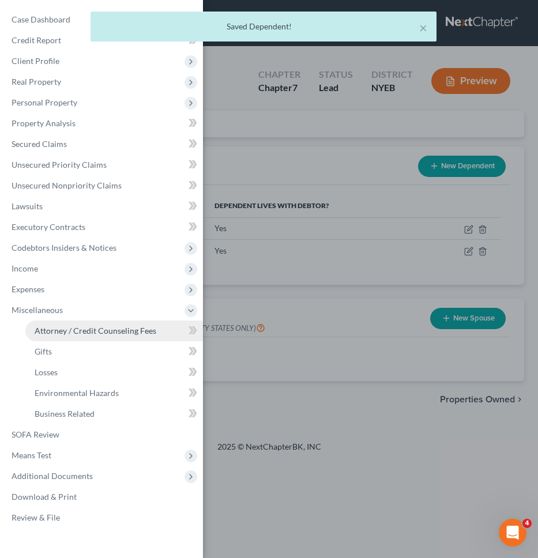
click at [131, 329] on span "Attorney / Credit Counseling Fees" at bounding box center [96, 331] width 122 height 10
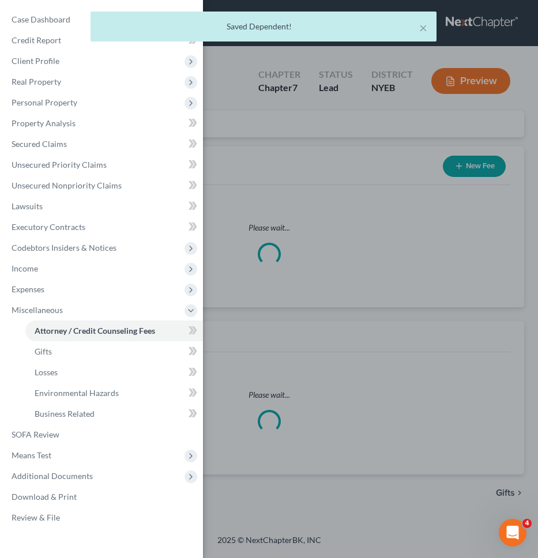
select select "0"
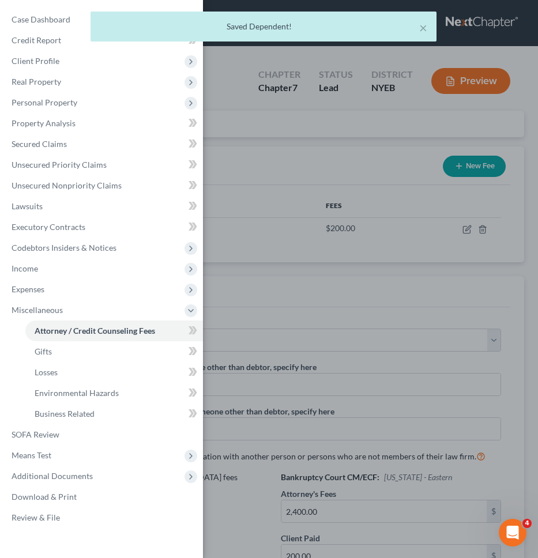
click at [310, 258] on div "Case Dashboard Payments Invoices Payments Payments Credit Report Client Profile" at bounding box center [269, 279] width 538 height 558
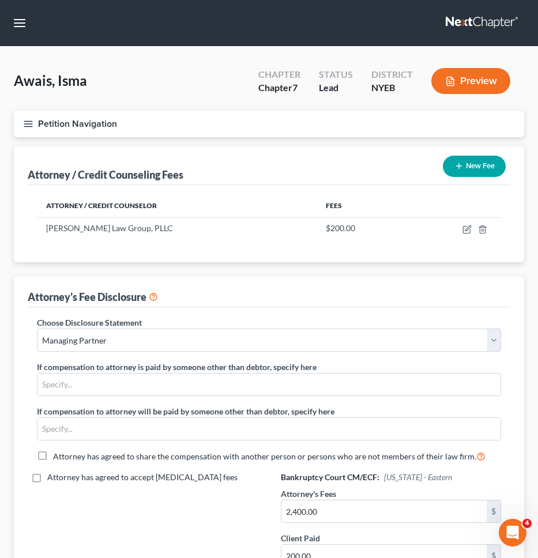
click at [295, 118] on button "Petition Navigation" at bounding box center [269, 124] width 510 height 27
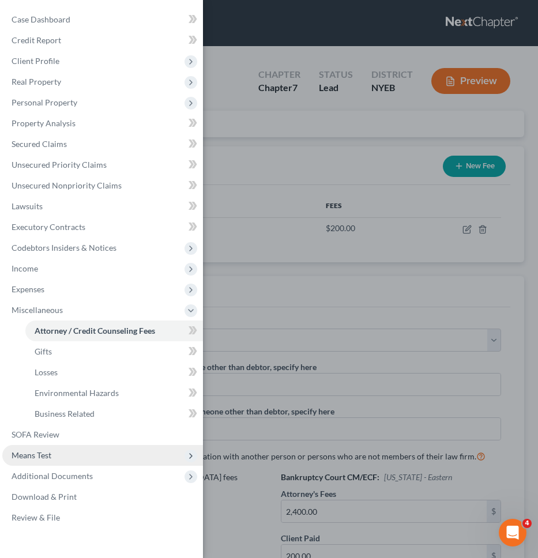
click at [91, 459] on span "Means Test" at bounding box center [102, 455] width 201 height 21
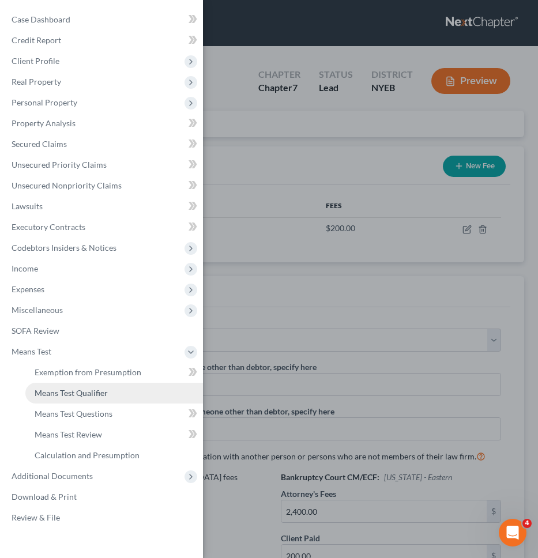
click at [109, 393] on link "Means Test Qualifier" at bounding box center [114, 393] width 178 height 21
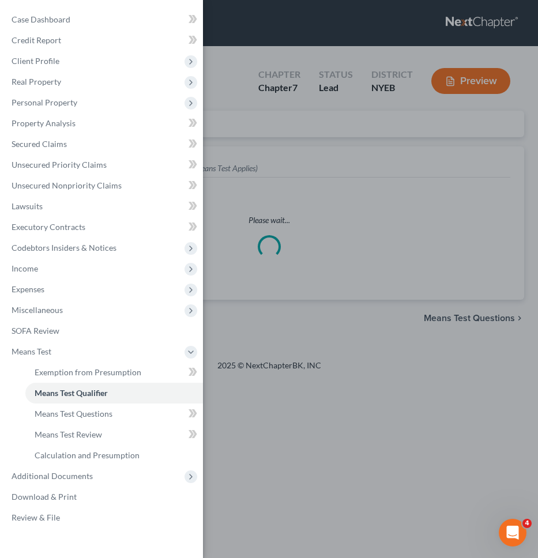
click at [354, 325] on div "Case Dashboard Payments Invoices Payments Payments Credit Report Client Profile" at bounding box center [269, 279] width 538 height 558
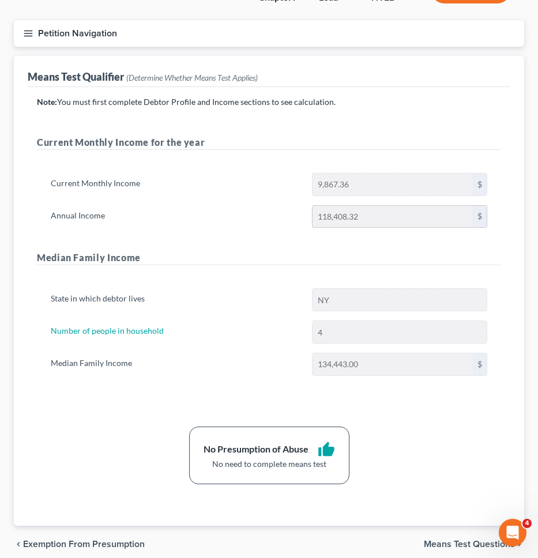
scroll to position [89, 0]
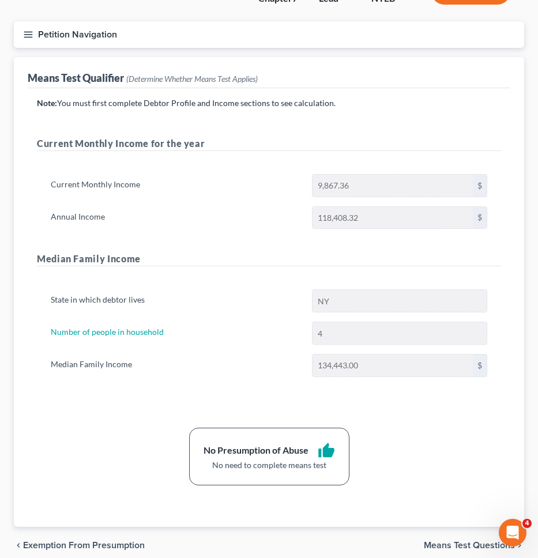
click at [407, 42] on button "Petition Navigation" at bounding box center [269, 34] width 510 height 27
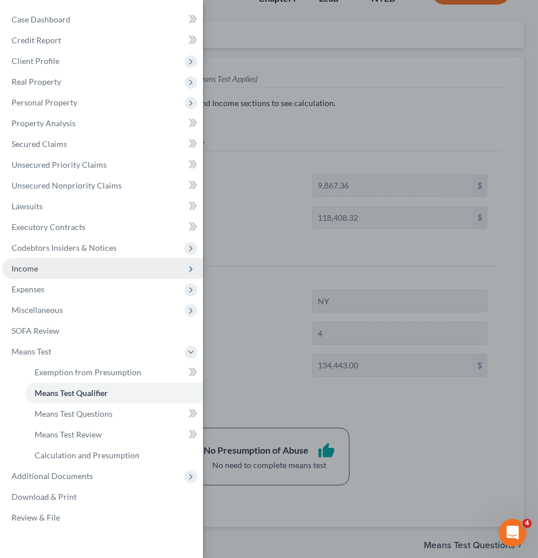
click at [142, 275] on span "Income" at bounding box center [102, 268] width 201 height 21
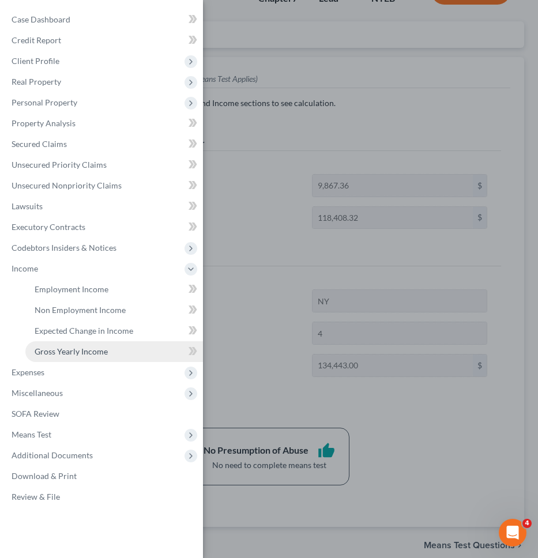
click at [145, 346] on link "Gross Yearly Income" at bounding box center [114, 351] width 178 height 21
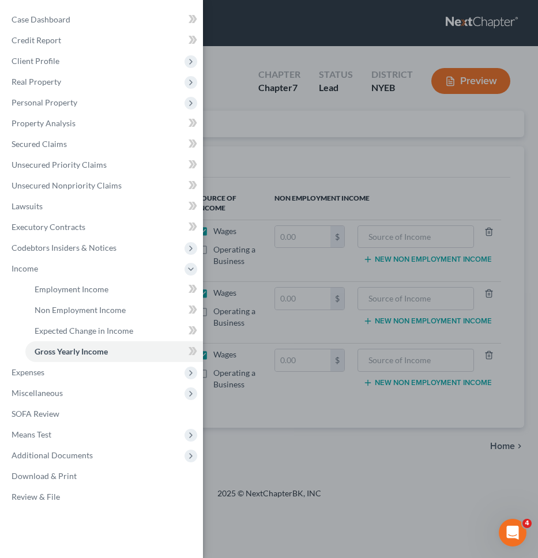
click at [276, 230] on div "Case Dashboard Payments Invoices Payments Payments Credit Report Client Profile" at bounding box center [269, 279] width 538 height 558
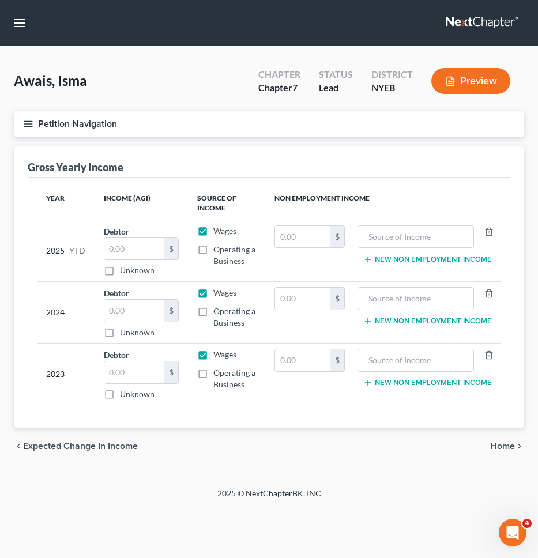
click at [213, 312] on label "Operating a Business" at bounding box center [234, 317] width 43 height 23
click at [218, 312] on input "Operating a Business" at bounding box center [221, 309] width 7 height 7
checkbox input "true"
click at [140, 309] on input "text" at bounding box center [134, 311] width 60 height 22
type input "55,191"
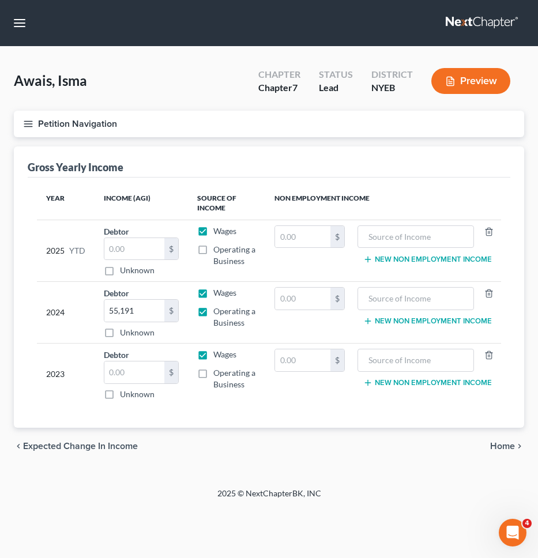
click at [245, 443] on div "chevron_left Expected Change in Income Home chevron_right" at bounding box center [269, 446] width 510 height 37
click at [213, 317] on label "Operating a Business" at bounding box center [234, 317] width 43 height 23
click at [218, 313] on input "Operating a Business" at bounding box center [221, 309] width 7 height 7
checkbox input "false"
click at [138, 313] on input "55,191" at bounding box center [134, 311] width 60 height 22
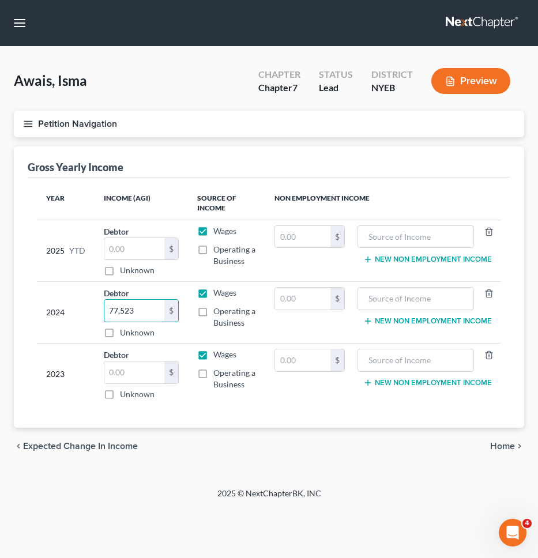
type input "77,523"
click at [68, 305] on div "2024" at bounding box center [65, 312] width 39 height 51
click at [146, 254] on input "text" at bounding box center [134, 249] width 60 height 22
type input "23,758.64"
click at [216, 434] on div "chevron_left Expected Change in Income Home chevron_right" at bounding box center [269, 446] width 510 height 37
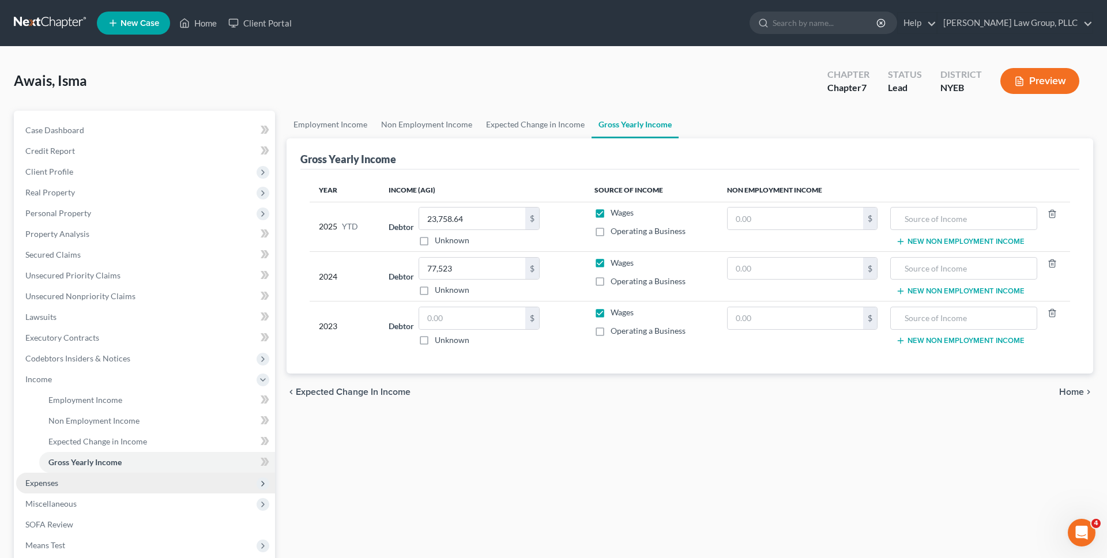
click at [138, 490] on span "Expenses" at bounding box center [145, 483] width 259 height 21
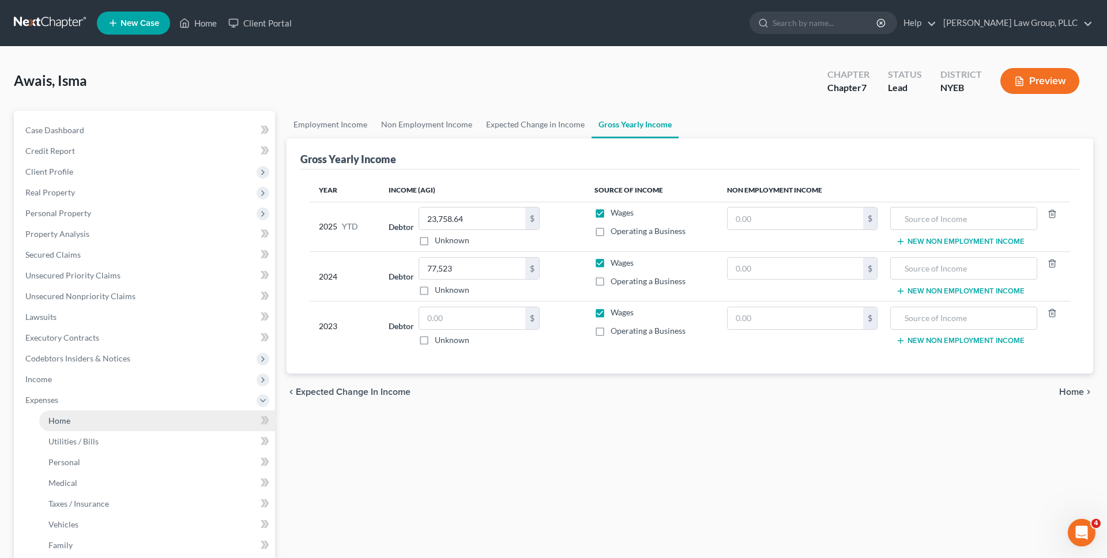
click at [138, 420] on link "Home" at bounding box center [157, 421] width 236 height 21
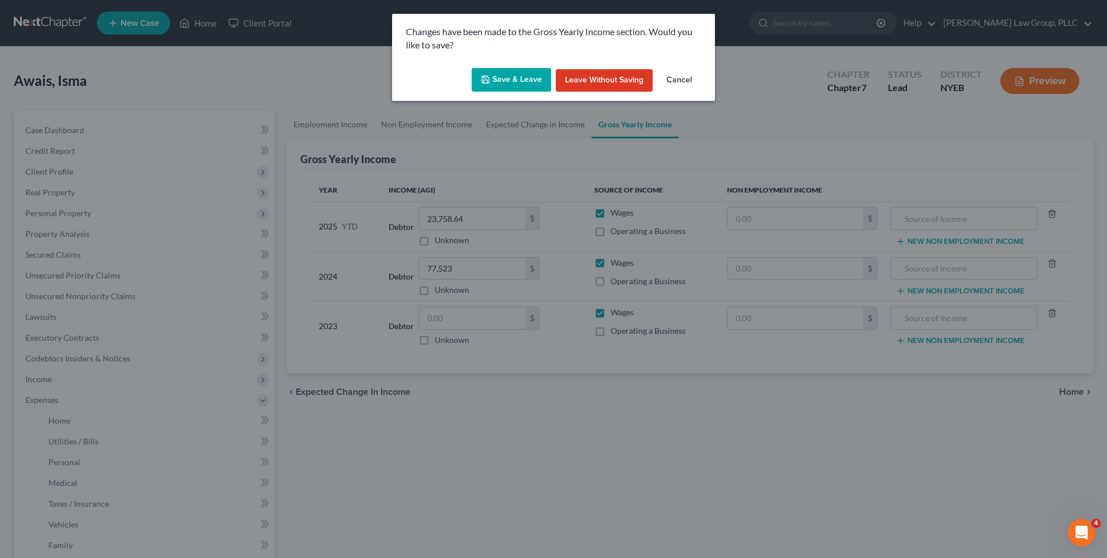
click at [517, 81] on button "Save & Leave" at bounding box center [512, 80] width 80 height 24
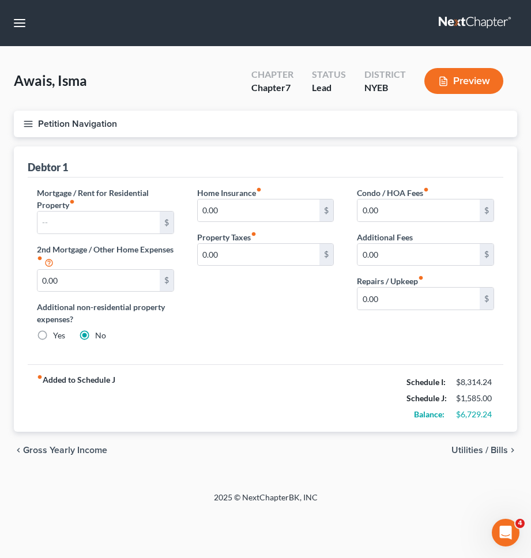
click at [467, 453] on span "Utilities / Bills" at bounding box center [480, 450] width 57 height 9
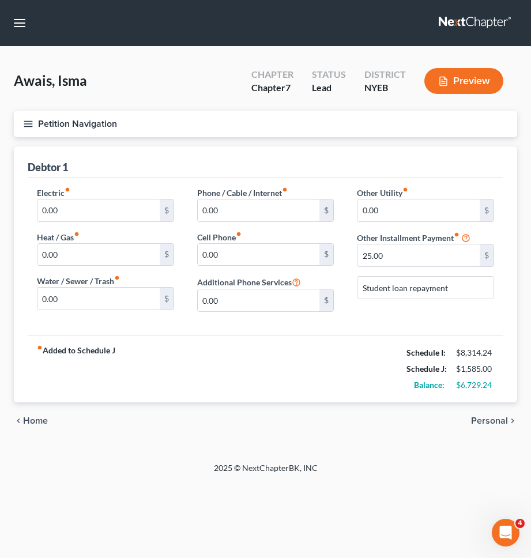
click at [498, 426] on span "Personal" at bounding box center [489, 420] width 37 height 9
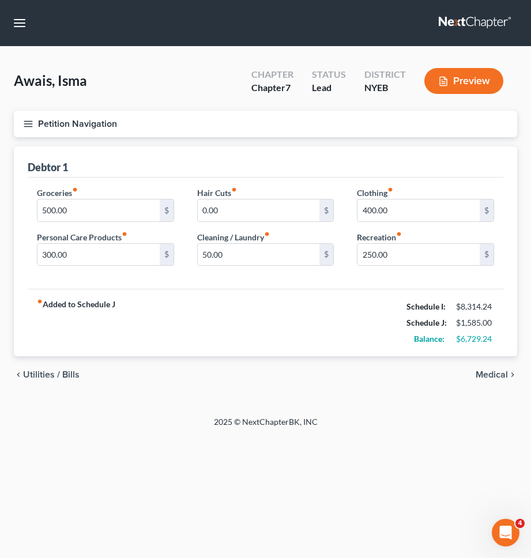
click at [496, 378] on span "Medical" at bounding box center [492, 374] width 32 height 9
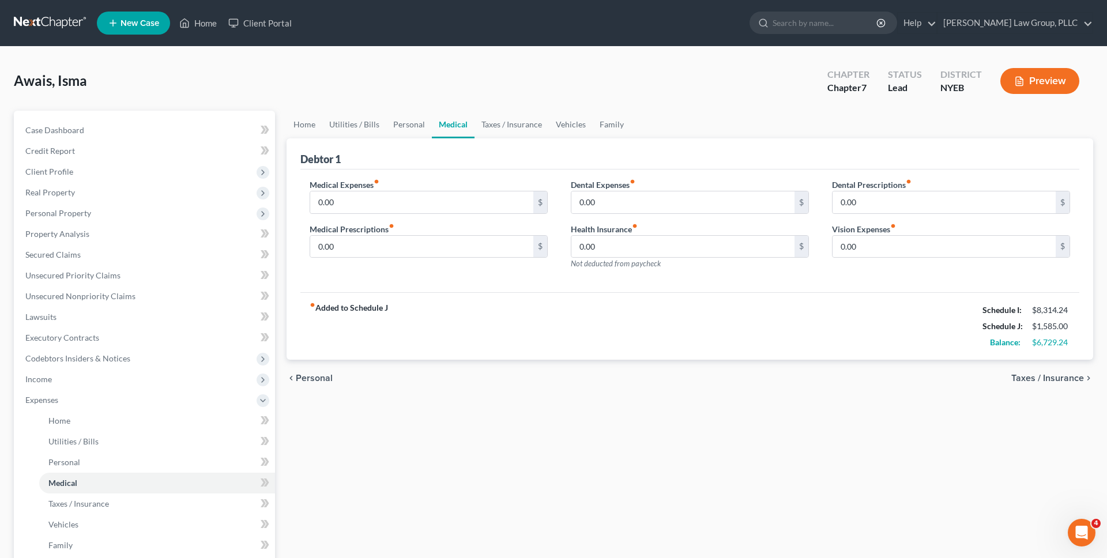
click at [64, 24] on link at bounding box center [51, 23] width 74 height 21
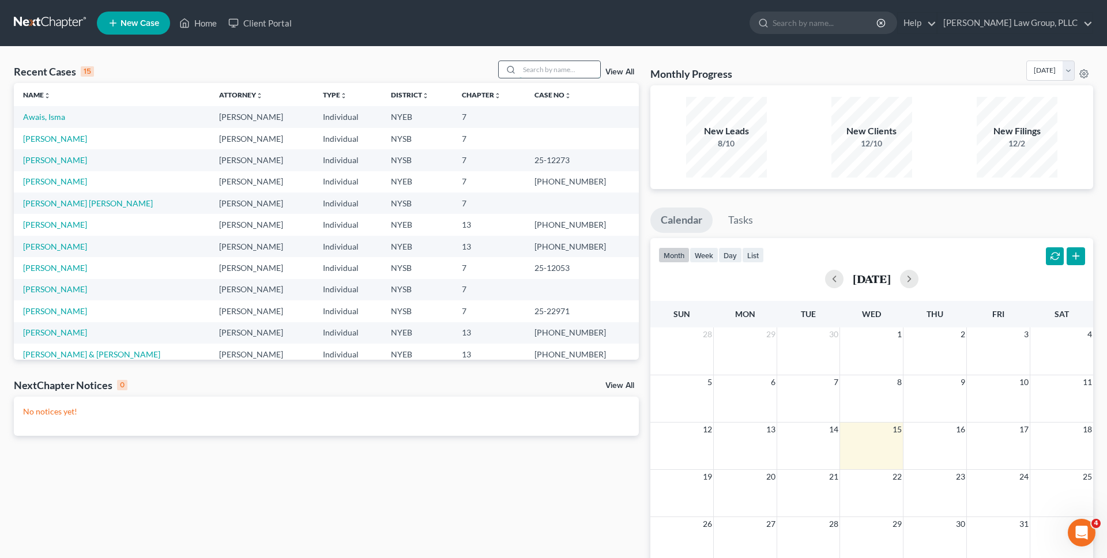
click at [536, 65] on input "search" at bounding box center [560, 69] width 81 height 17
click at [541, 70] on input "search" at bounding box center [560, 69] width 81 height 17
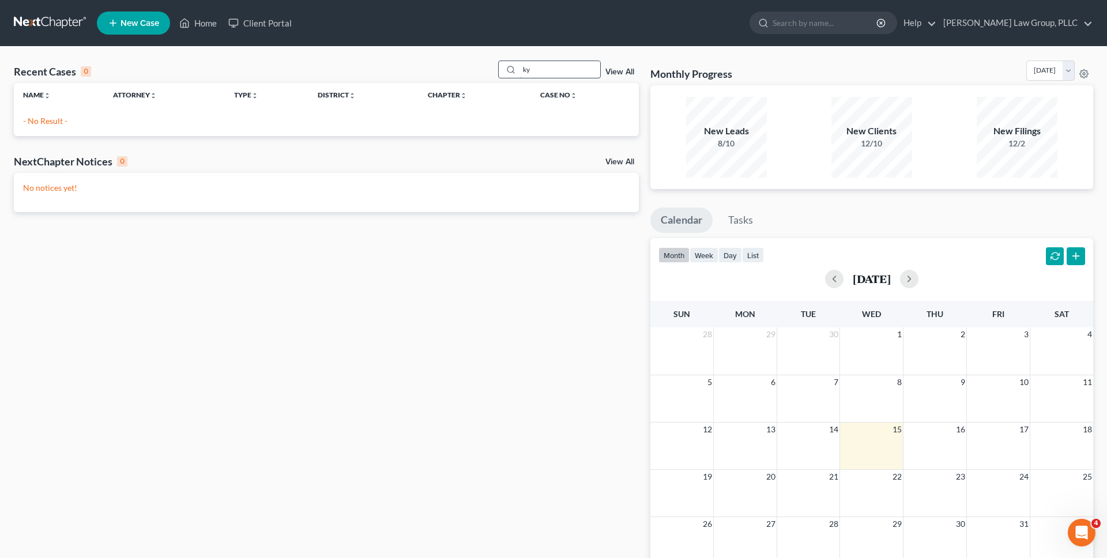
type input "k"
